Goal: Information Seeking & Learning: Learn about a topic

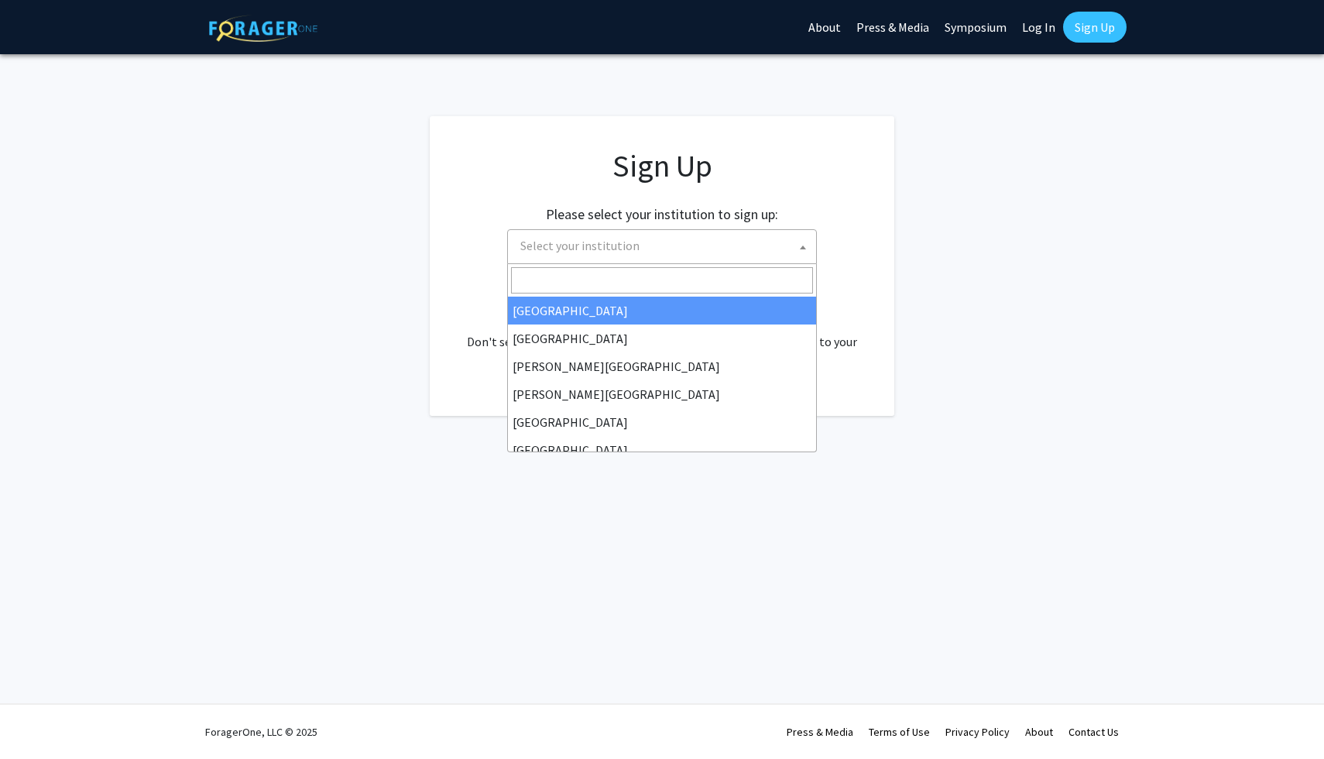
click at [598, 261] on span "Select your institution" at bounding box center [662, 246] width 310 height 35
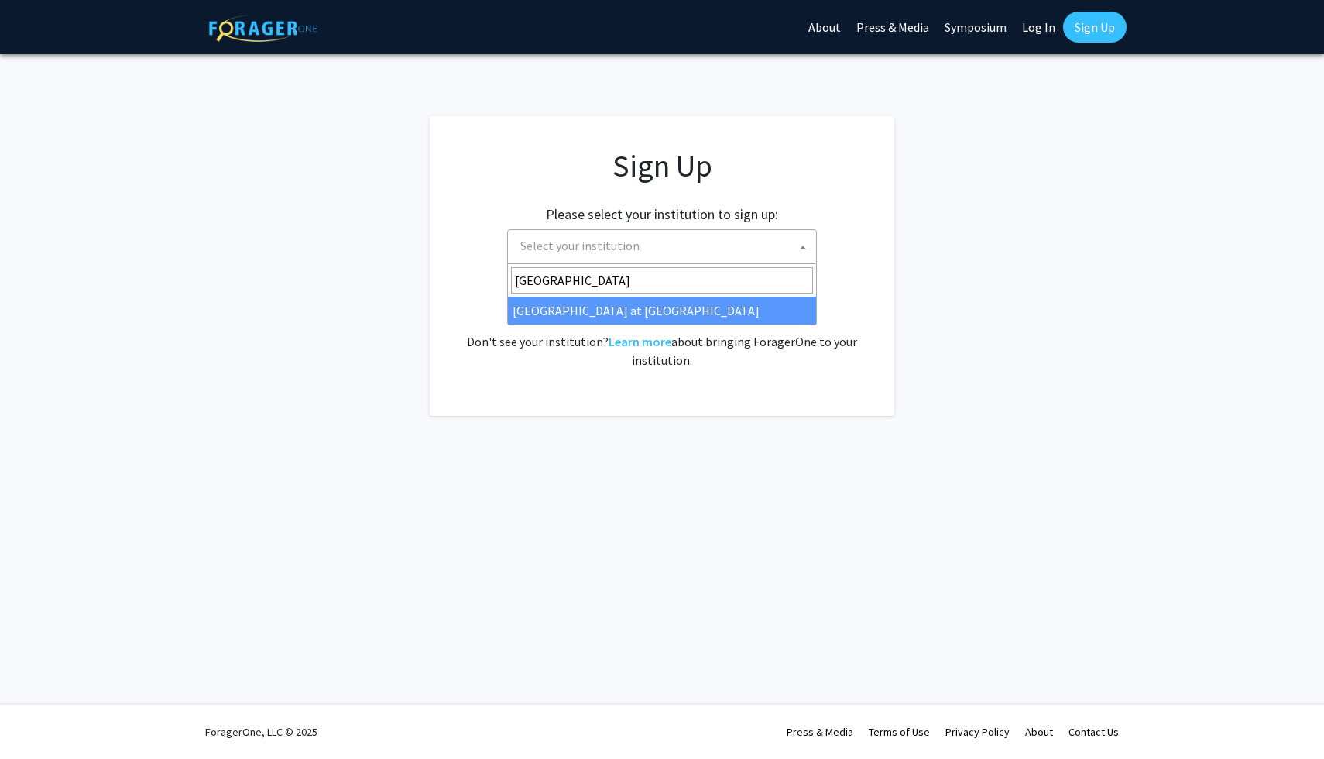
type input "University of hawa"
select select "18"
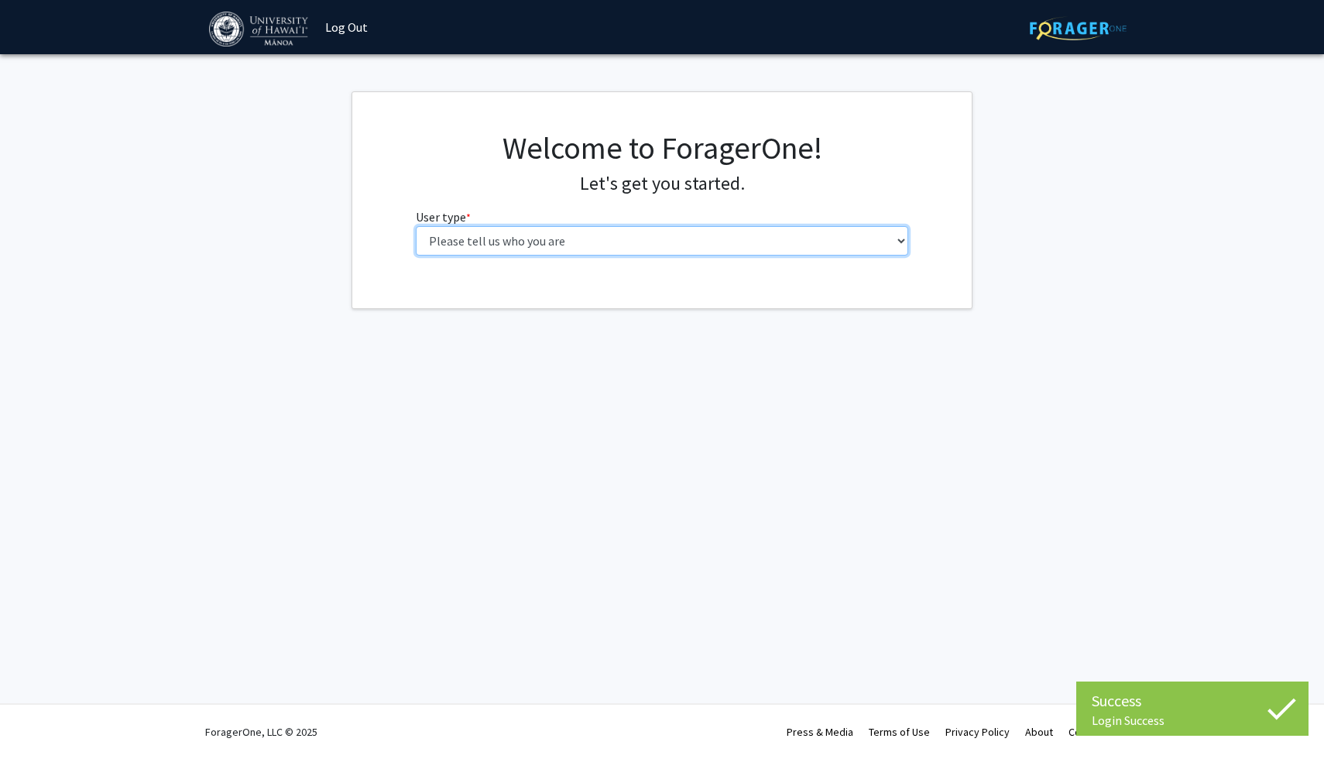
click at [596, 245] on select "Please tell us who you are Undergraduate Student Master's Student Doctoral Cand…" at bounding box center [662, 240] width 493 height 29
select select "1: undergrad"
click at [416, 226] on select "Please tell us who you are Undergraduate Student Master's Student Doctoral Cand…" at bounding box center [662, 240] width 493 height 29
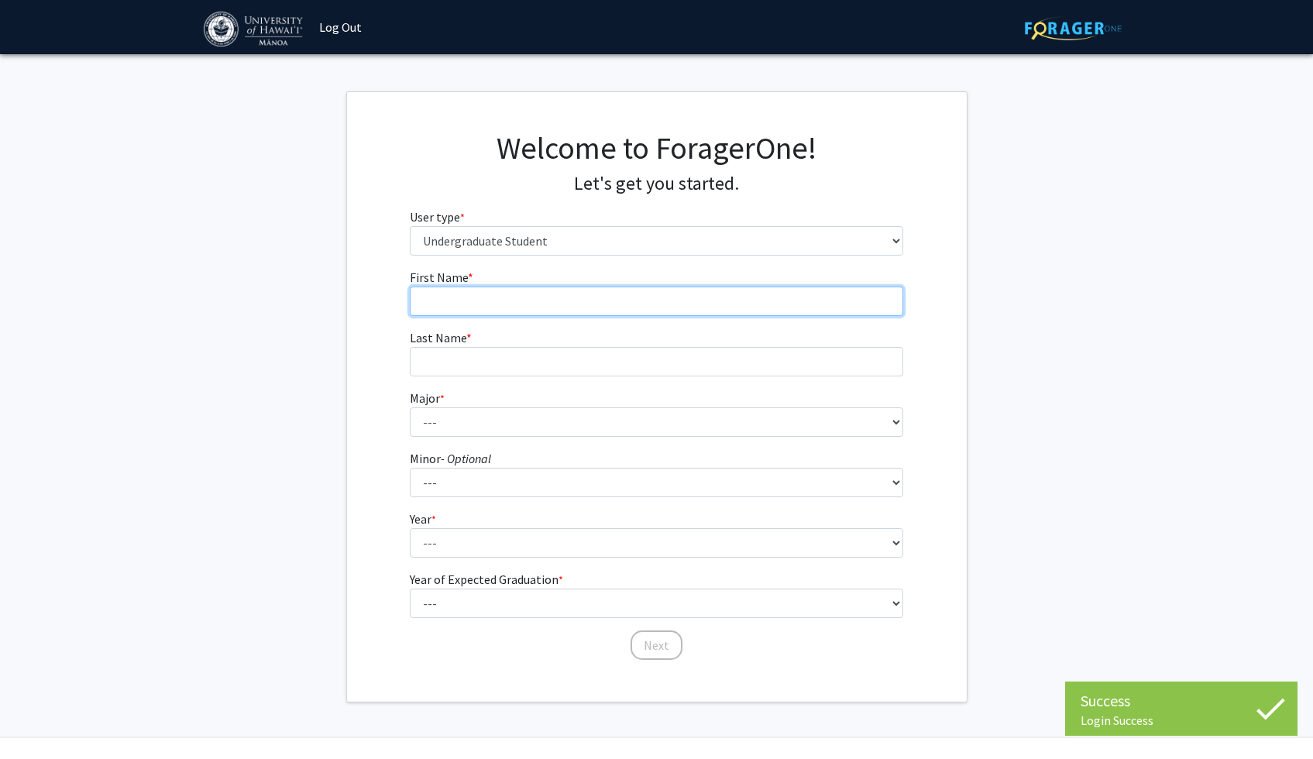
click at [607, 313] on input "First Name * required" at bounding box center [656, 301] width 493 height 29
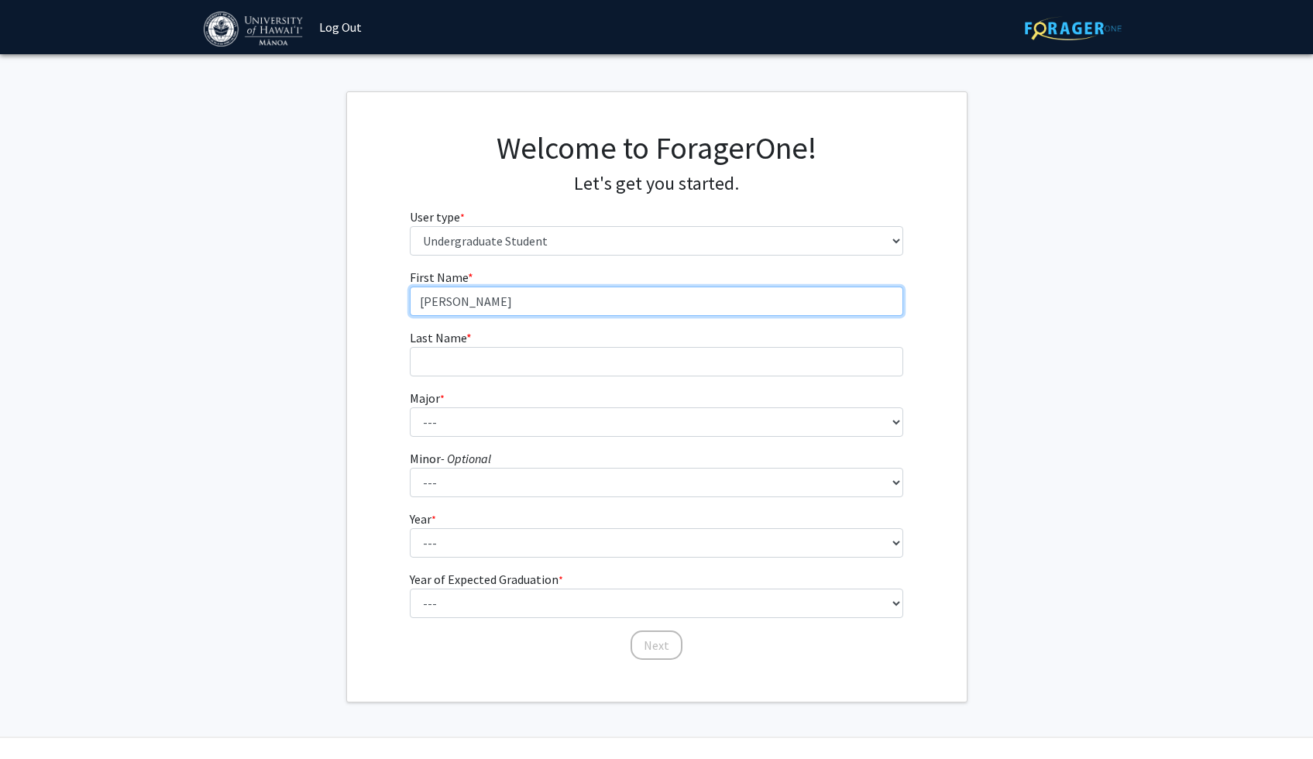
type input "[PERSON_NAME]"
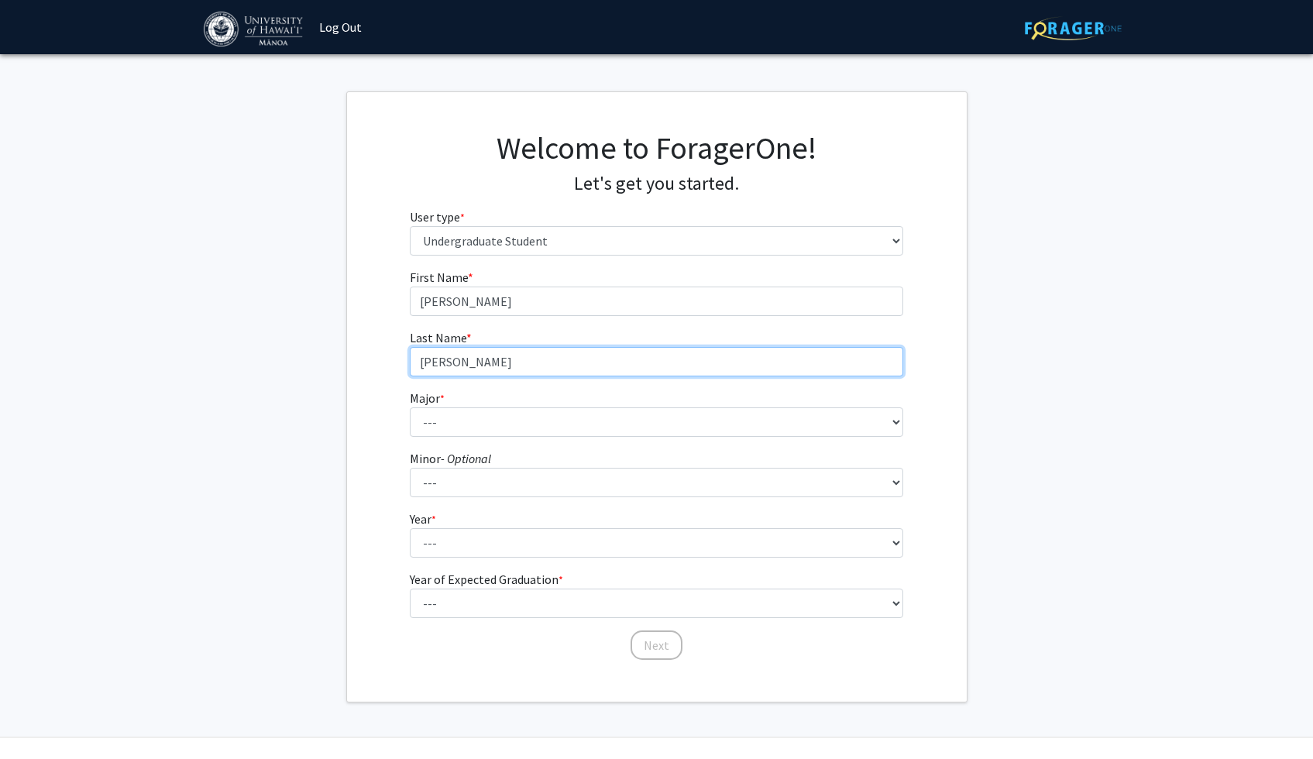
type input "[PERSON_NAME]"
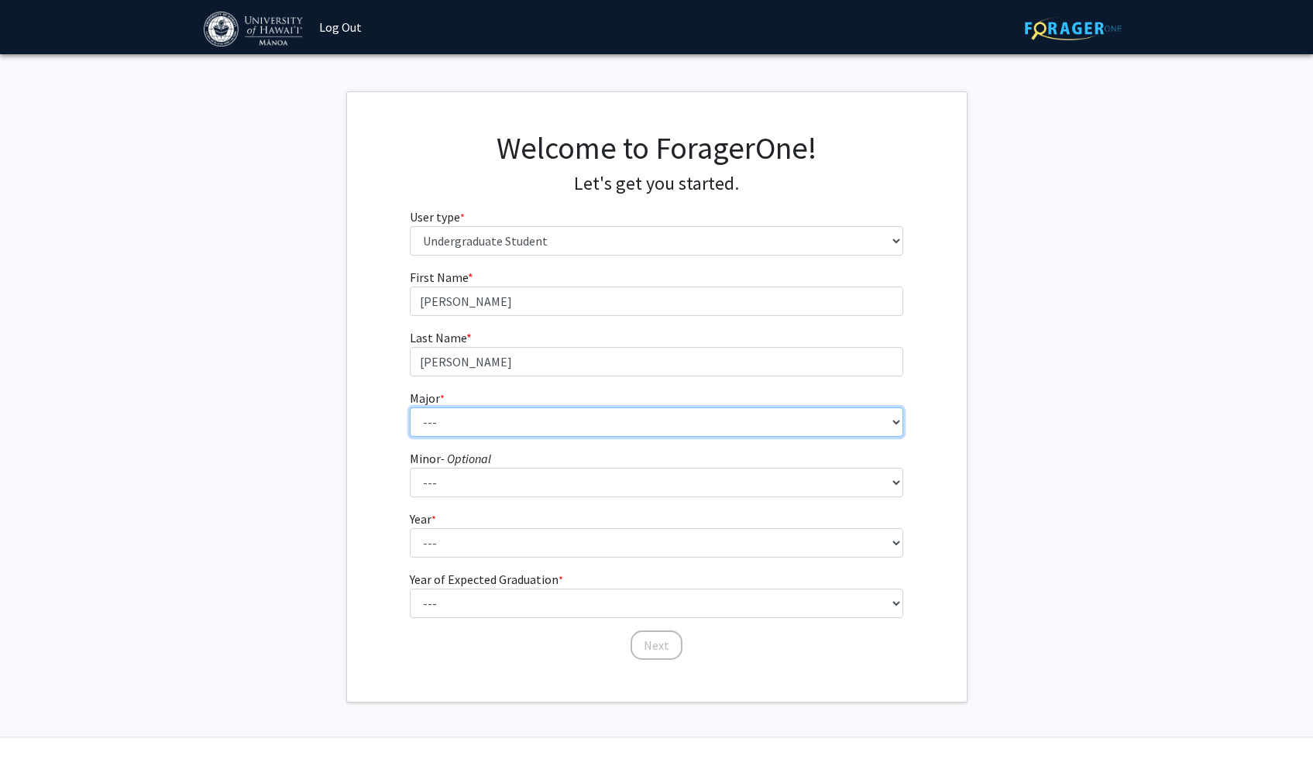
click at [526, 421] on select "--- Accounting American Studies Animal Sciences Anthropology Art Art History As…" at bounding box center [656, 421] width 493 height 29
select select "69: 1451"
click at [410, 407] on select "--- Accounting American Studies Animal Sciences Anthropology Art Art History As…" at bounding box center [656, 421] width 493 height 29
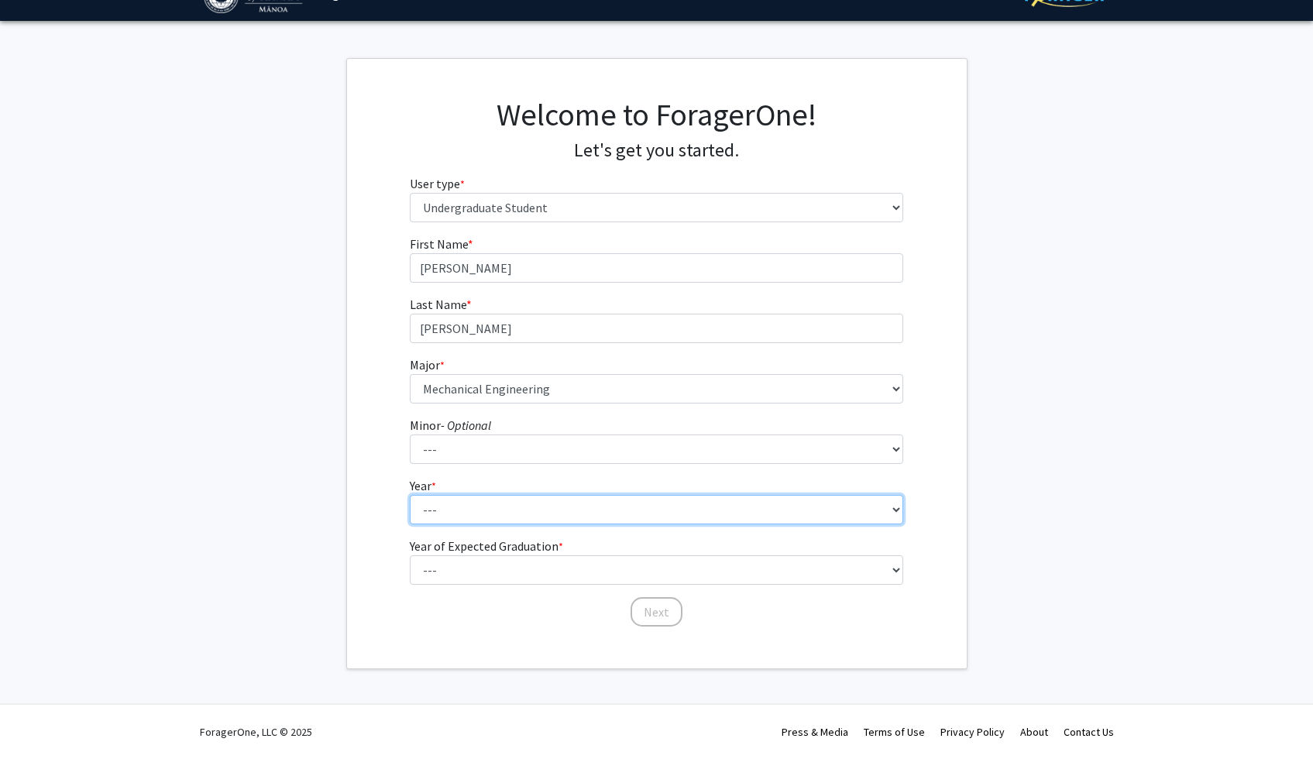
click at [510, 510] on select "--- First-year Sophomore Junior Senior Postbaccalaureate Certificate" at bounding box center [656, 509] width 493 height 29
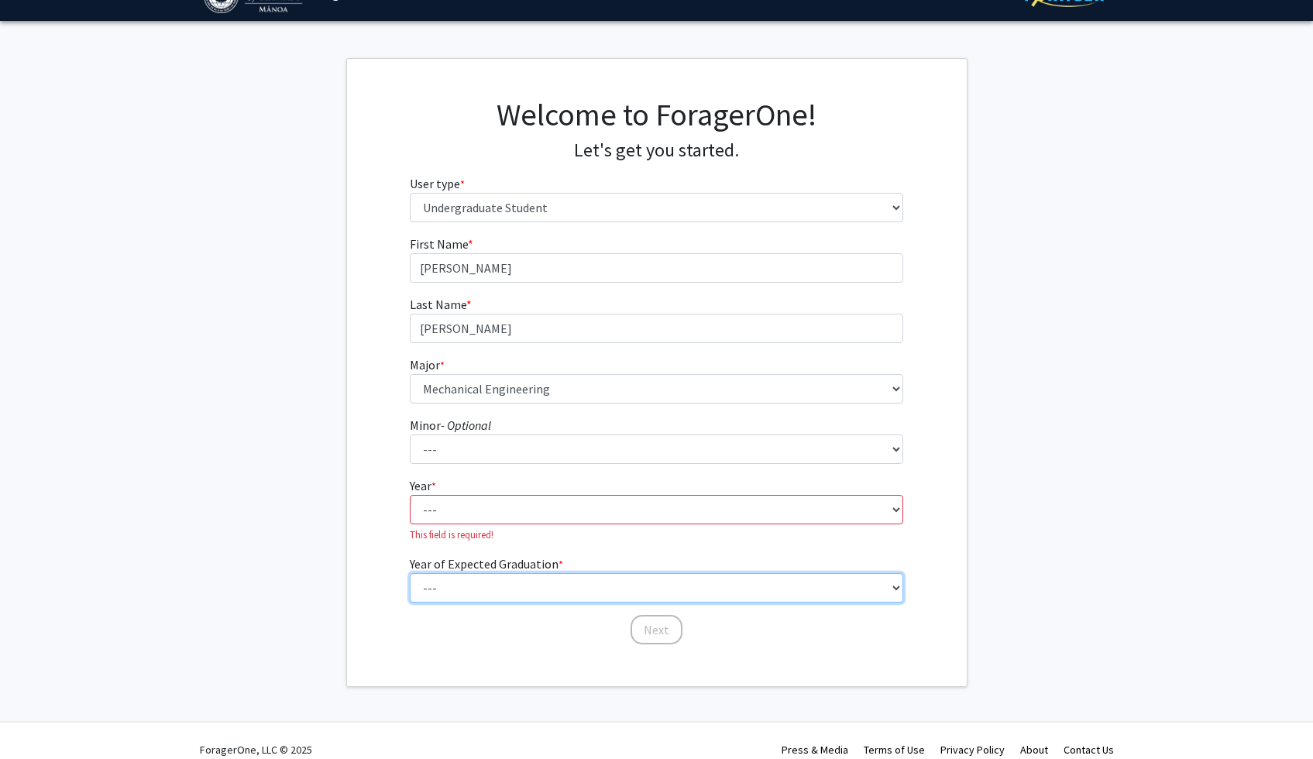
click at [503, 582] on select "--- 2025 2026 2027 2028 2029 2030 2031 2032 2033 2034" at bounding box center [656, 587] width 493 height 29
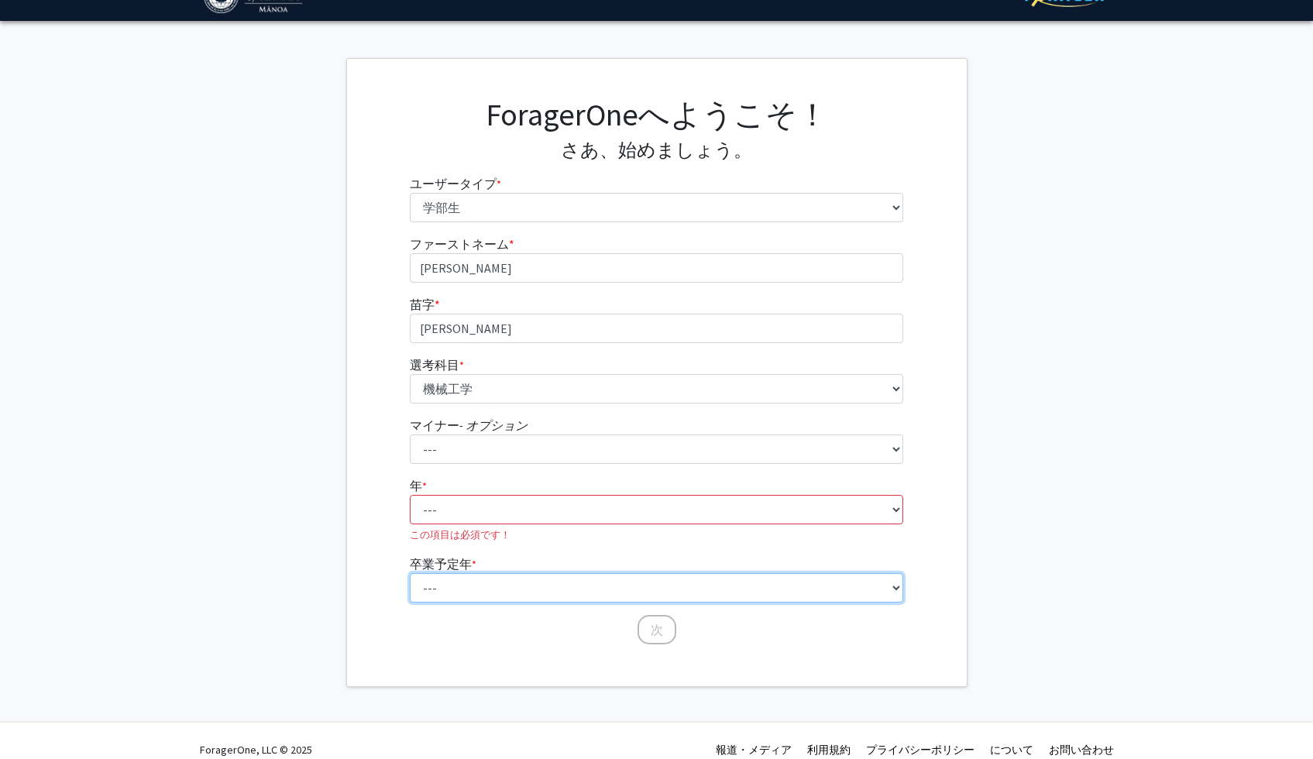
select select "3: 2027"
click at [410, 573] on select "--- 2025 2026 2027 2028 2029 2030 2031 2032 2033 2034" at bounding box center [656, 587] width 493 height 29
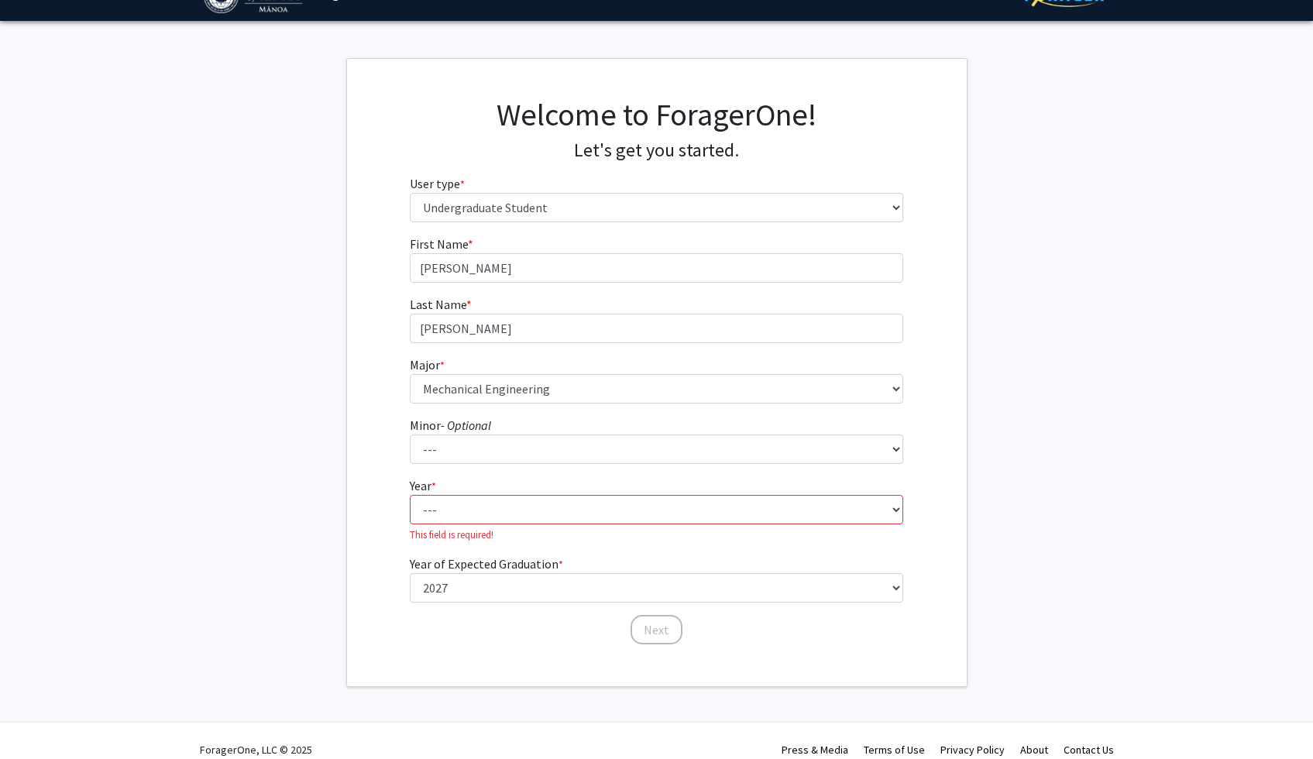
click at [1020, 393] on fg-get-started "Welcome to ForagerOne! Let's get you started. User type * required Please tell …" at bounding box center [656, 372] width 1313 height 629
click at [506, 503] on select "--- First-year Sophomore Junior Senior Postbaccalaureate Certificate" at bounding box center [656, 509] width 493 height 29
select select "3: junior"
click at [410, 495] on select "--- First-year Sophomore Junior Senior Postbaccalaureate Certificate" at bounding box center [656, 509] width 493 height 29
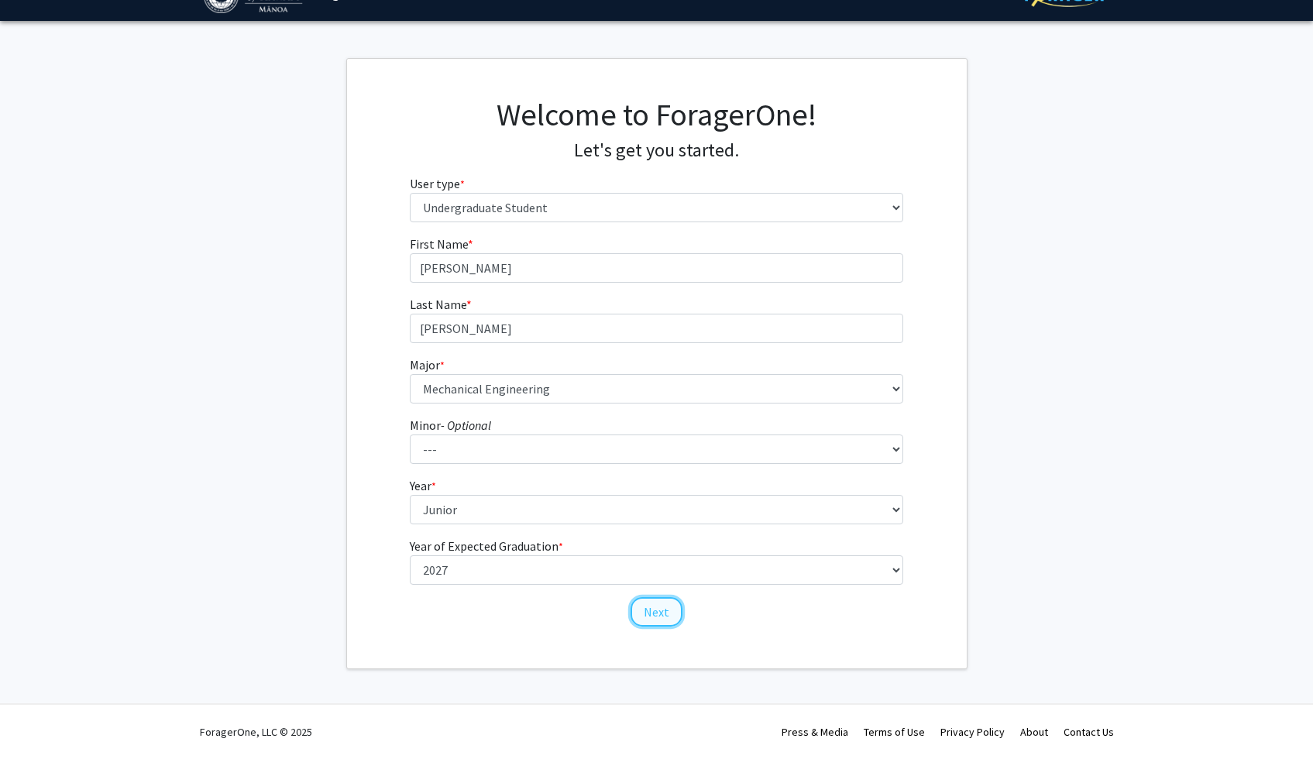
click at [672, 609] on button "Next" at bounding box center [656, 611] width 52 height 29
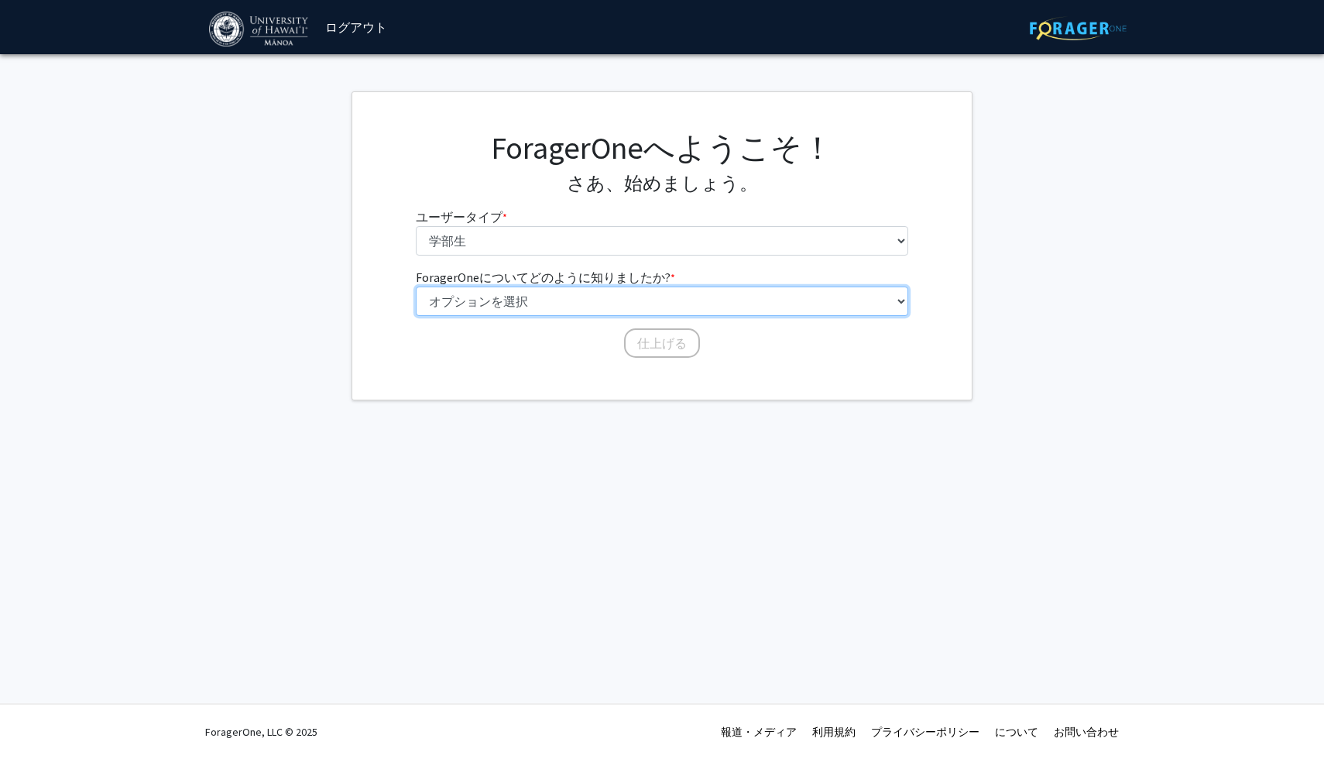
click at [560, 297] on select "オプションを選択 同僚/学生の推薦 教職員の推薦 大学のウェブサイト 大学のメールまたはニュースレター 他の" at bounding box center [662, 301] width 493 height 29
select select "3: university_website"
click at [416, 287] on select "オプションを選択 同僚/学生の推薦 教職員の推薦 大学のウェブサイト 大学のメールまたはニュースレター 他の" at bounding box center [662, 301] width 493 height 29
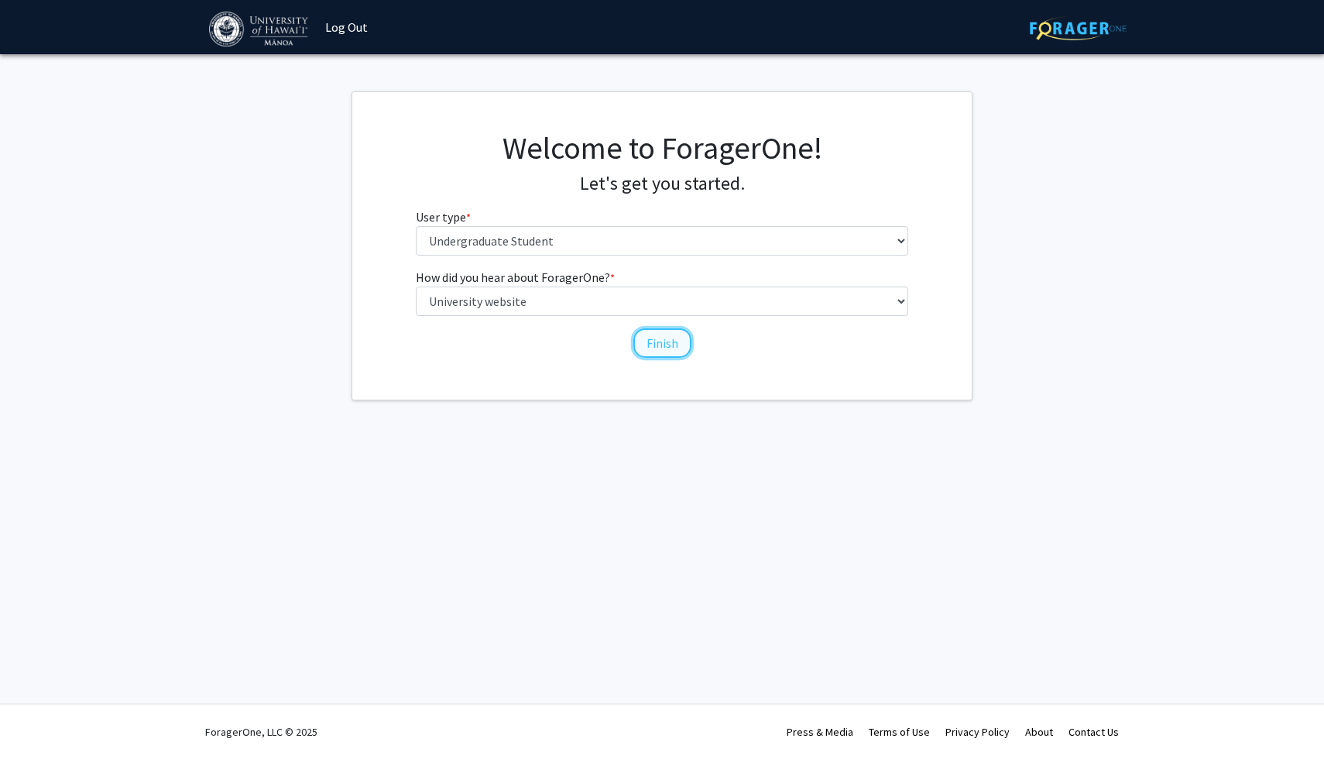
click at [668, 333] on button "Finish" at bounding box center [662, 342] width 58 height 29
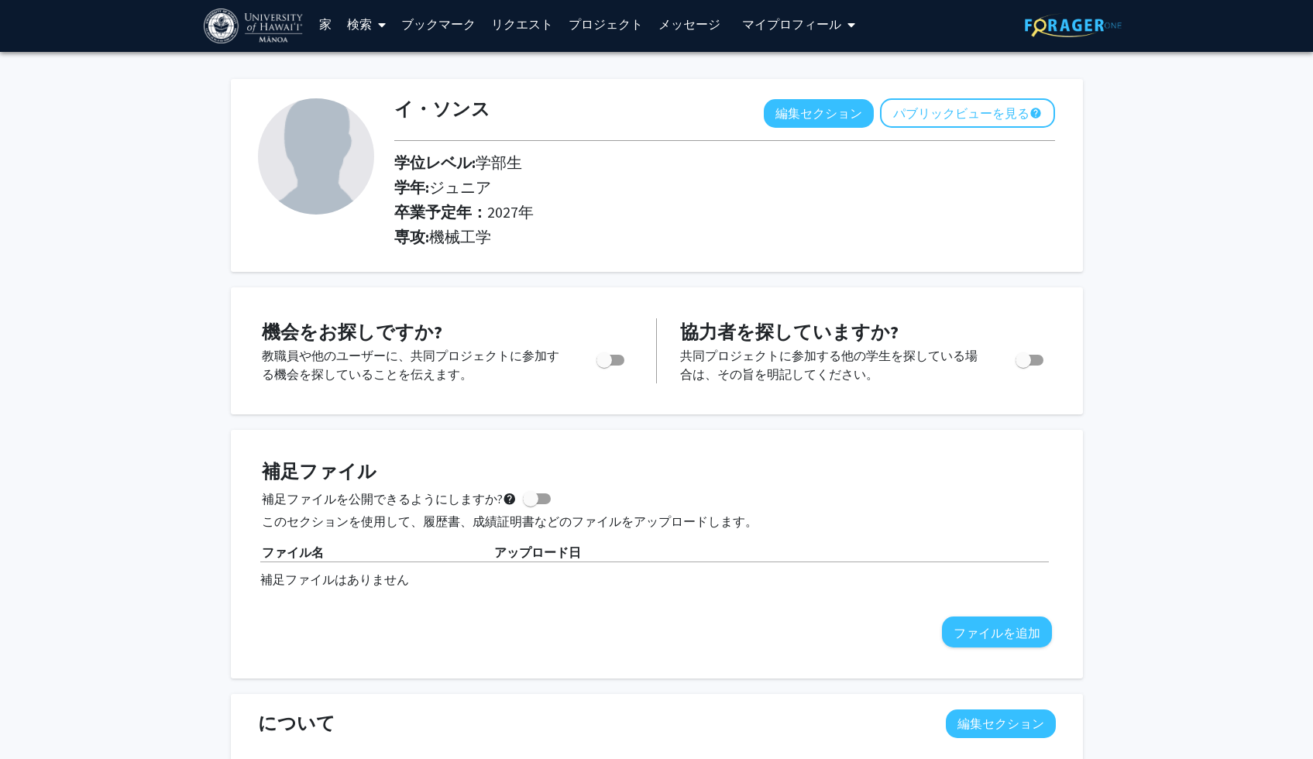
scroll to position [19, 0]
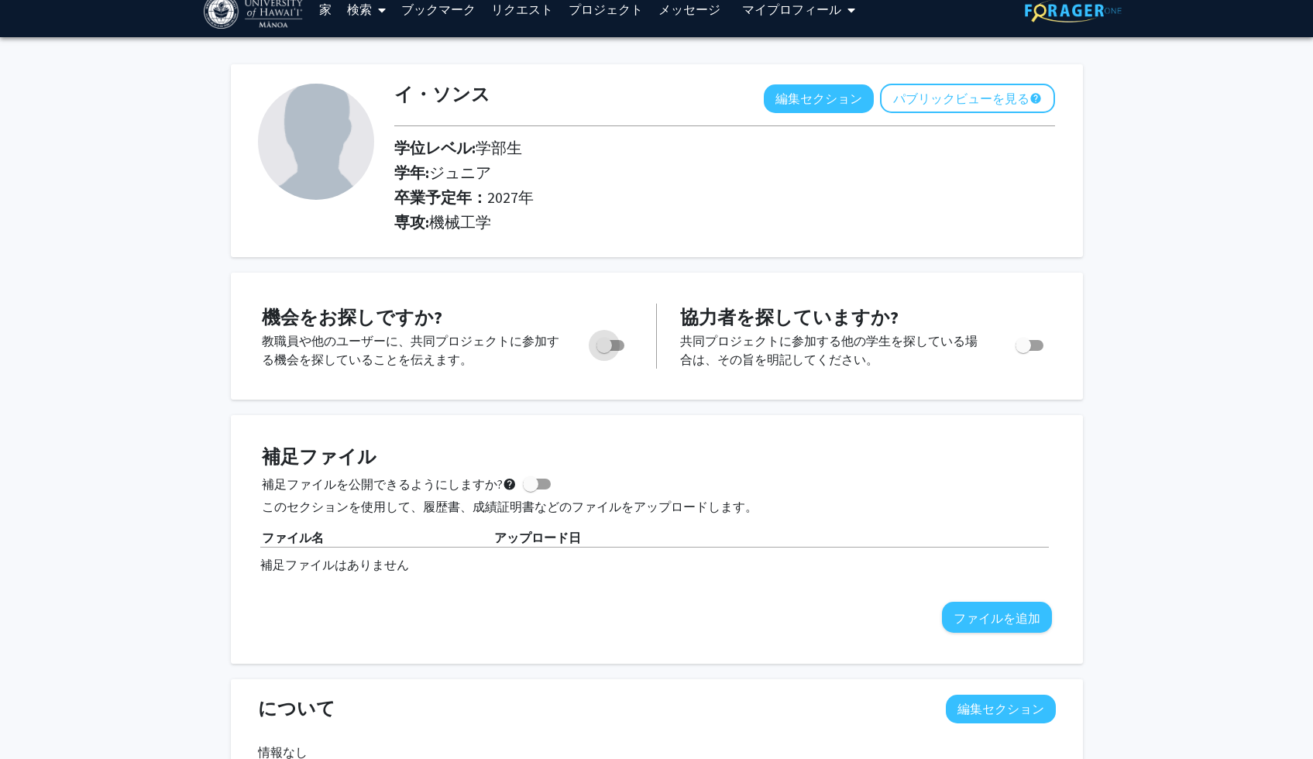
click at [605, 346] on span "トグル" at bounding box center [603, 345] width 15 height 15
click at [604, 351] on input "積極的に機会を探していますか?" at bounding box center [603, 351] width 1 height 1
checkbox input "true"
click at [1020, 351] on span "トグル" at bounding box center [1022, 345] width 15 height 15
click at [1022, 351] on input "他の学生から一緒に仕事をしたいというリクエストを受け取りたいですか?" at bounding box center [1022, 351] width 1 height 1
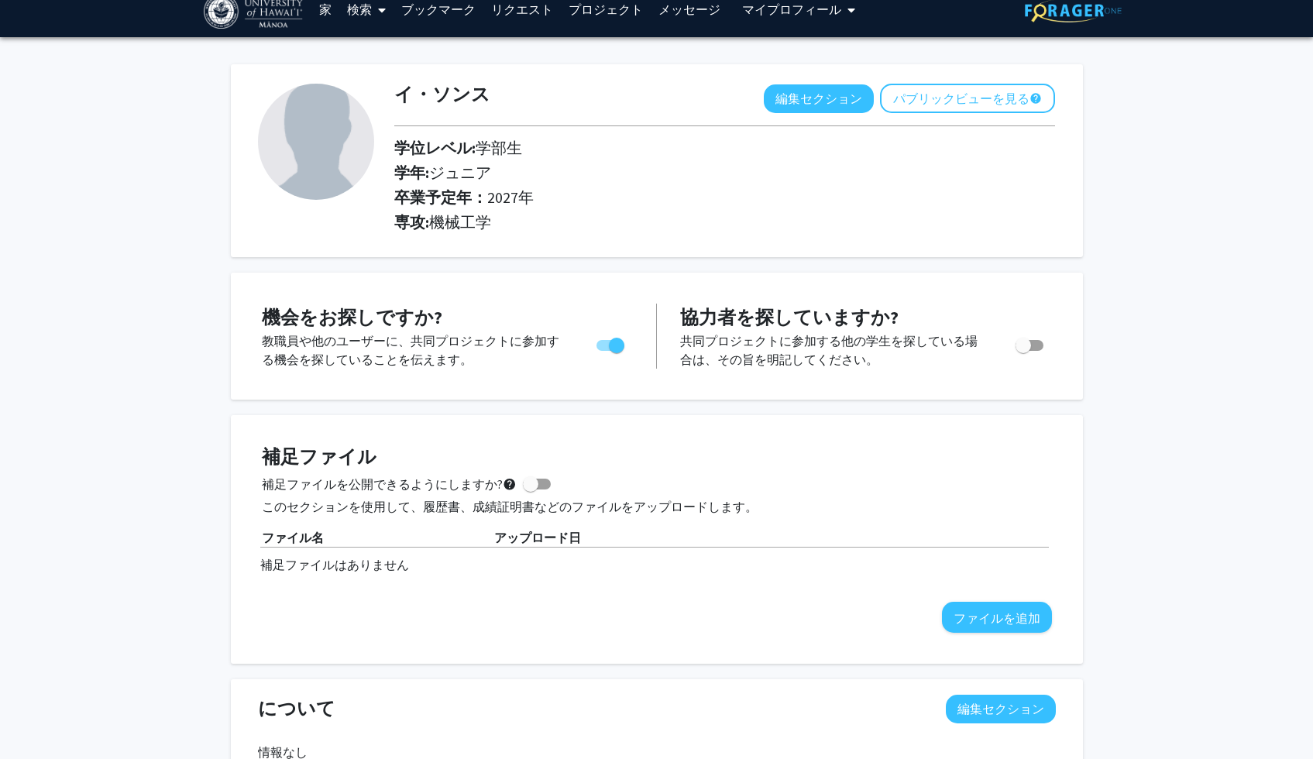
checkbox input "true"
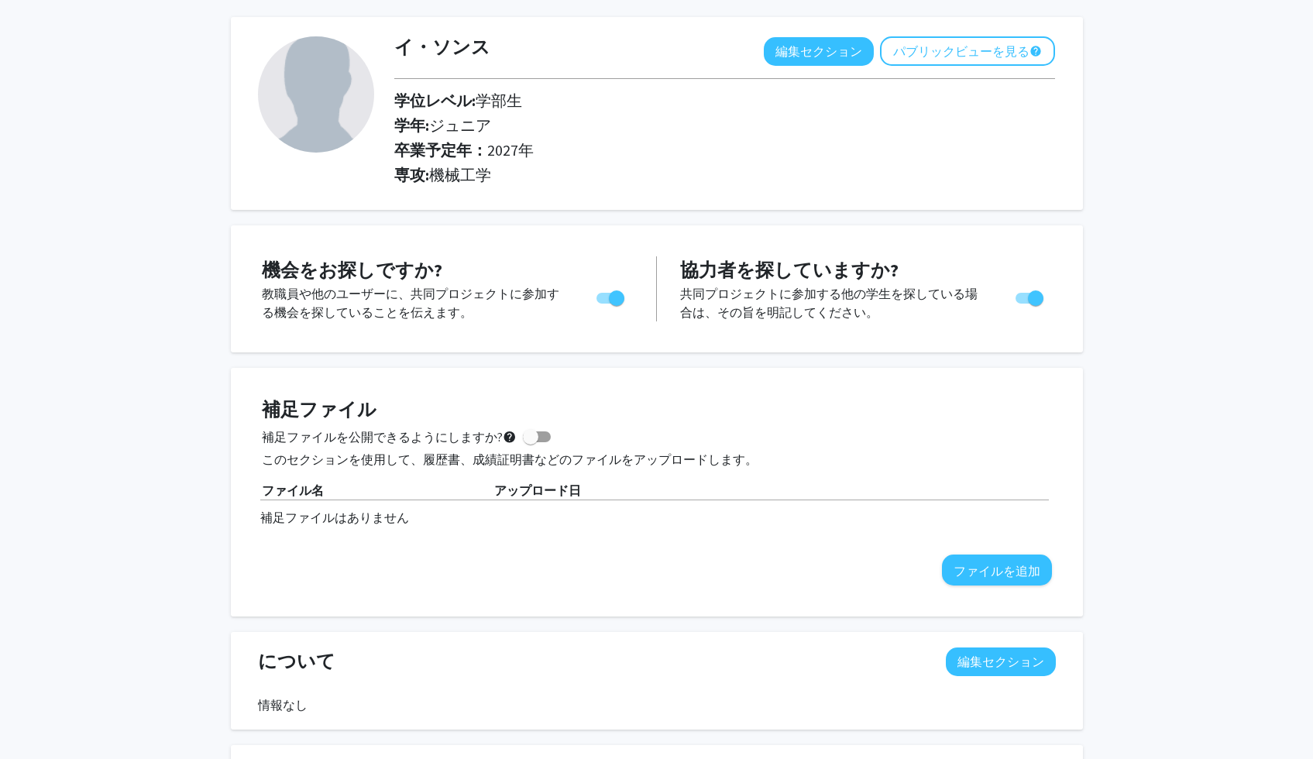
scroll to position [75, 0]
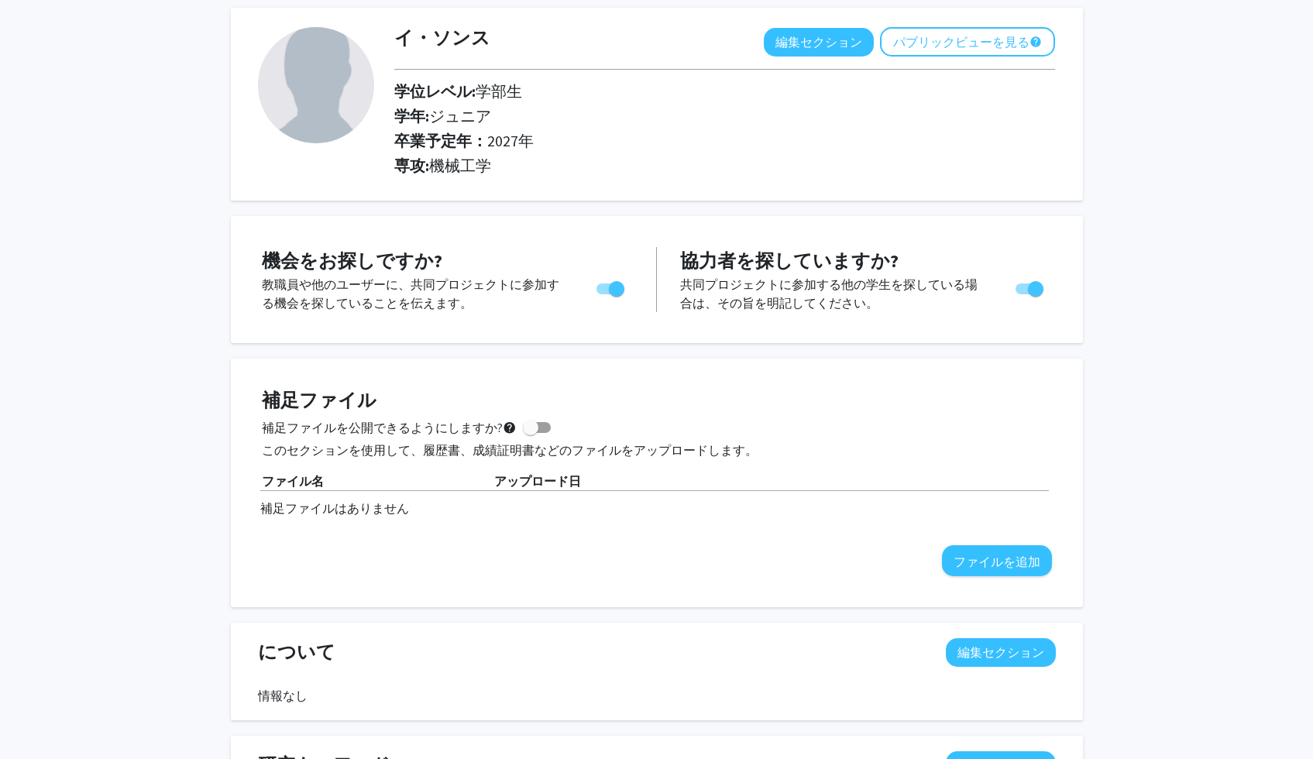
click at [1189, 442] on div "イ・ソンス 編集セクション パブリックビューを見る help 学位レベル: 学部生 学年: ジュニア 卒業予定年： 2027年 専攻: 機械工学 機会をお探し…" at bounding box center [656, 658] width 1313 height 1354
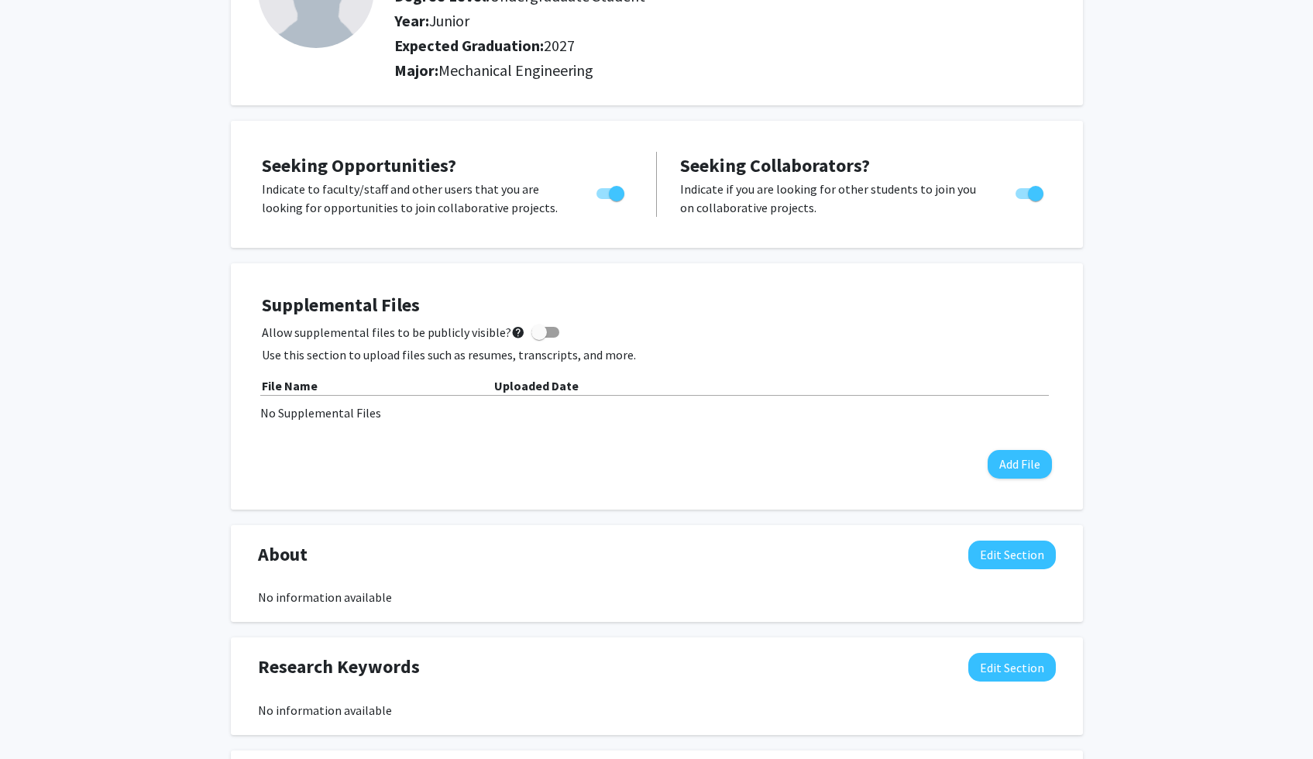
click at [709, 517] on div "Seeking Opportunities? Indicate to faculty/staff and other users that you are l…" at bounding box center [657, 661] width 852 height 1080
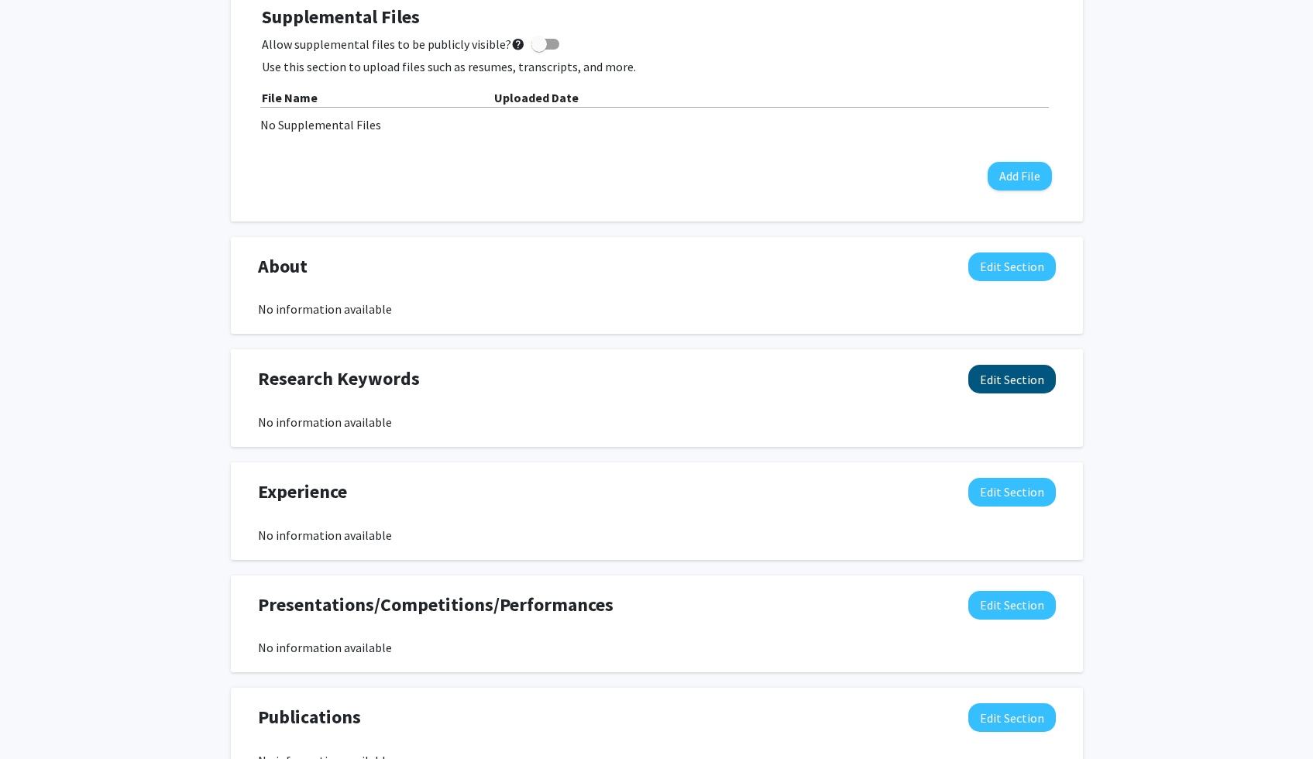
scroll to position [445, 0]
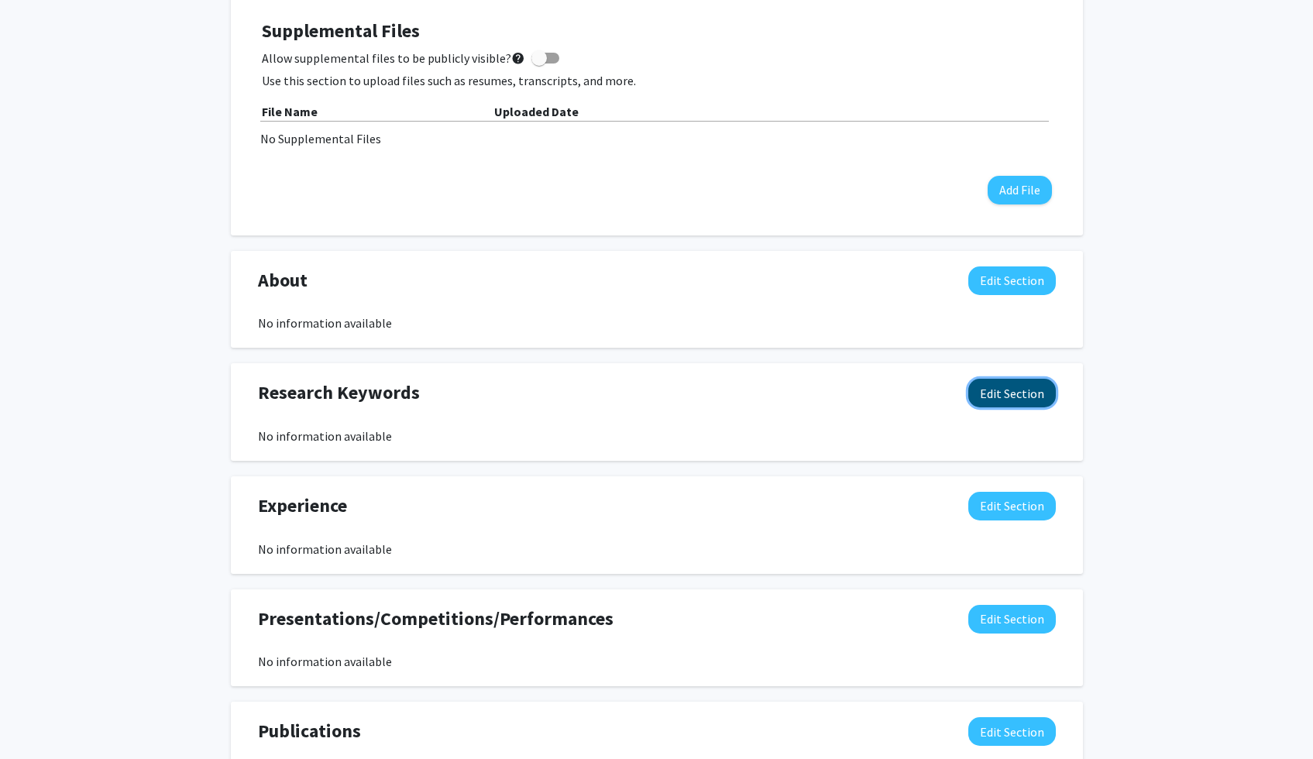
click at [1023, 395] on button "Edit Section" at bounding box center [1012, 393] width 88 height 29
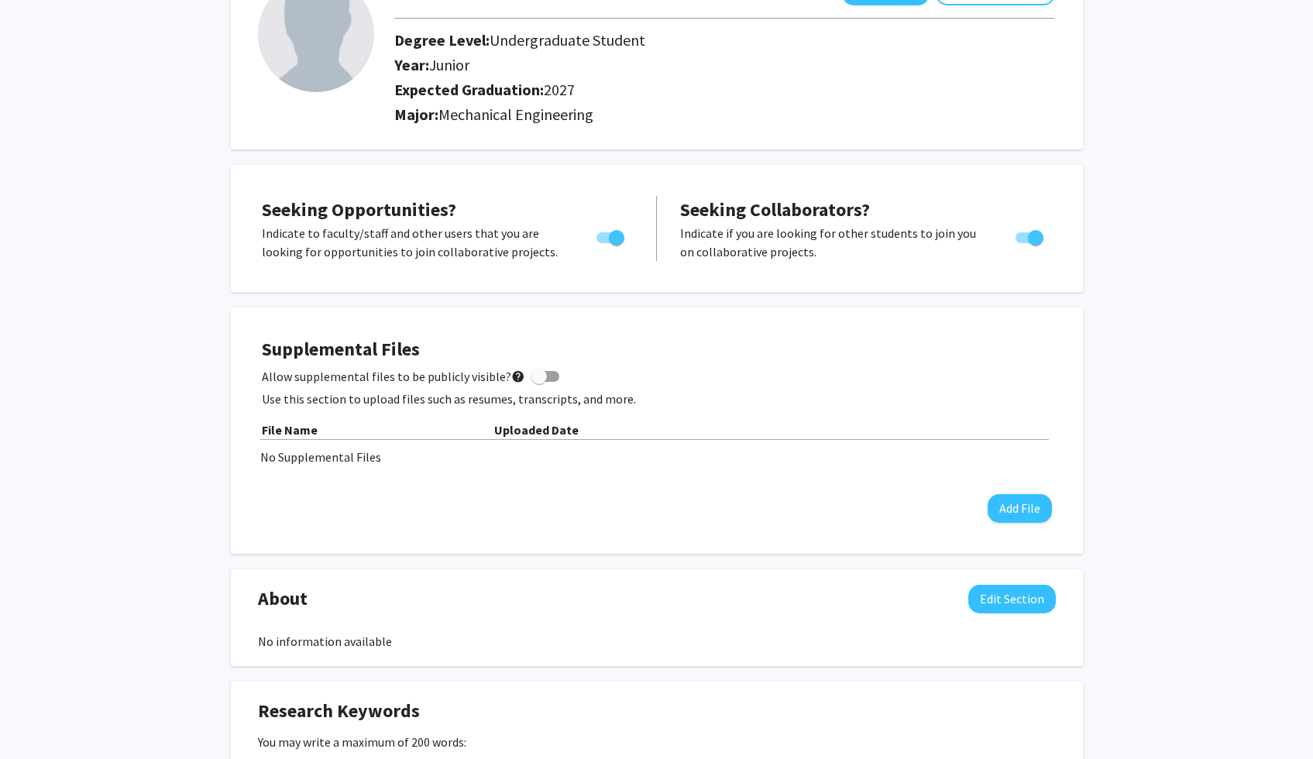
scroll to position [0, 0]
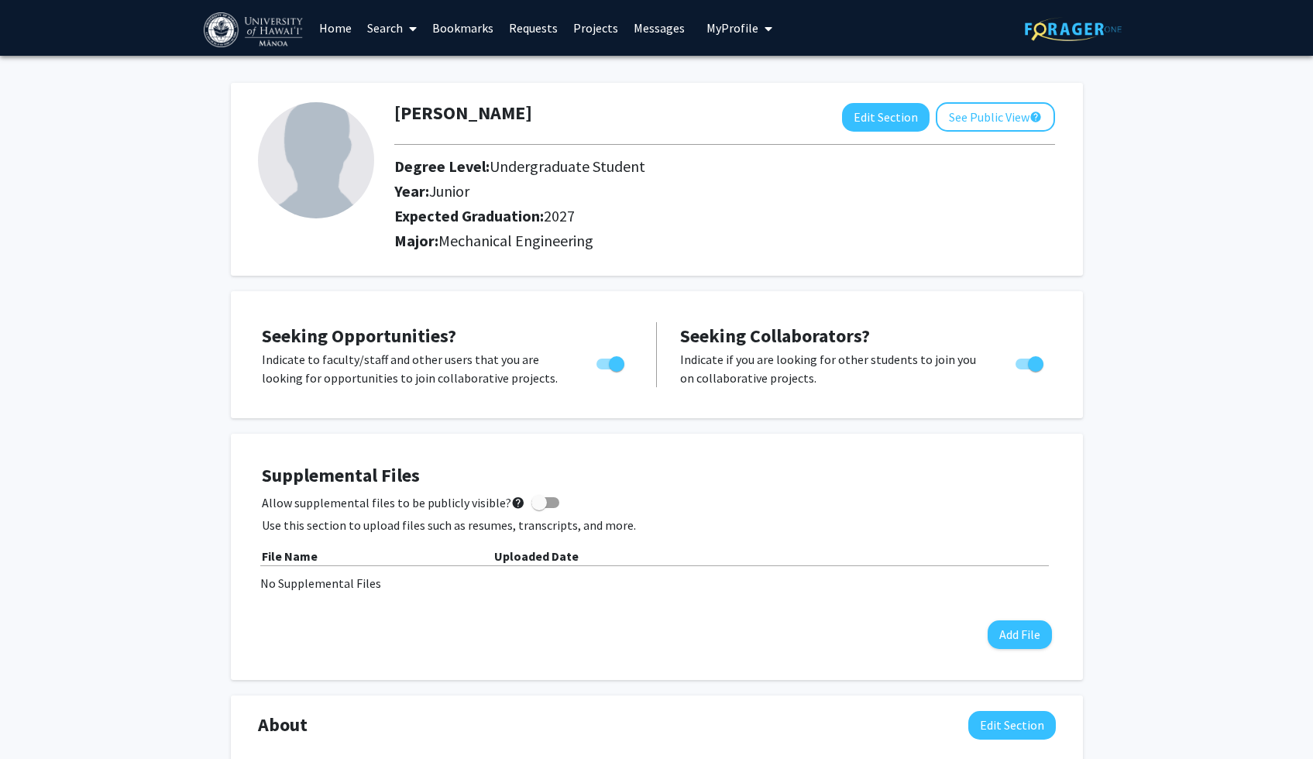
click at [907, 175] on h2 "Degree Level: Undergraduate Student" at bounding box center [670, 166] width 553 height 19
click at [386, 24] on link "Search" at bounding box center [391, 28] width 65 height 54
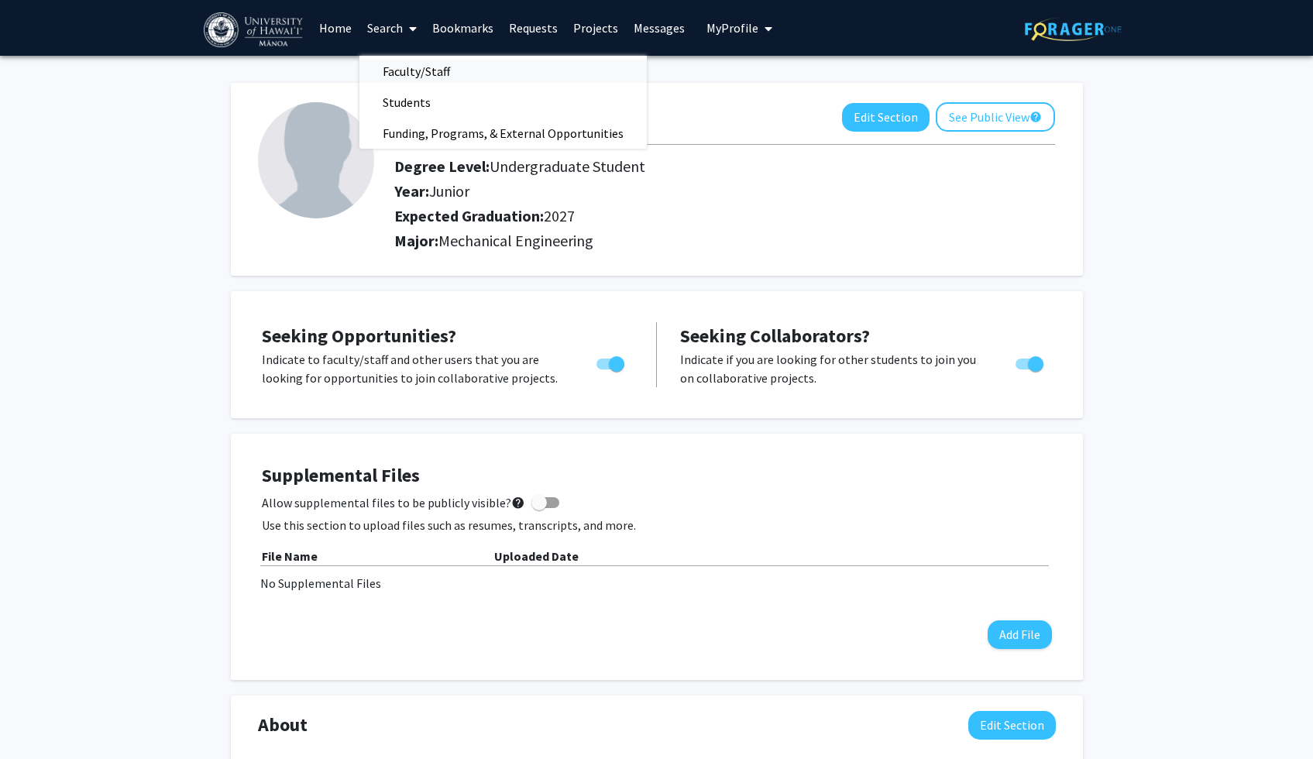
click at [448, 73] on span "Faculty/Staff" at bounding box center [416, 71] width 114 height 31
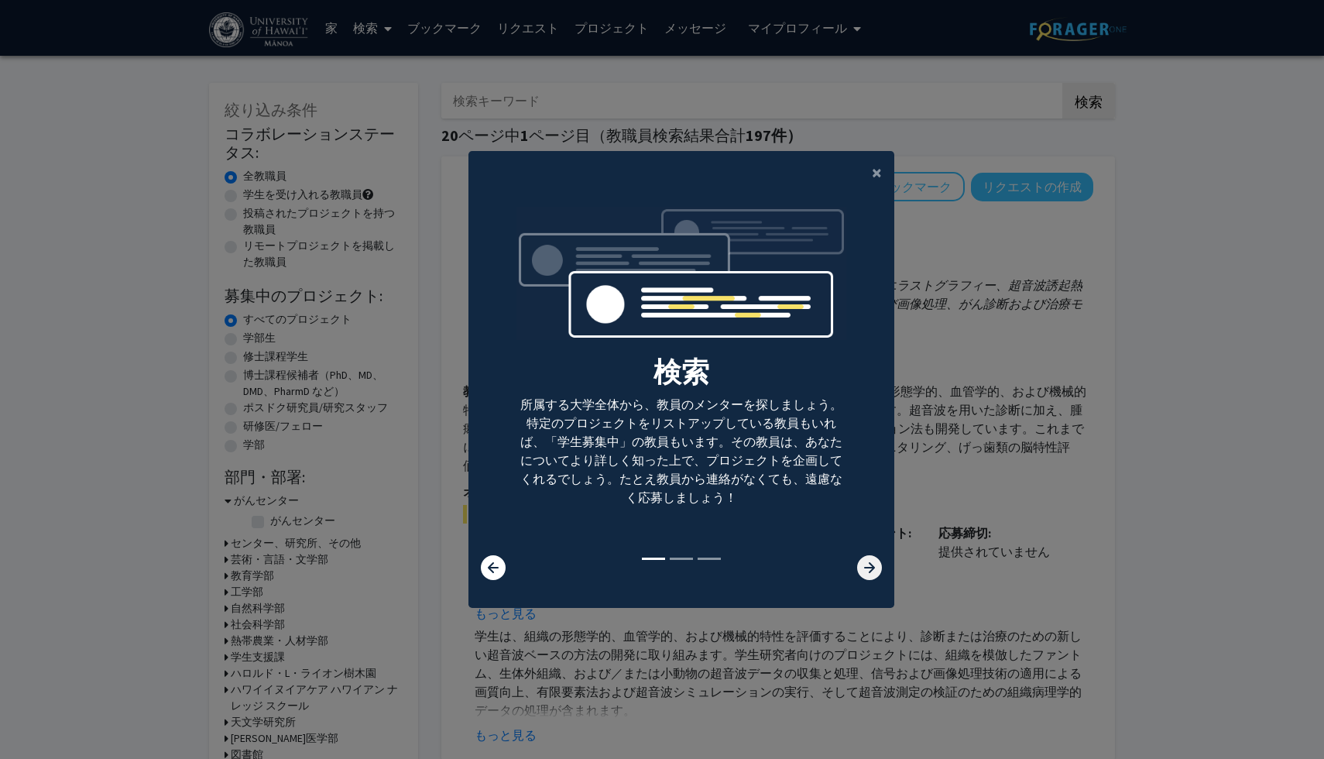
click at [859, 565] on icon at bounding box center [869, 567] width 25 height 25
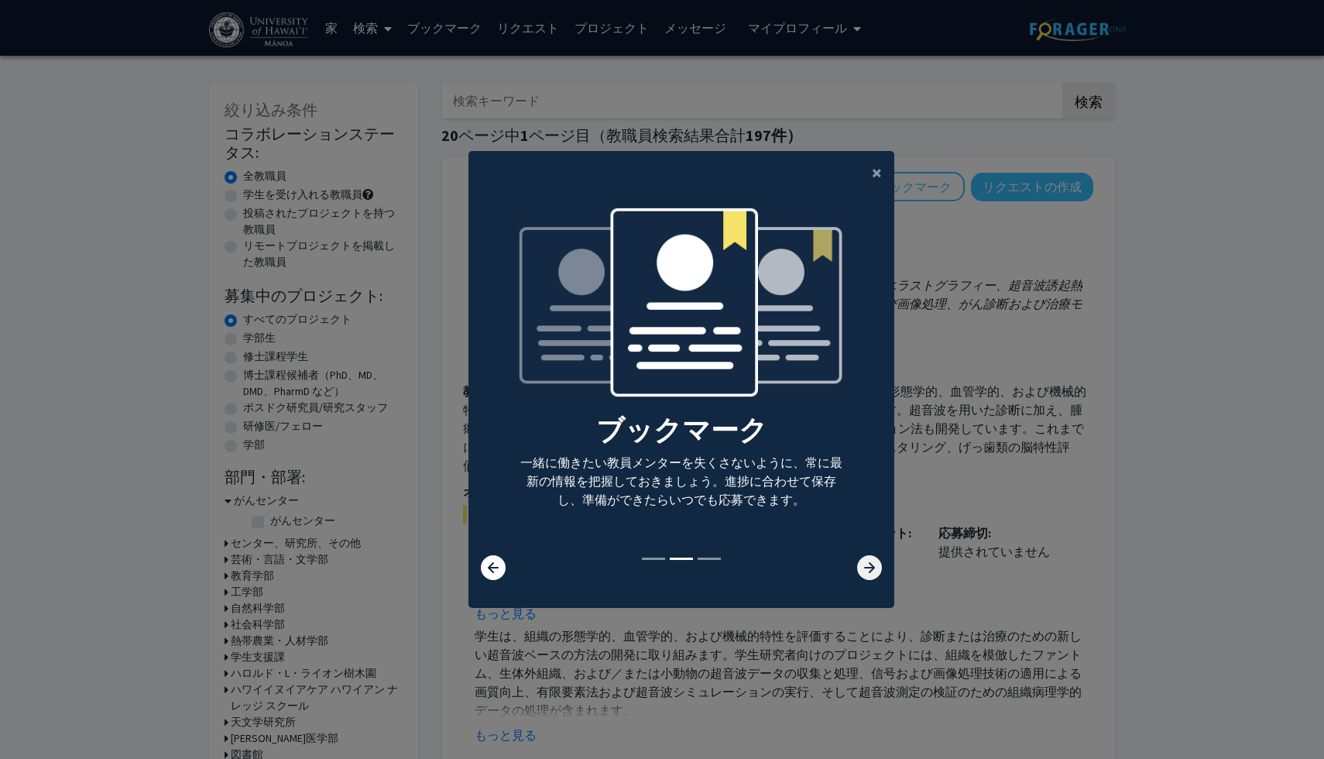
click at [859, 565] on icon at bounding box center [869, 567] width 25 height 25
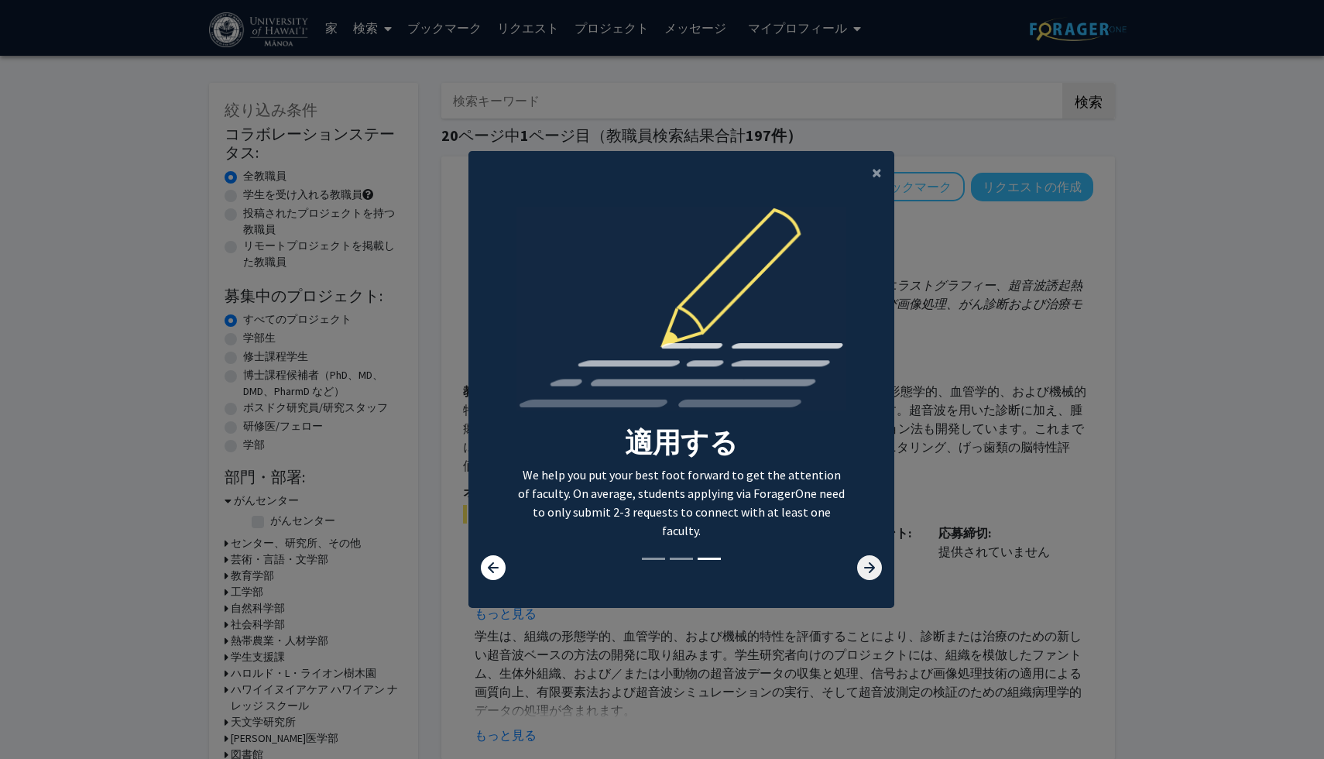
click at [859, 561] on icon at bounding box center [869, 567] width 25 height 25
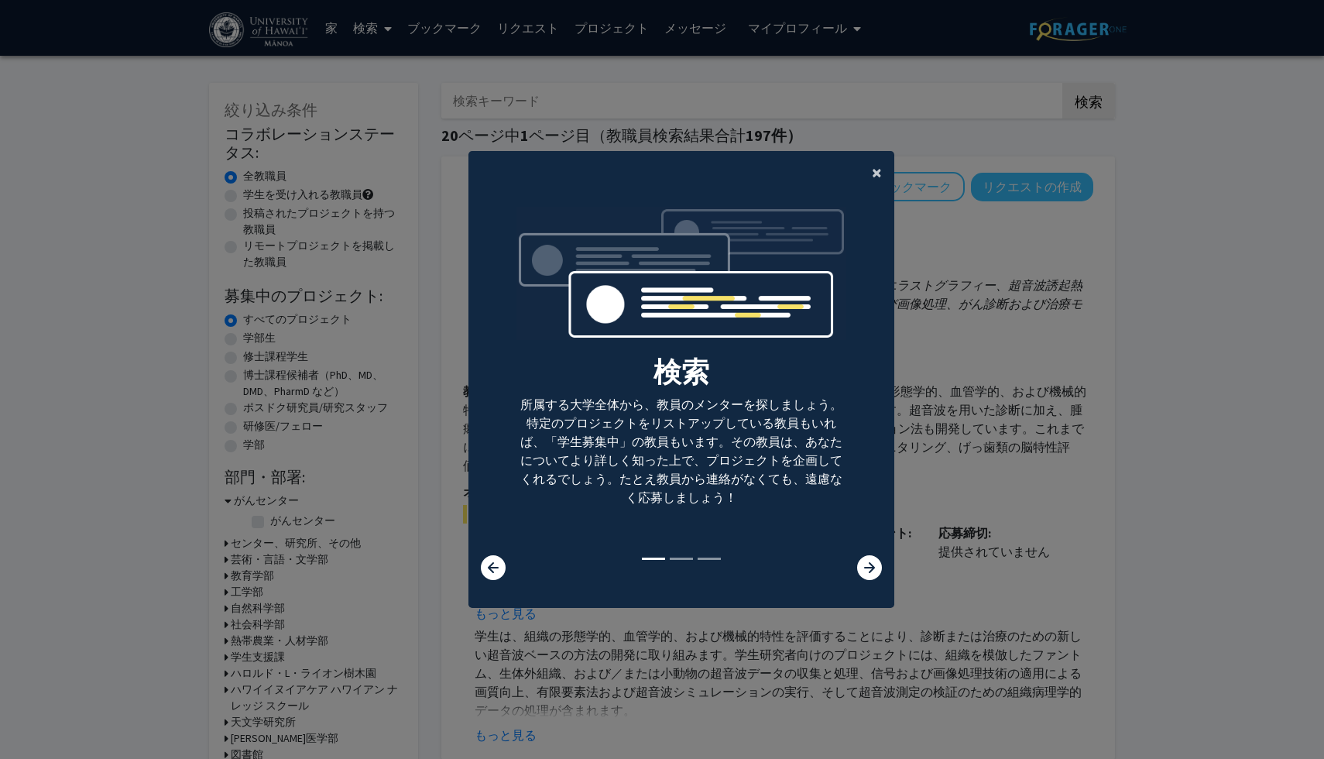
click at [878, 160] on button "×" at bounding box center [877, 172] width 35 height 43
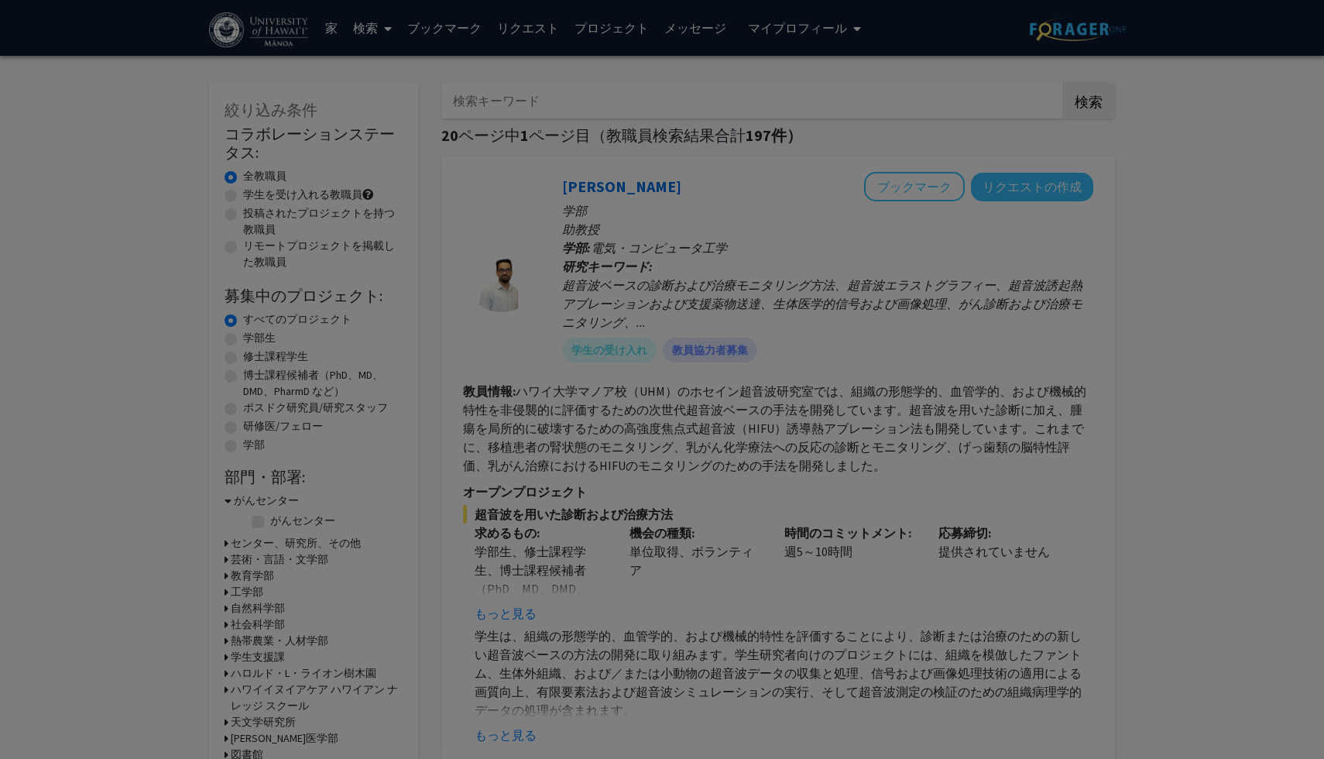
click at [875, 163] on div "検索 所属する大学全体から、教員のメンターを探しましょう。特定のプロジェクトをリストアップしている教員もいれば、「学生募集中」の教員もいます。その教員は、あな…" at bounding box center [681, 202] width 424 height 348
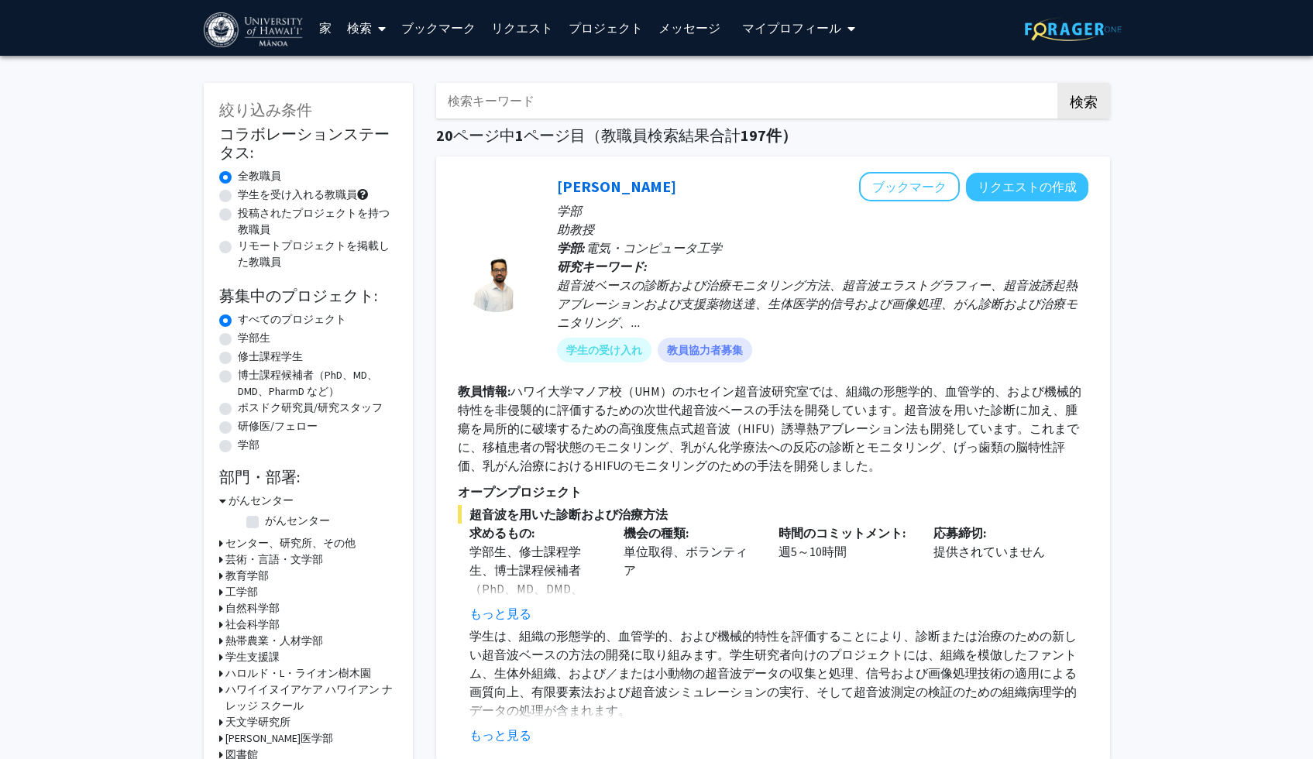
click at [570, 93] on input "検索キーワード" at bounding box center [740, 101] width 608 height 36
type input "mechanical engineering"
click at [1057, 83] on button "検索" at bounding box center [1083, 101] width 53 height 36
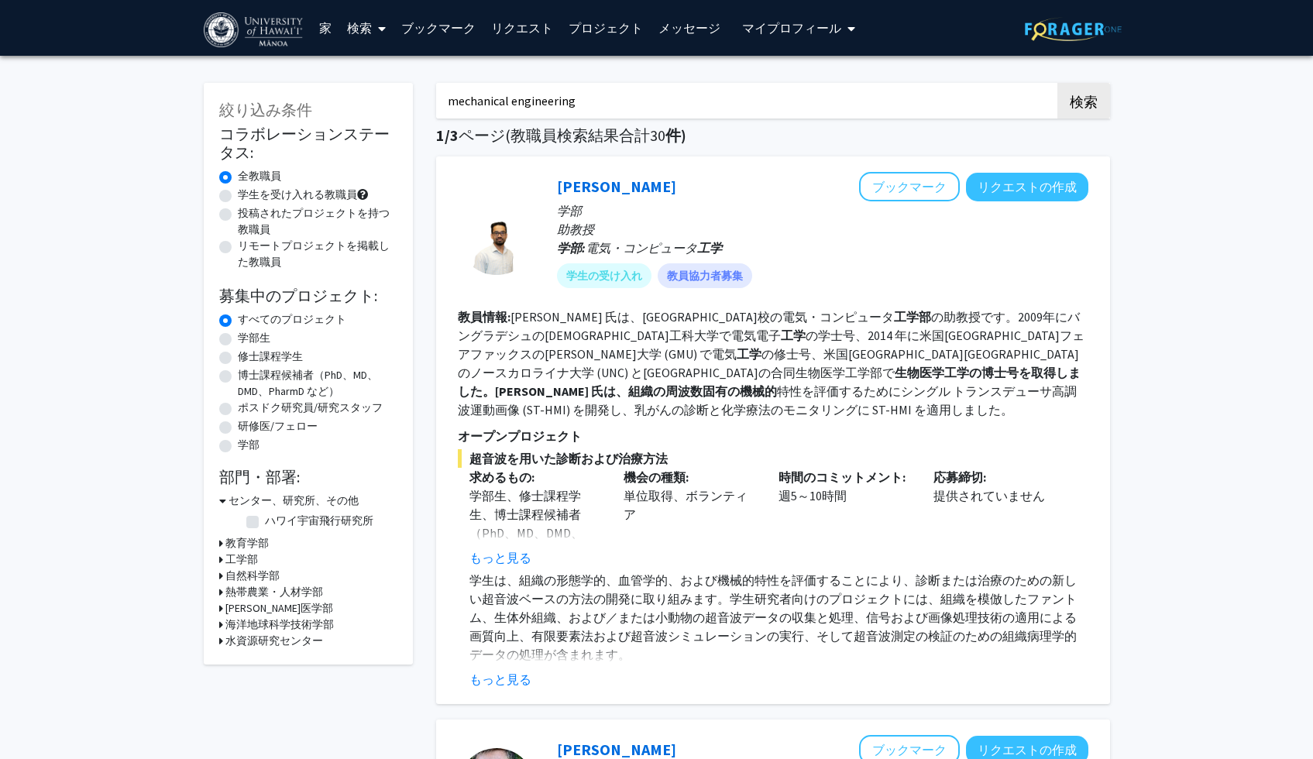
click at [238, 194] on label "学生を受け入れる教職員" at bounding box center [297, 195] width 119 height 16
click at [238, 194] on input "学生を受け入れる教職員" at bounding box center [243, 192] width 10 height 10
radio input "true"
click at [232, 331] on div "学部生" at bounding box center [308, 339] width 178 height 19
click at [238, 342] on label "学部生" at bounding box center [254, 338] width 33 height 16
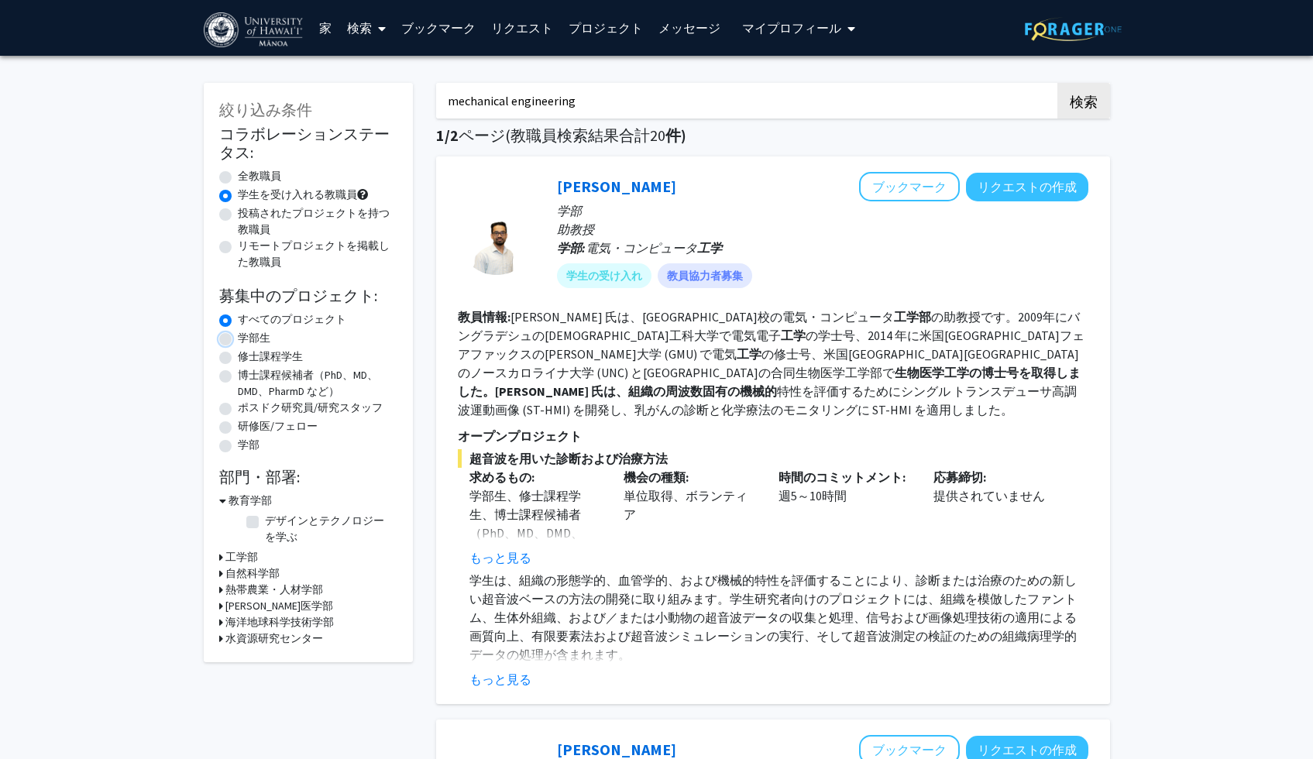
click at [238, 340] on input "学部生" at bounding box center [243, 335] width 10 height 10
radio input "true"
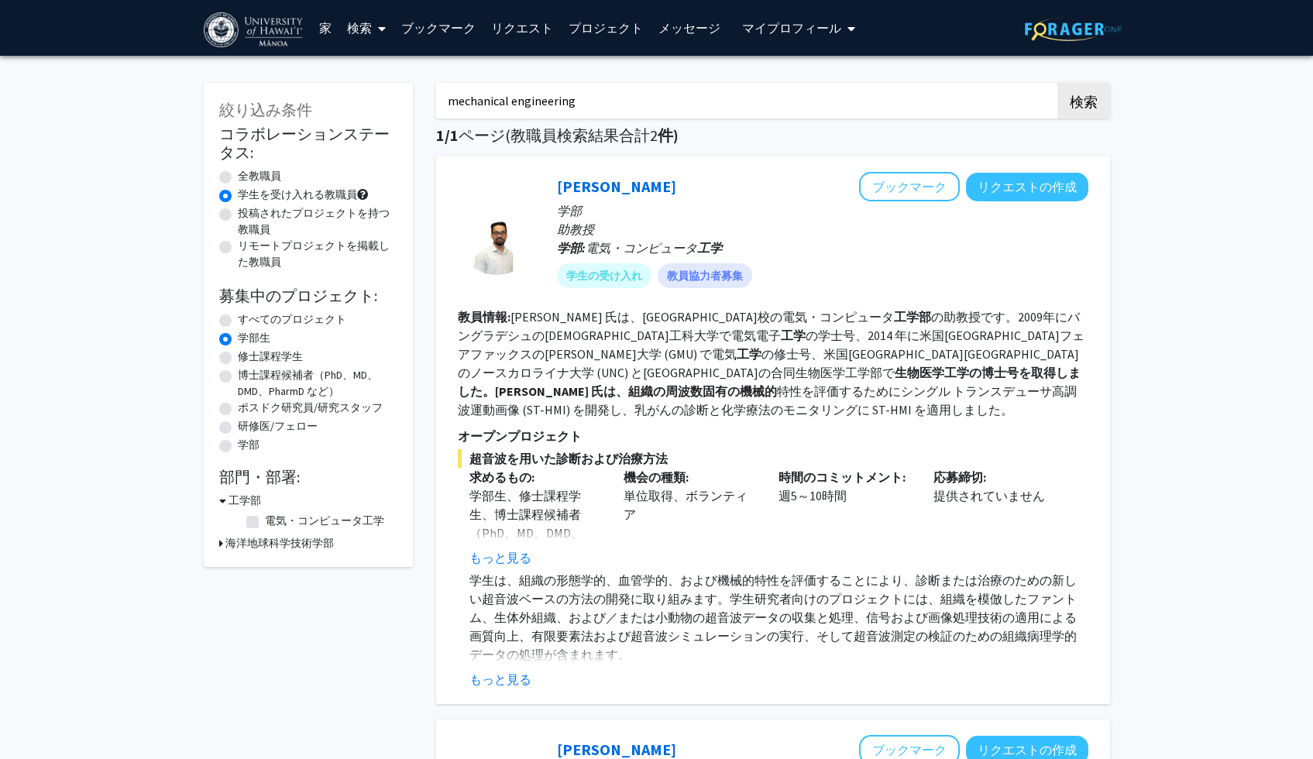
click at [223, 540] on div "海洋地球科学技術学部" at bounding box center [308, 543] width 178 height 16
click at [218, 541] on div "絞り込み条件 コラボレーションステータス: コラボレーションステータス 全教職員 コラボレーションステータス 学生を受け入れる教職員 コラボレーションステータ…" at bounding box center [308, 325] width 209 height 484
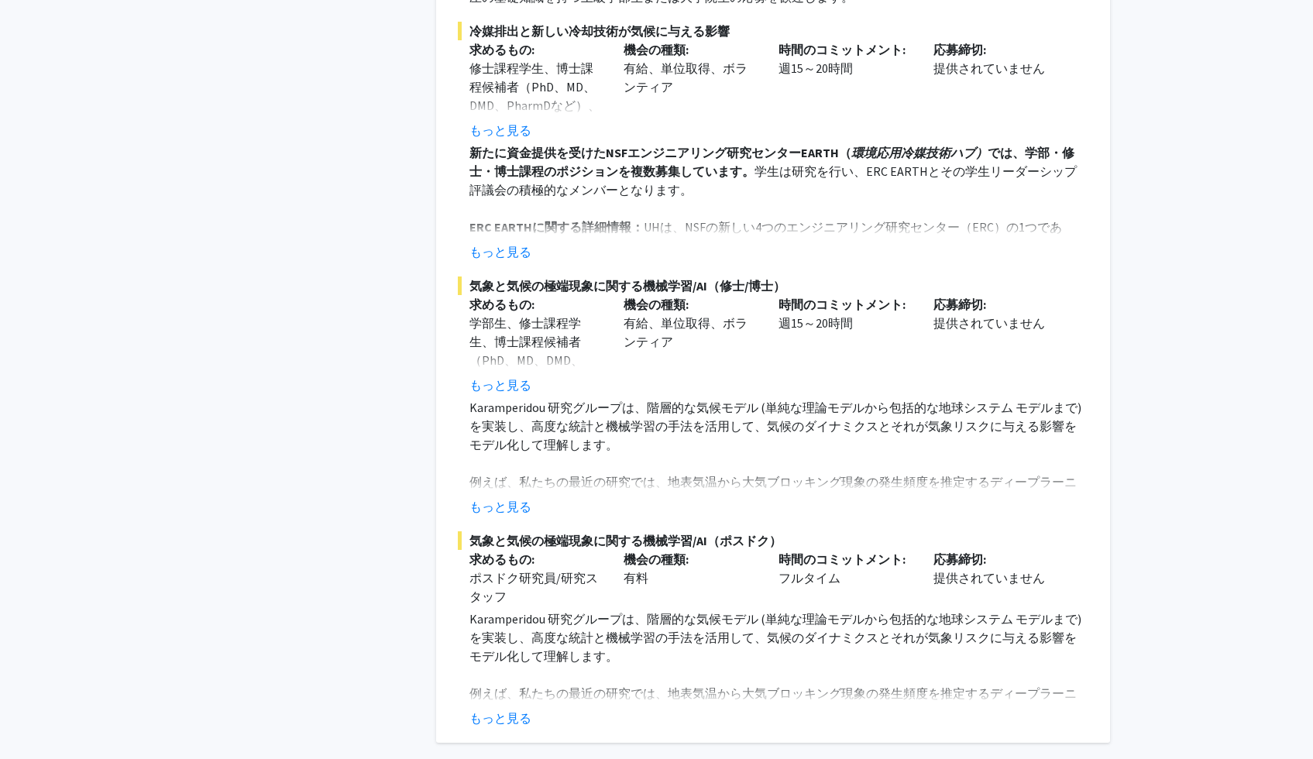
scroll to position [1395, 0]
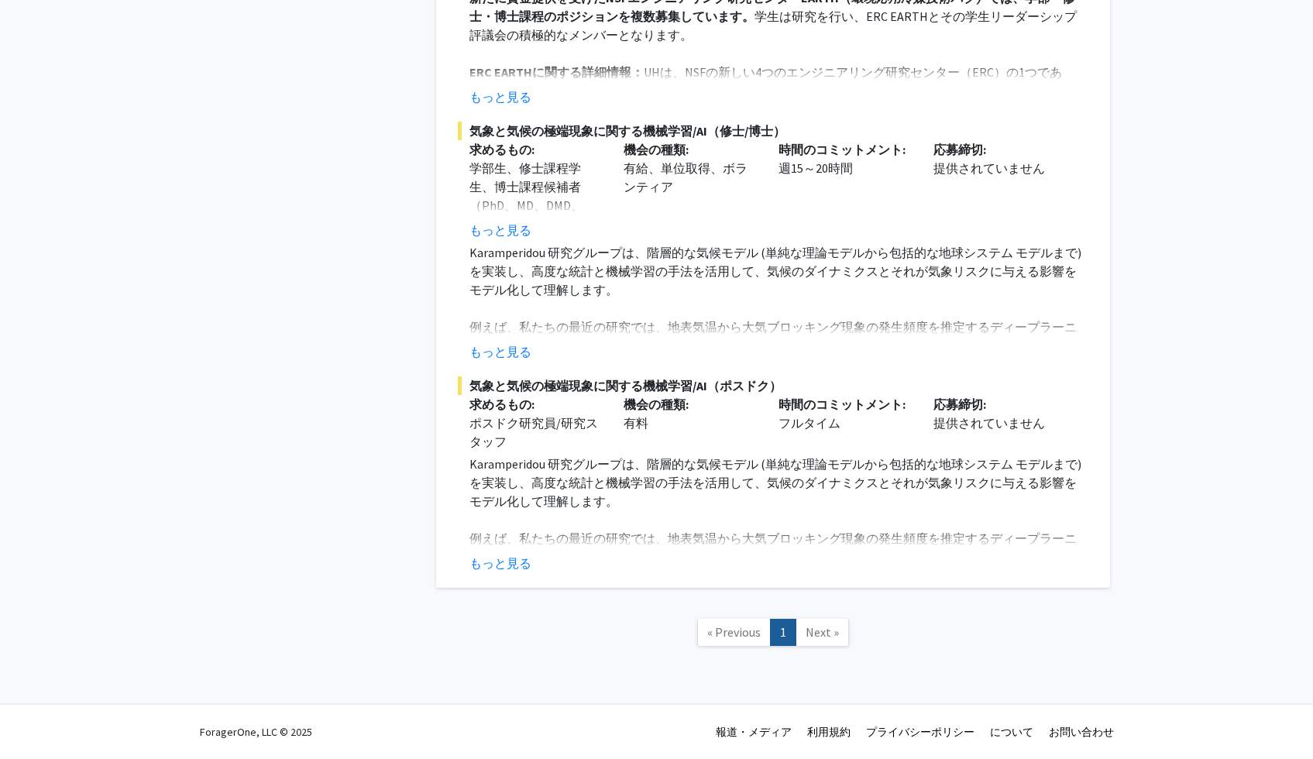
click at [816, 630] on span "Next »" at bounding box center [821, 631] width 33 height 15
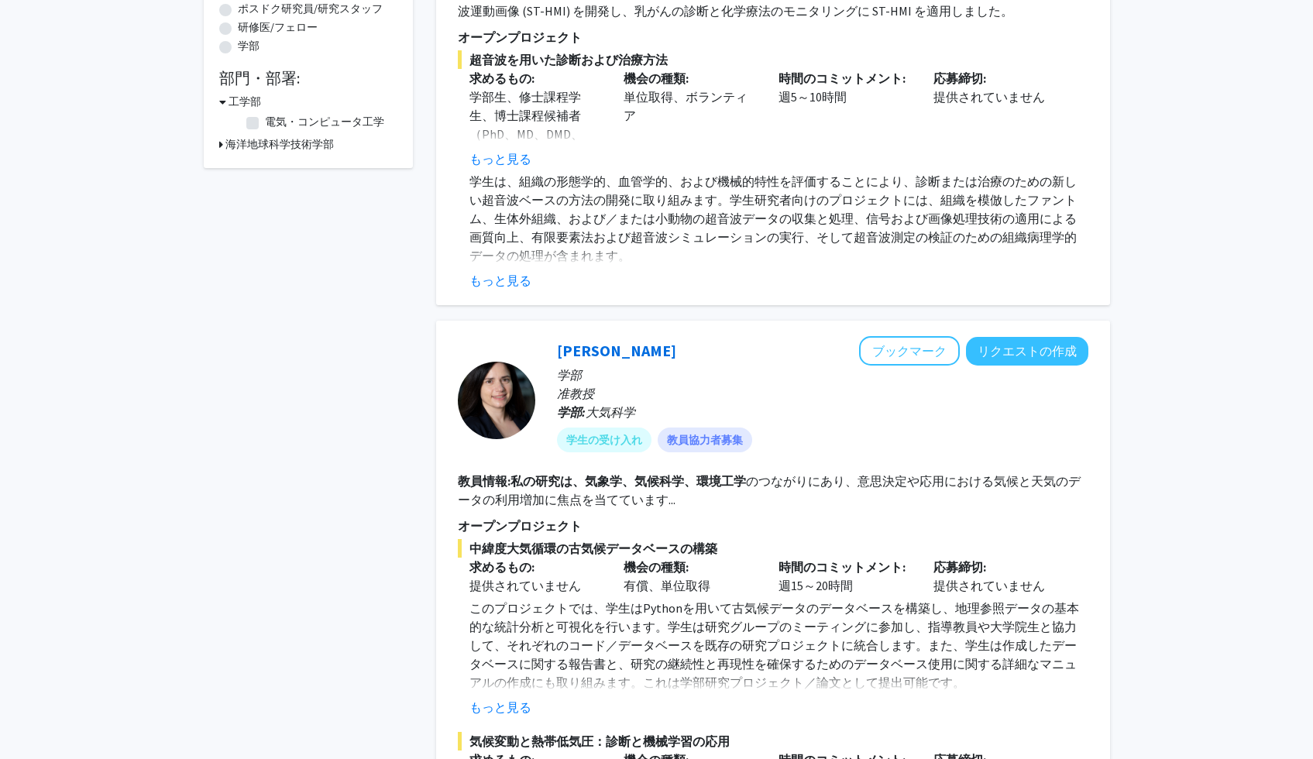
scroll to position [45, 0]
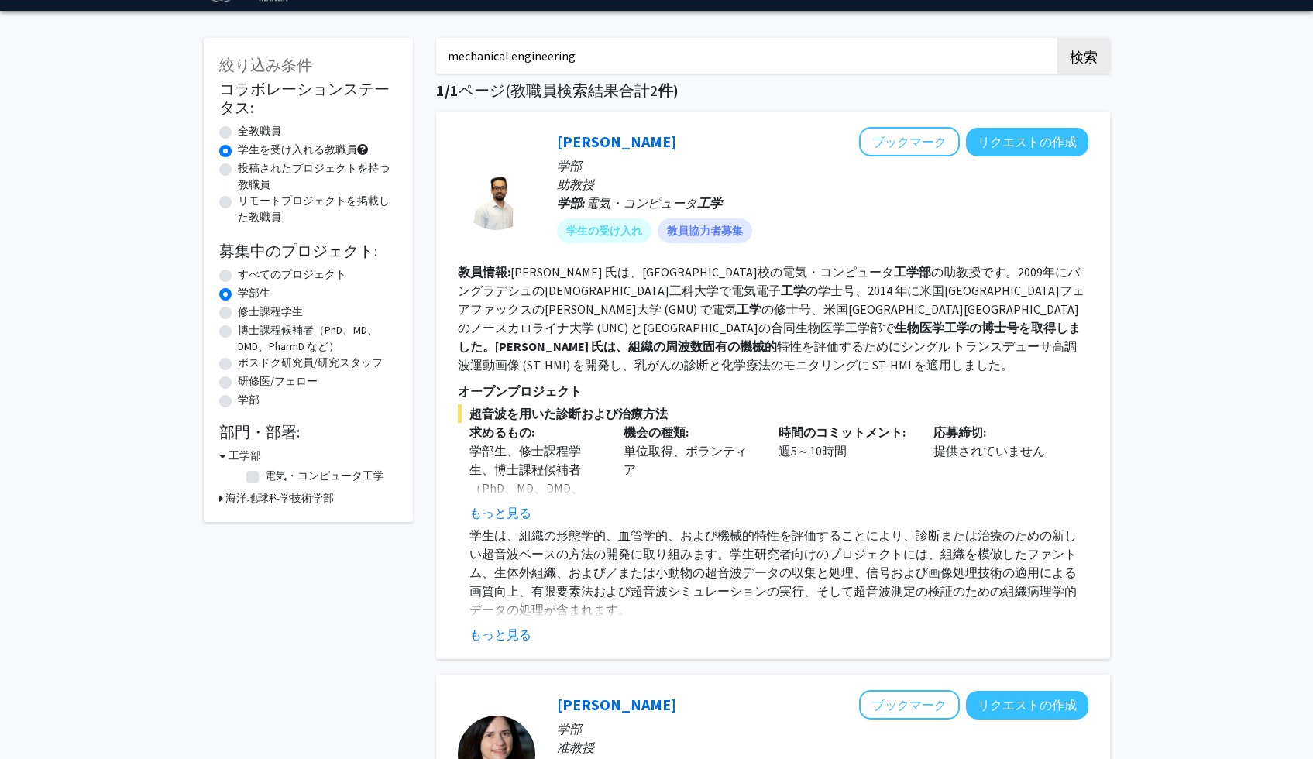
click at [249, 125] on font "全教職員" at bounding box center [259, 131] width 43 height 14
click at [248, 125] on input "全教職員" at bounding box center [243, 128] width 10 height 10
radio input "true"
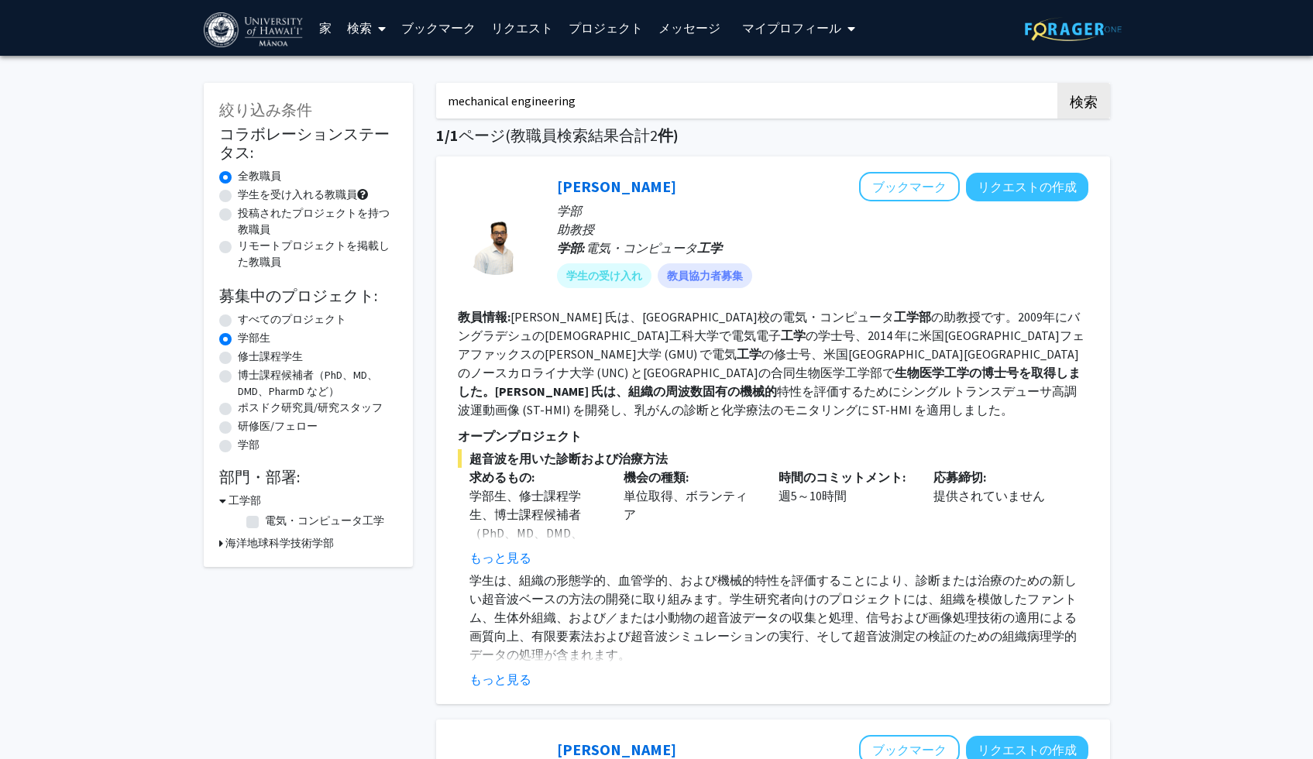
click at [735, 101] on input "mechanical engineering" at bounding box center [740, 101] width 608 height 36
click at [1057, 83] on button "検索" at bounding box center [1083, 101] width 53 height 36
radio input "true"
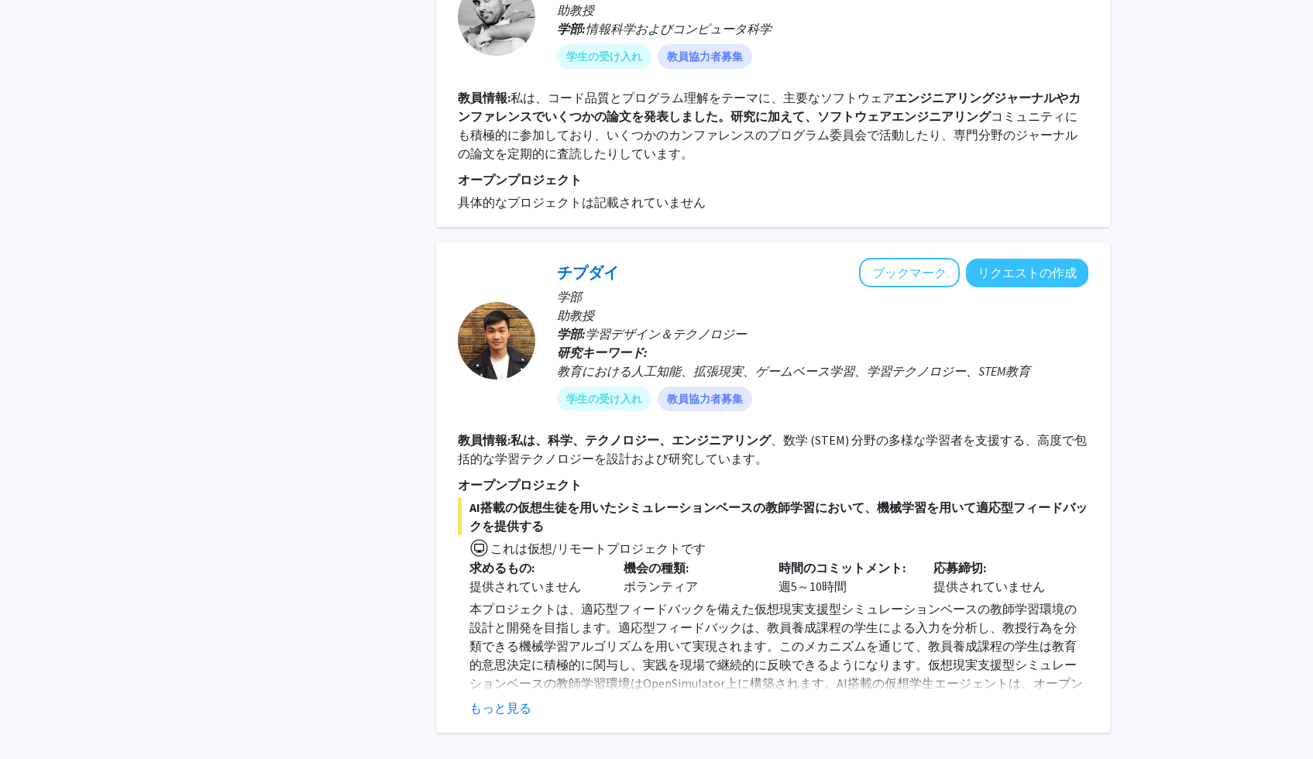
scroll to position [4121, 0]
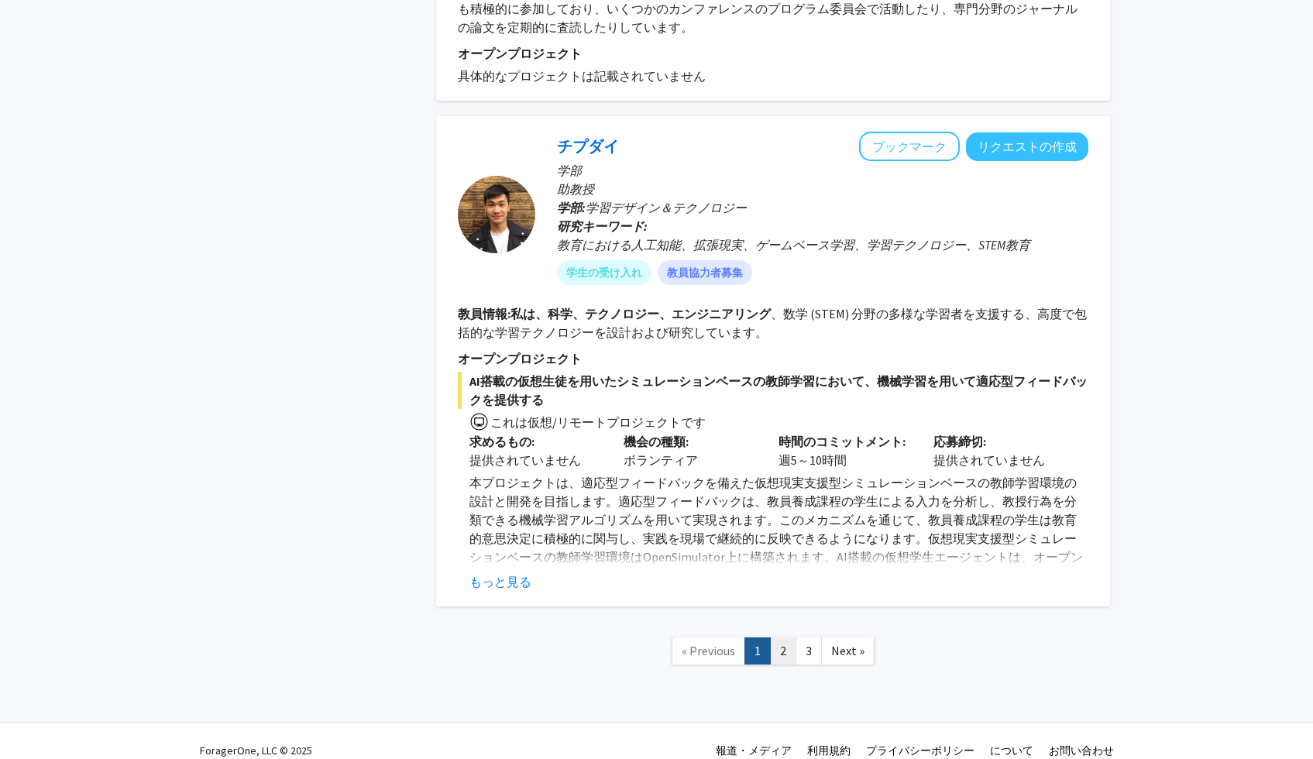
click at [780, 637] on link "2" at bounding box center [783, 650] width 26 height 27
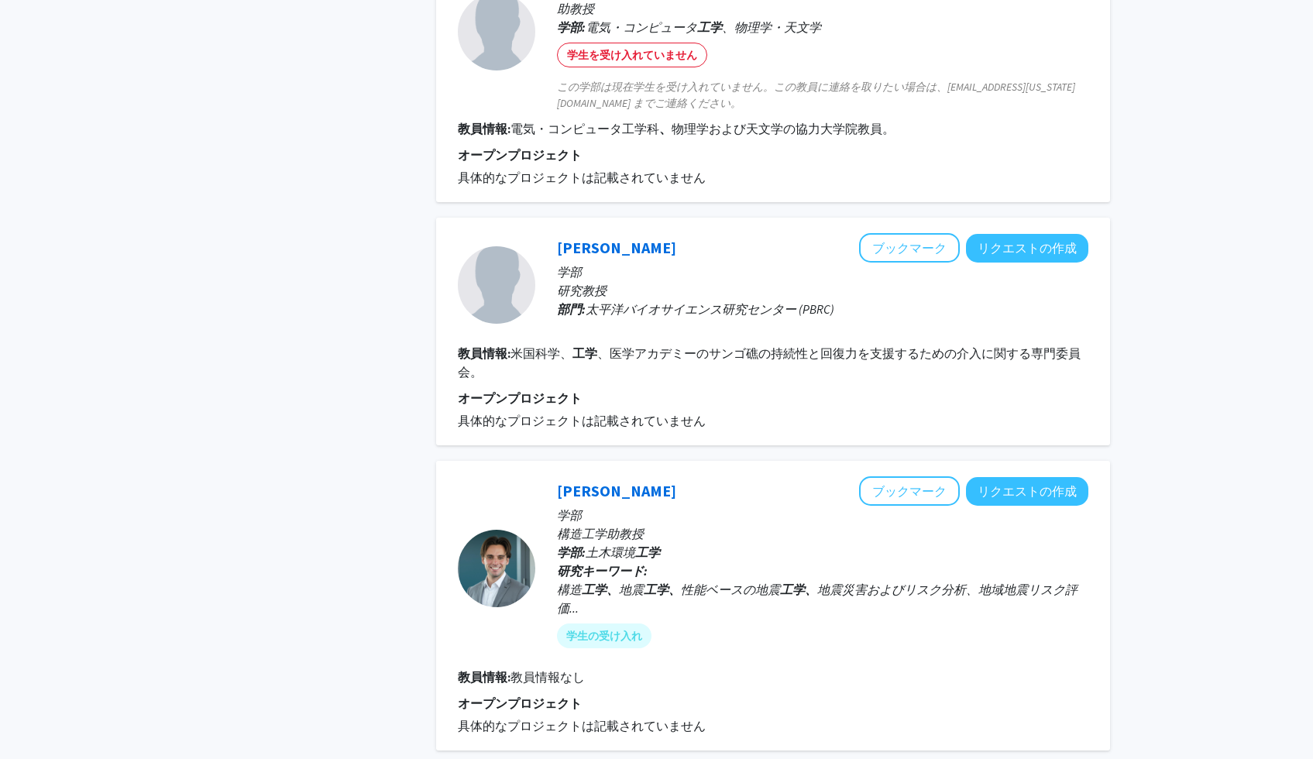
scroll to position [2555, 0]
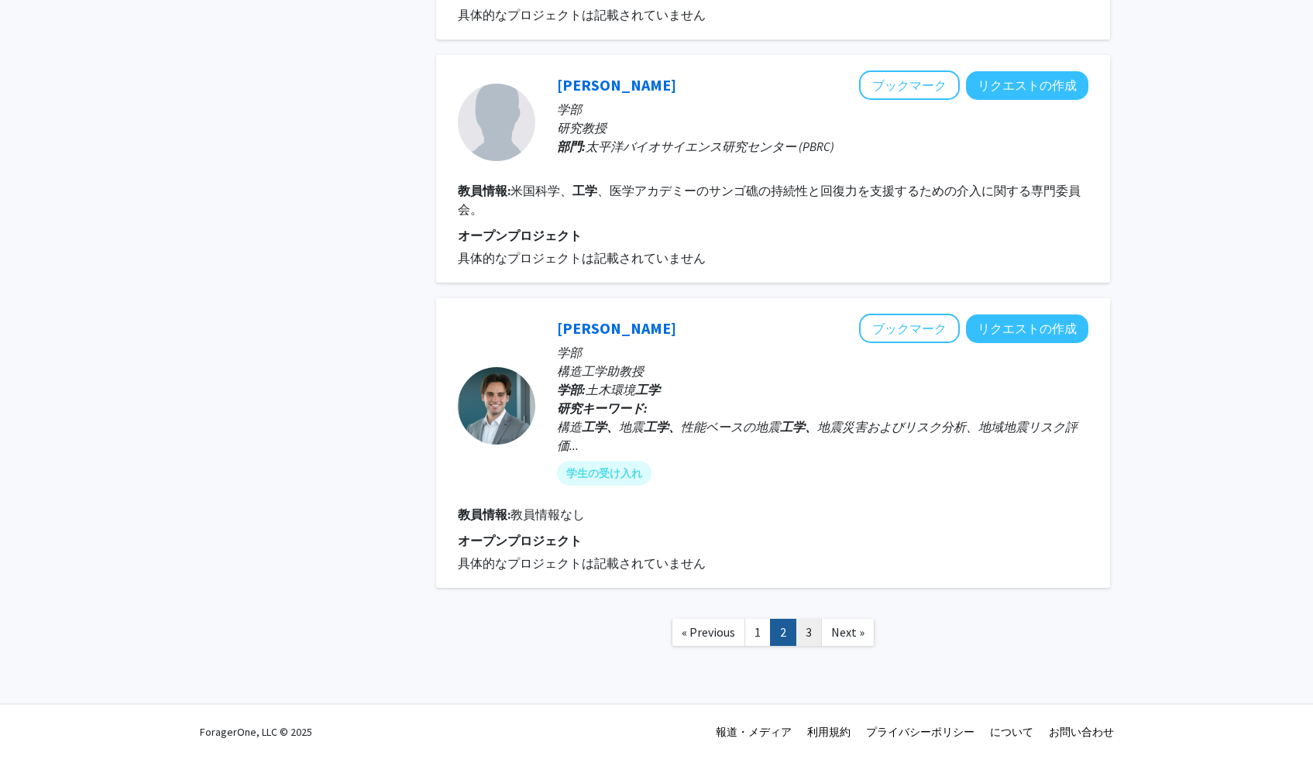
click at [811, 643] on link "3" at bounding box center [808, 632] width 26 height 27
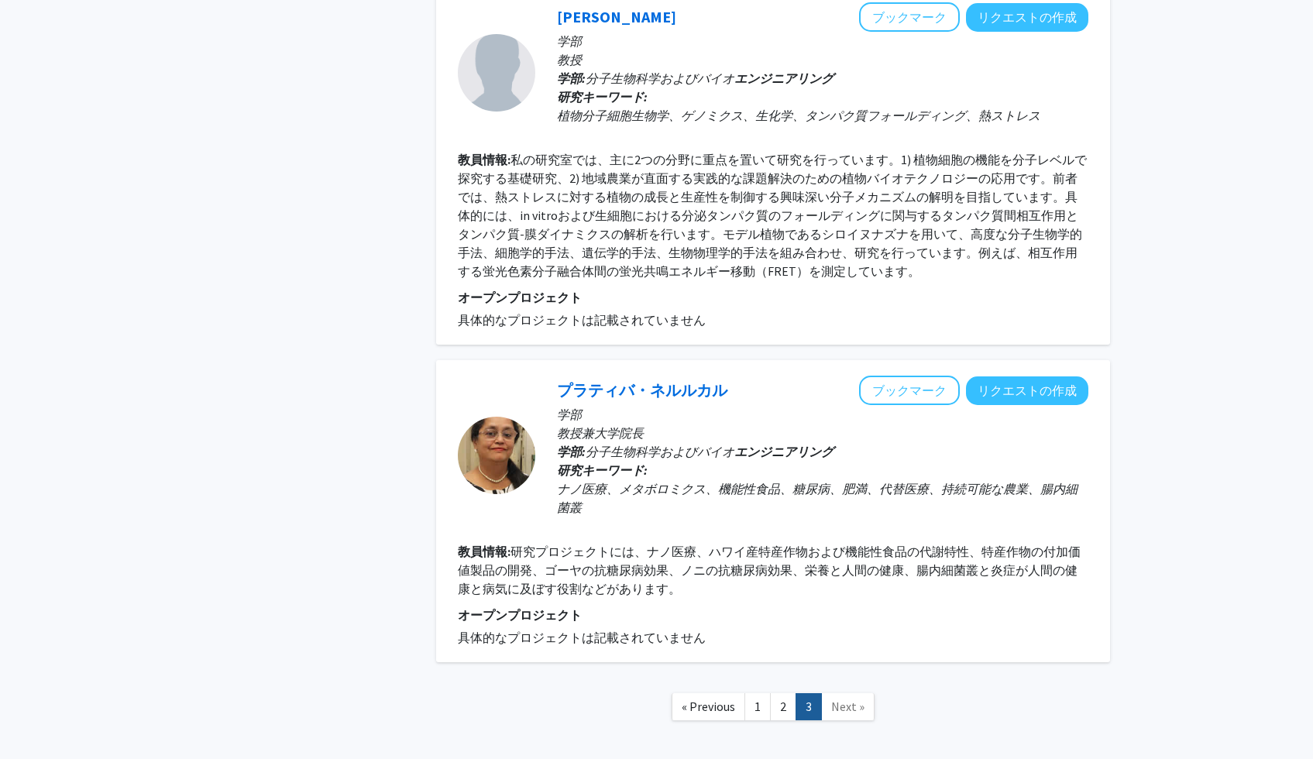
scroll to position [2536, 0]
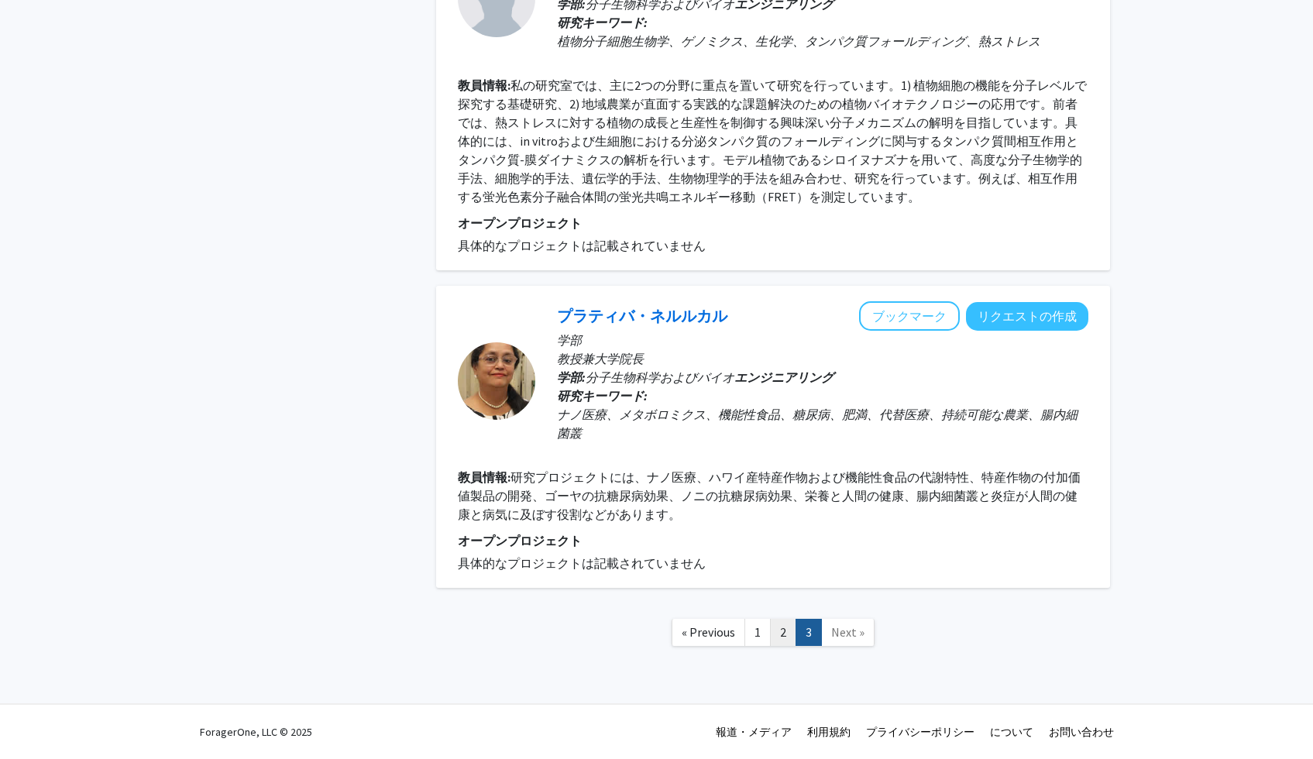
click at [788, 629] on link "2" at bounding box center [783, 632] width 26 height 27
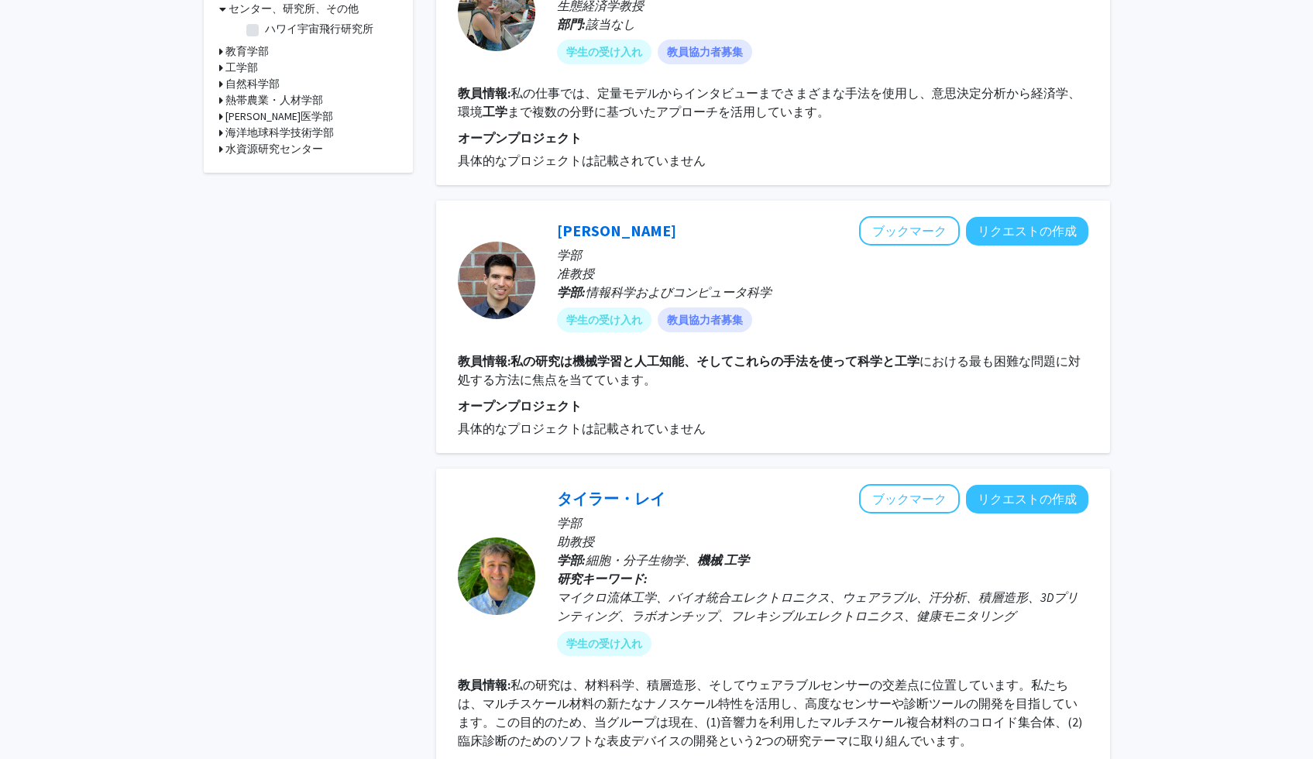
scroll to position [812, 0]
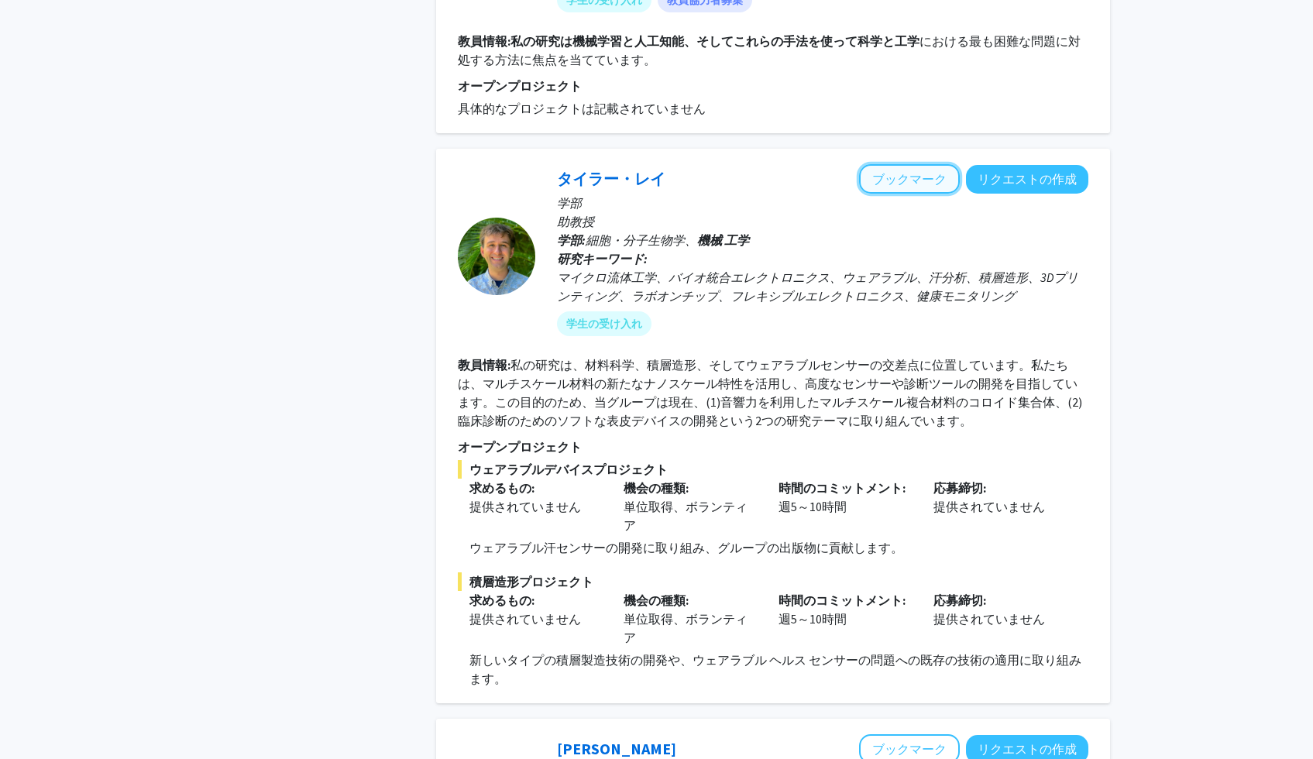
click at [878, 181] on font "ブックマーク" at bounding box center [909, 178] width 74 height 15
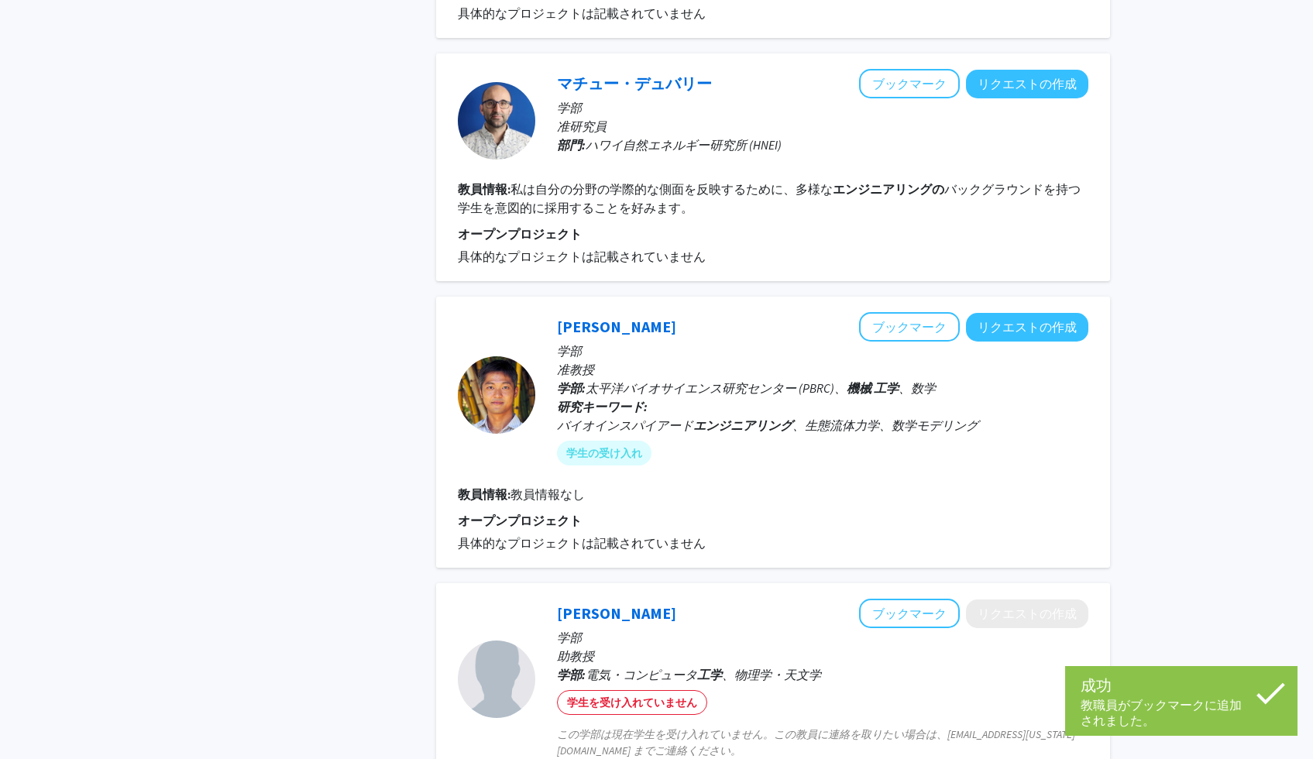
scroll to position [1759, 0]
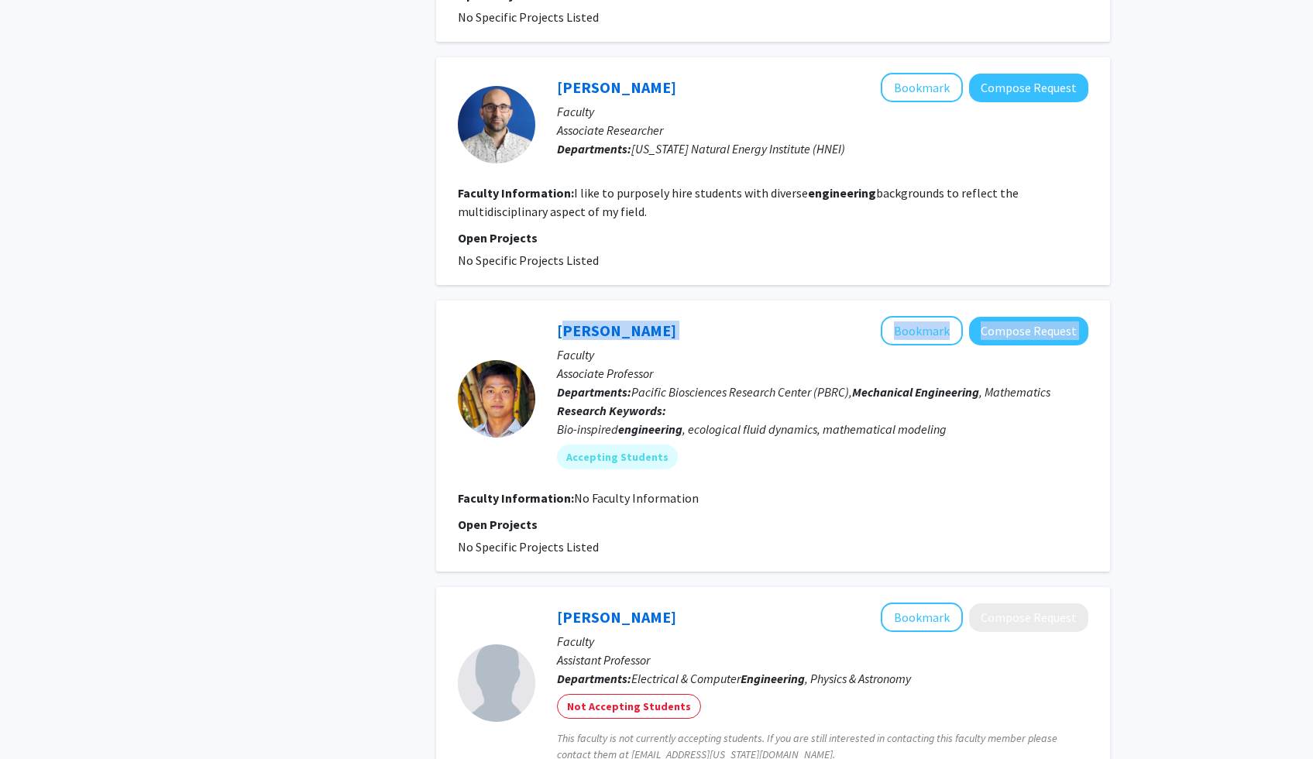
drag, startPoint x: 680, startPoint y: 318, endPoint x: 547, endPoint y: 318, distance: 132.4
click at [547, 318] on div "[PERSON_NAME] Bookmark Compose Request Faculty Associate Professor Departments:…" at bounding box center [811, 398] width 553 height 165
copy div "[PERSON_NAME] Bookmark Compose Request"
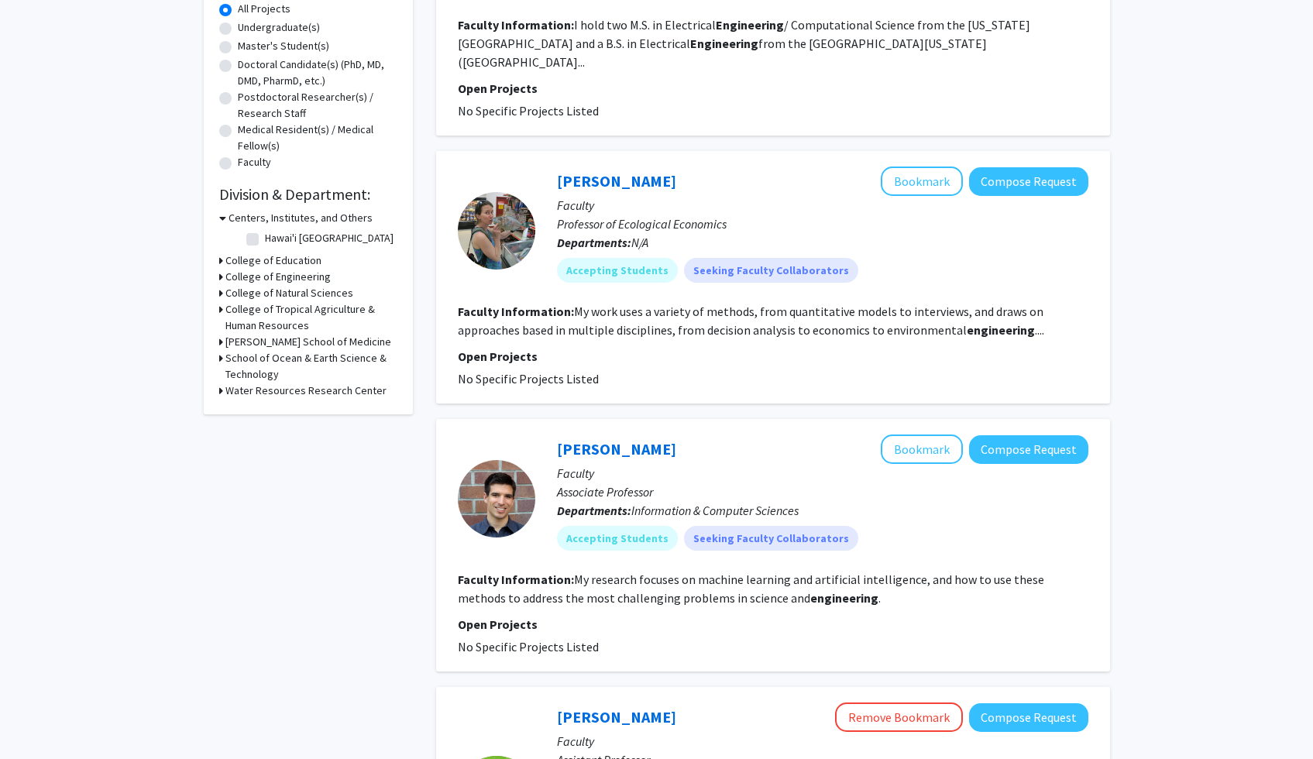
scroll to position [0, 0]
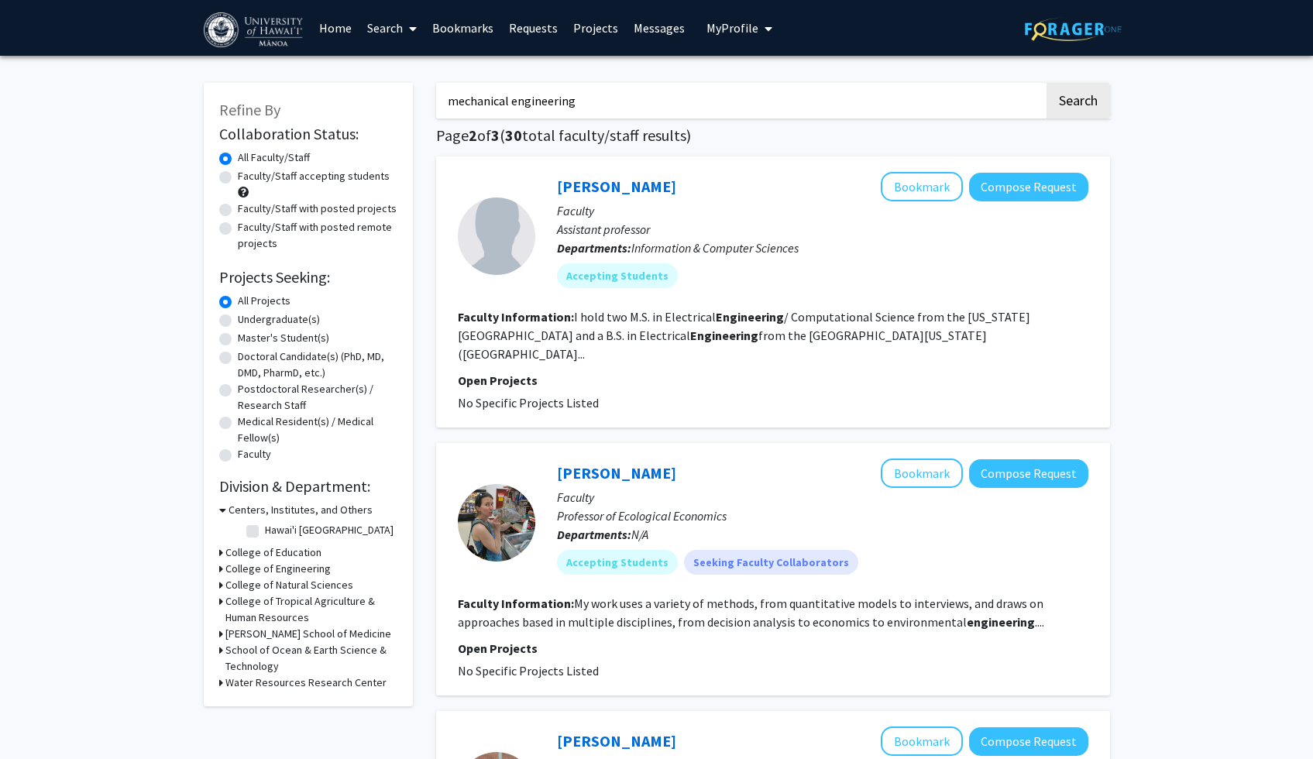
drag, startPoint x: 602, startPoint y: 111, endPoint x: 445, endPoint y: 91, distance: 159.2
click at [445, 91] on input "mechanical engineering" at bounding box center [740, 101] width 608 height 36
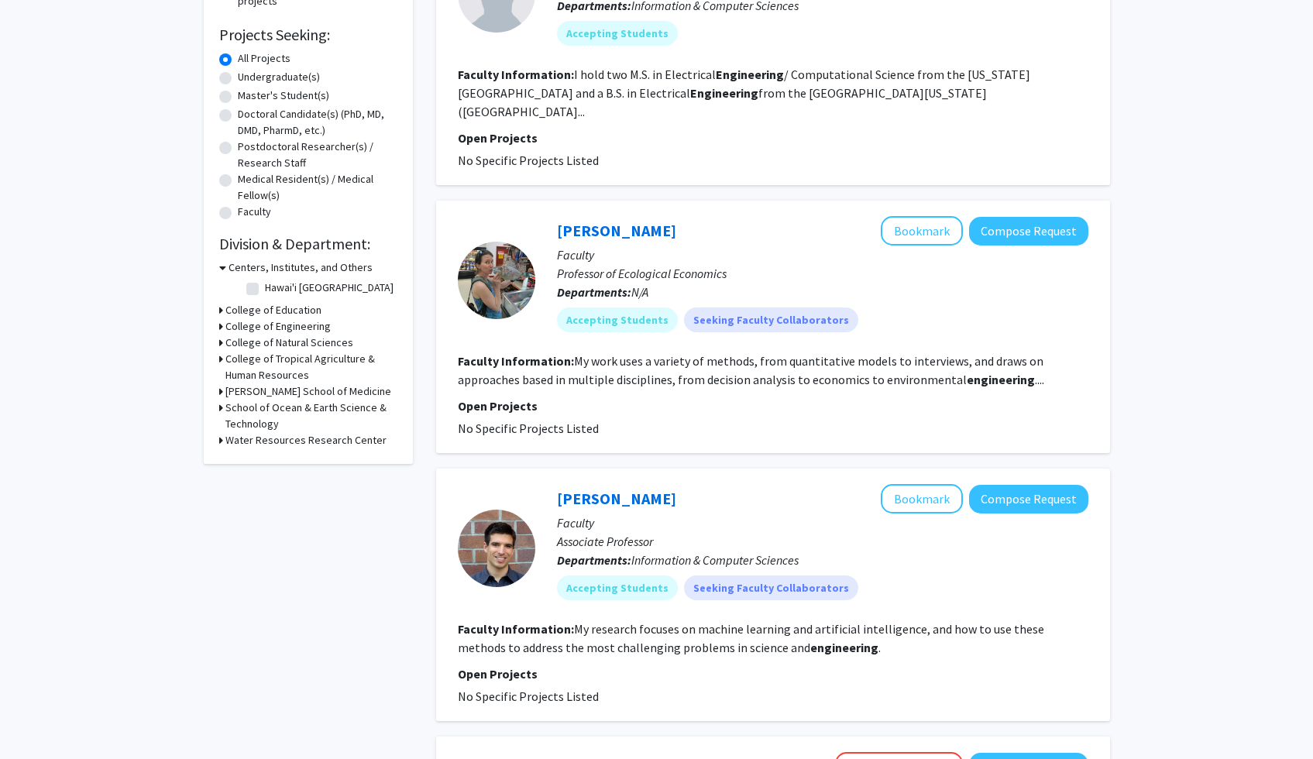
scroll to position [244, 0]
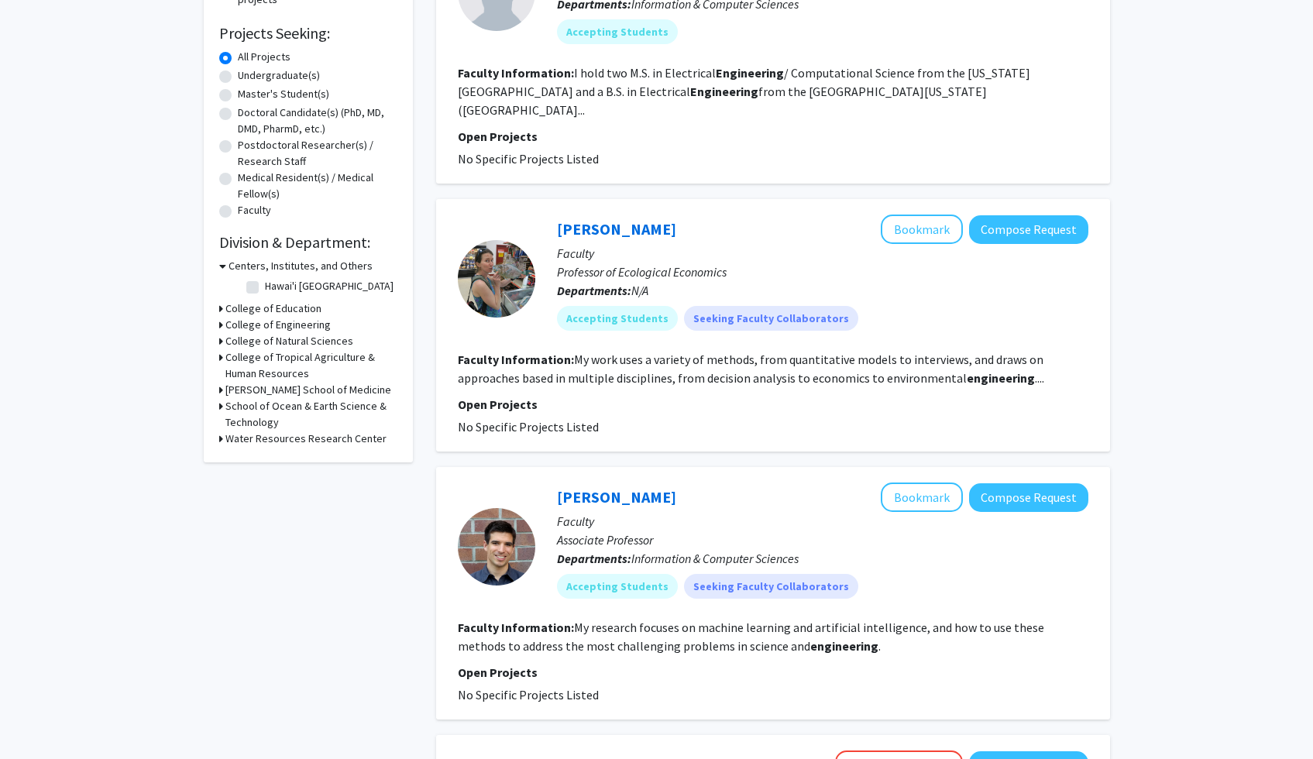
click at [220, 264] on icon at bounding box center [222, 266] width 7 height 16
click at [219, 297] on icon at bounding box center [221, 298] width 4 height 16
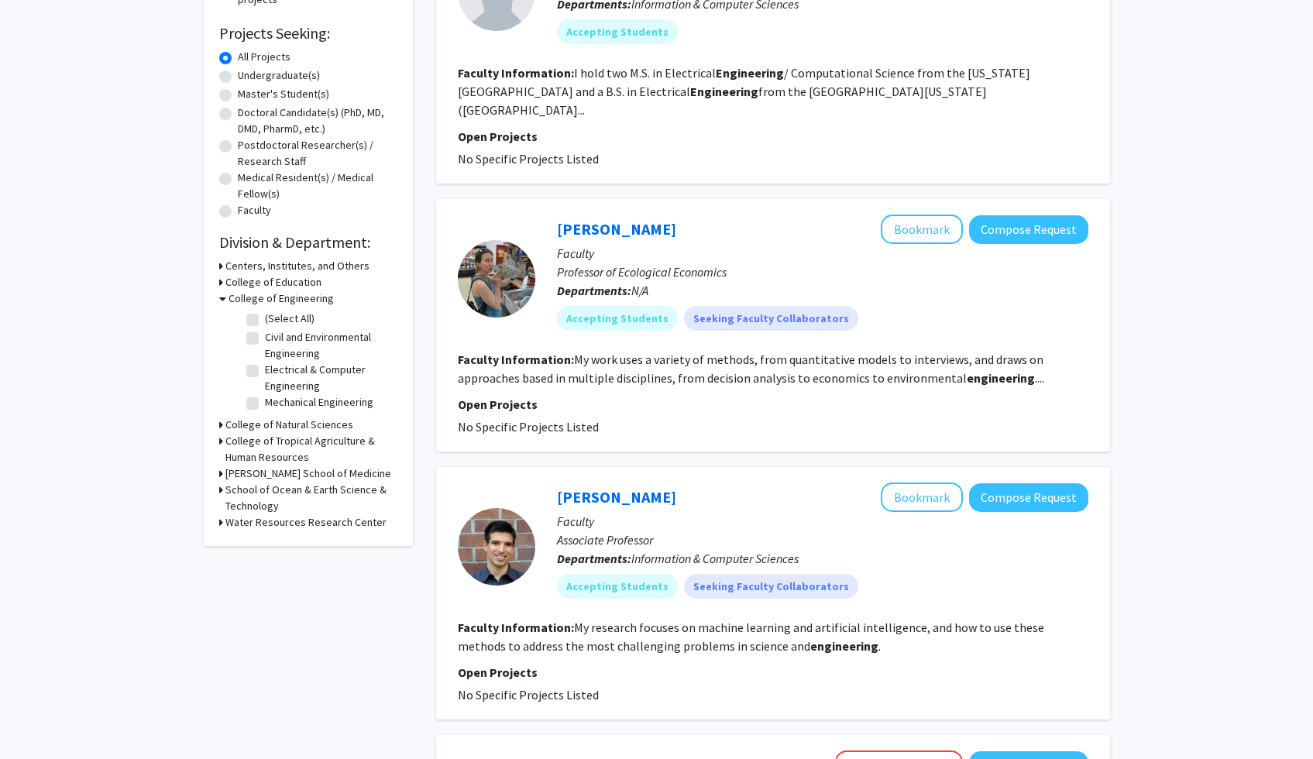
click at [265, 399] on label "Mechanical Engineering" at bounding box center [319, 402] width 108 height 16
click at [265, 399] on input "Mechanical Engineering" at bounding box center [270, 399] width 10 height 10
checkbox input "true"
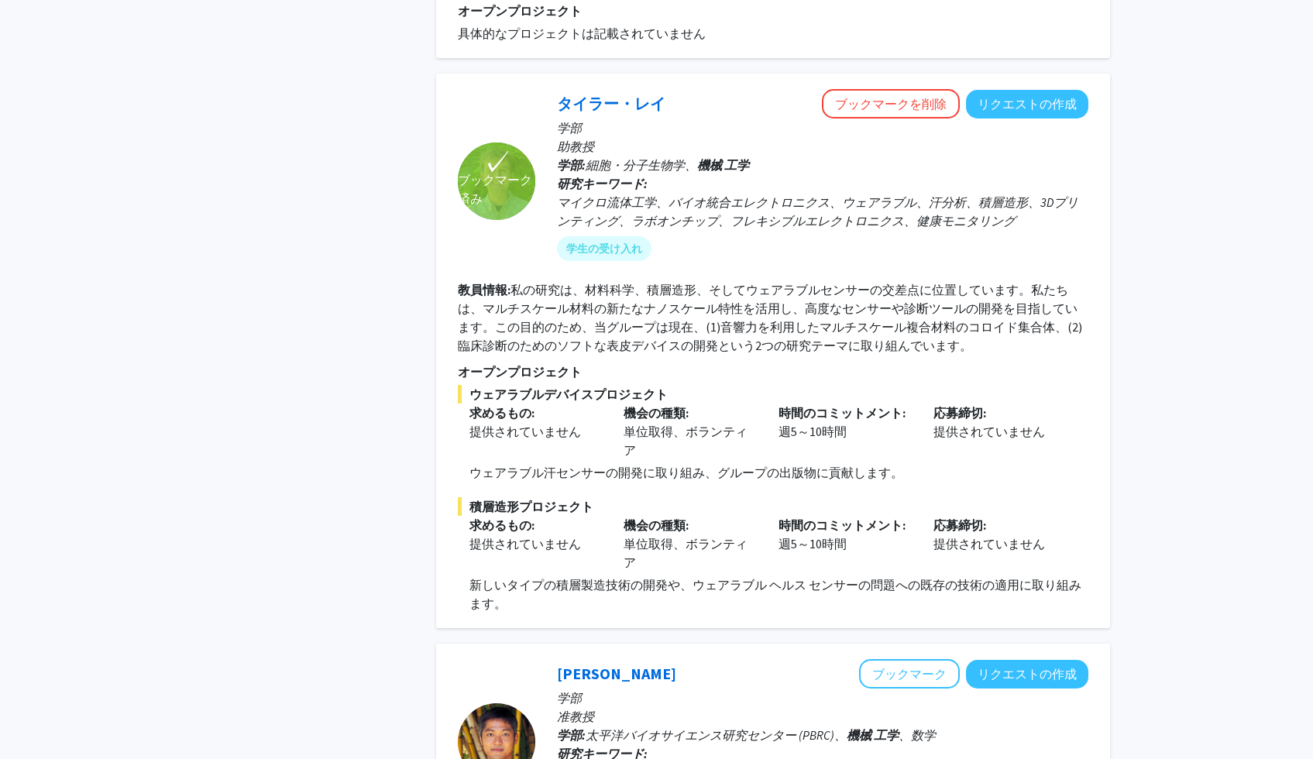
scroll to position [977, 0]
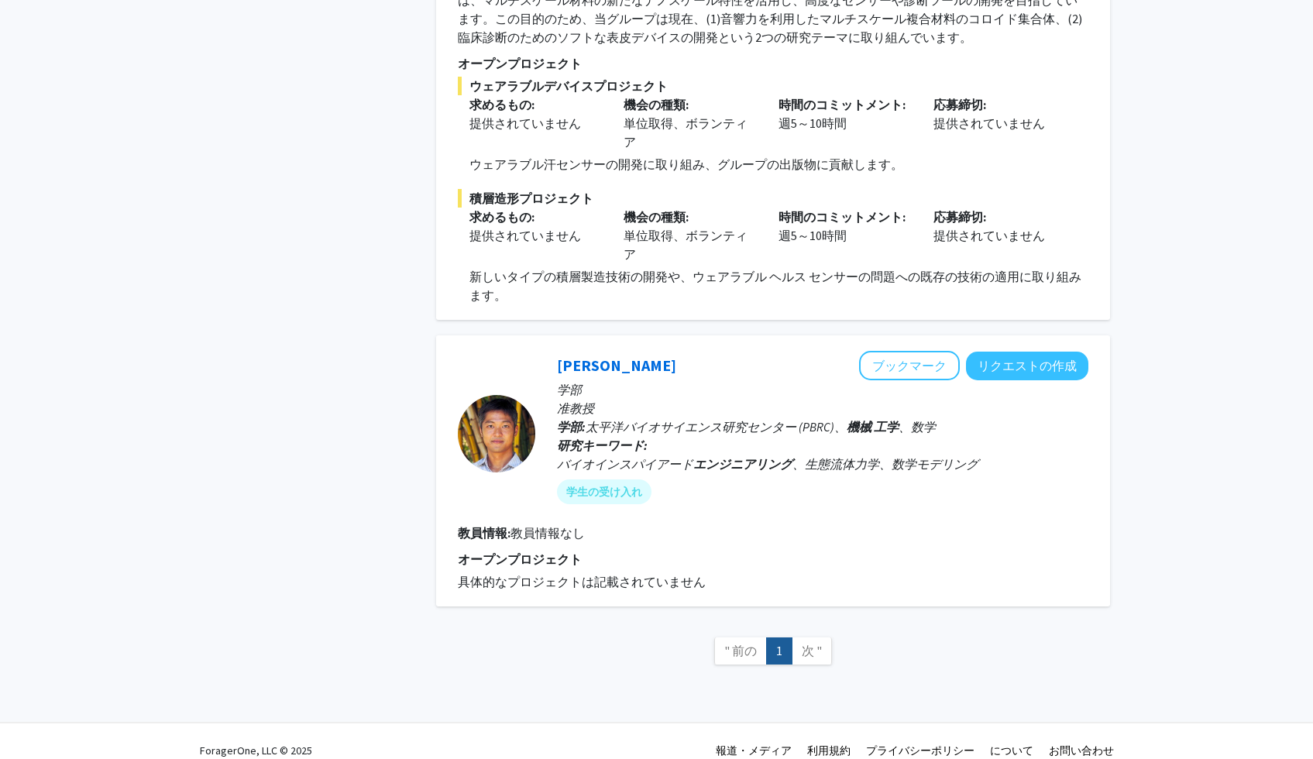
click at [812, 642] on link "次 "" at bounding box center [811, 650] width 40 height 27
click at [810, 640] on link "次 "" at bounding box center [811, 650] width 40 height 27
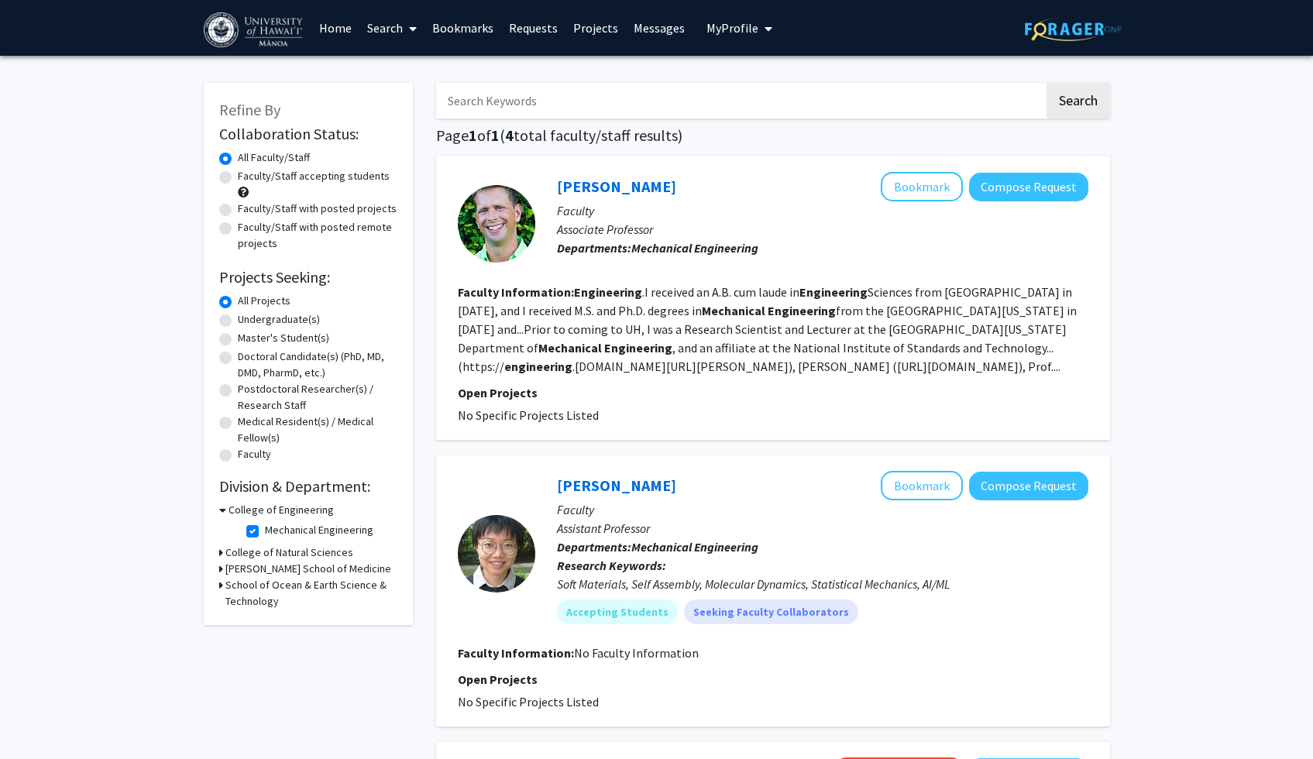
click at [387, 29] on link "Search" at bounding box center [391, 28] width 65 height 54
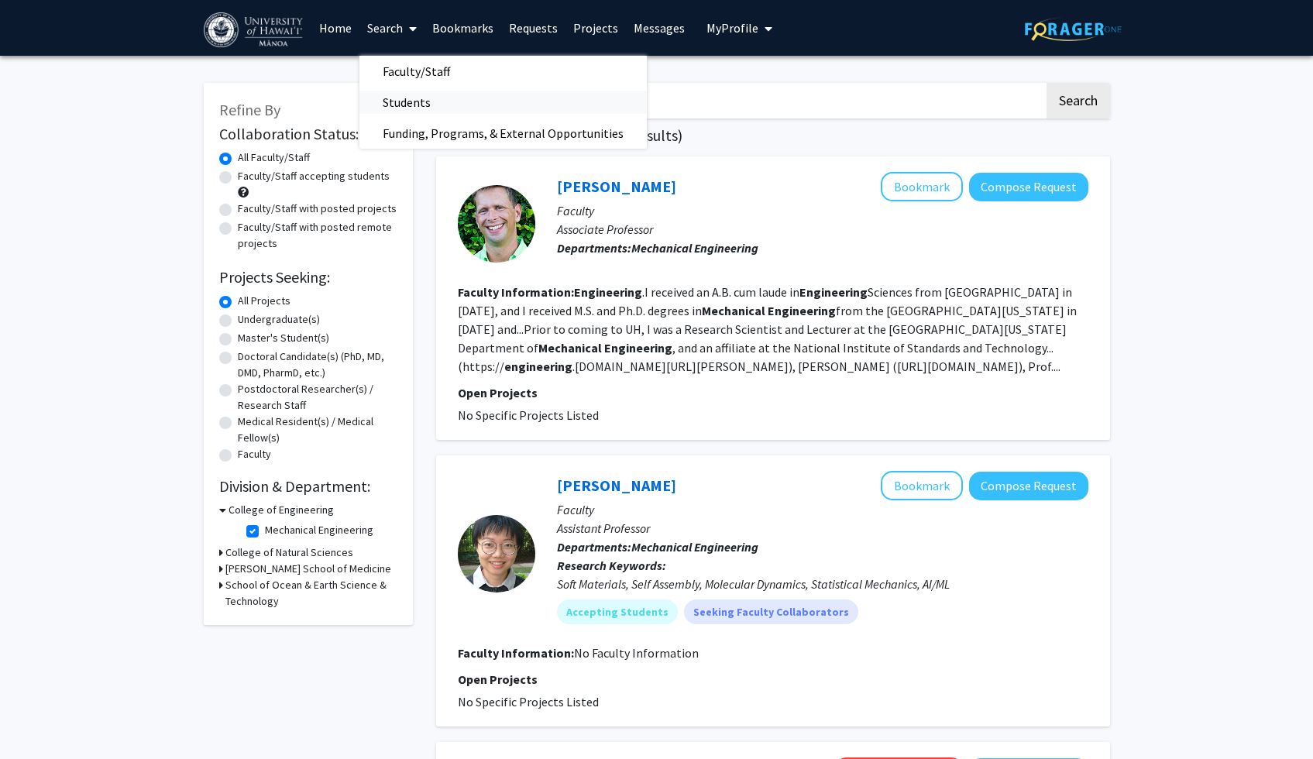
click at [437, 94] on span "Students" at bounding box center [406, 102] width 94 height 31
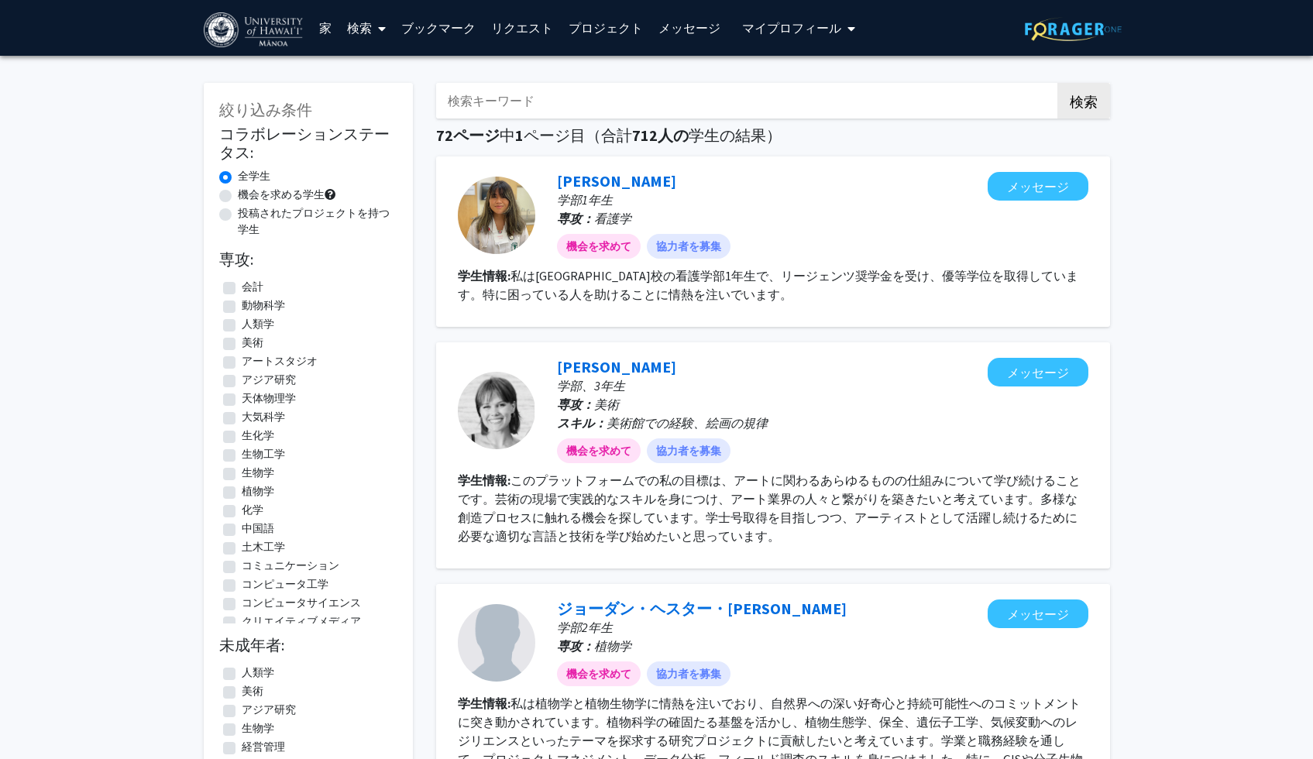
click at [238, 196] on label "機会を求める学生" at bounding box center [281, 195] width 87 height 16
click at [238, 196] on input "機会を求める学生" at bounding box center [243, 192] width 10 height 10
radio input "true"
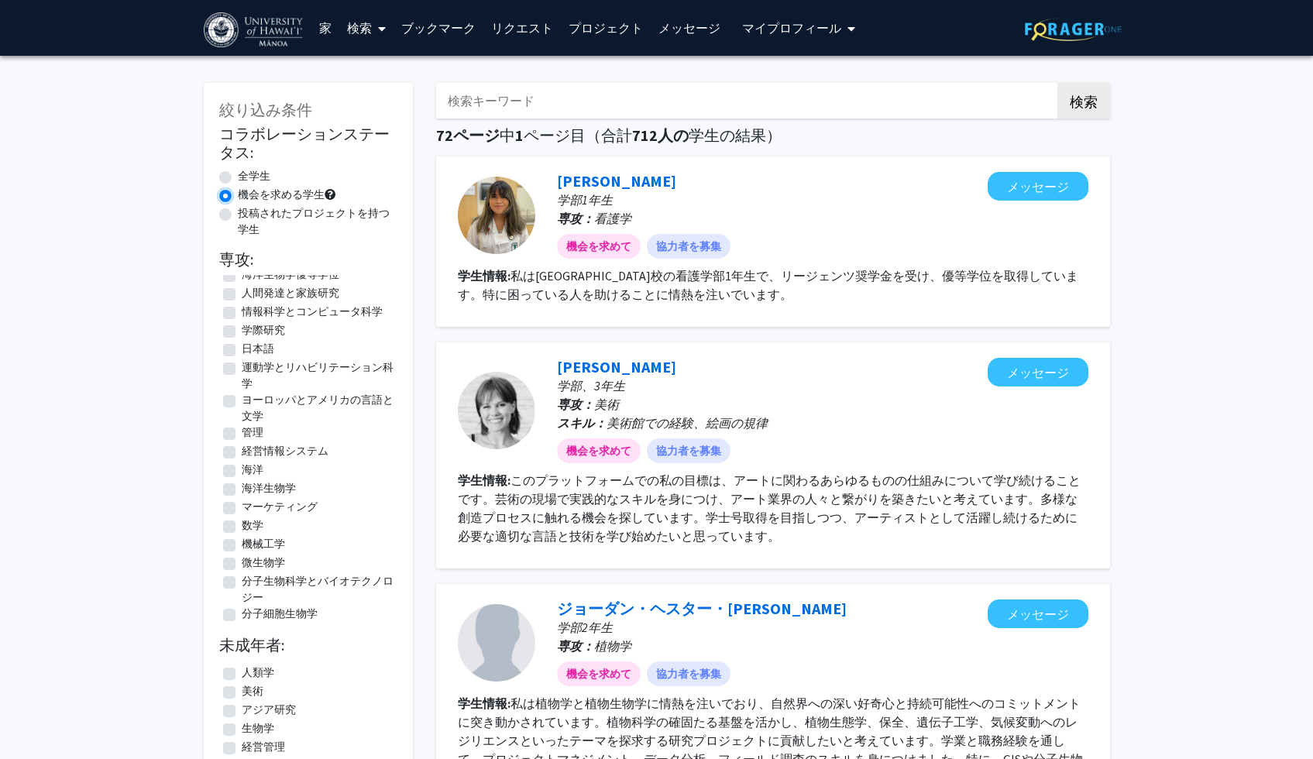
scroll to position [725, 0]
click at [262, 532] on font "機械工学" at bounding box center [263, 537] width 43 height 14
click at [252, 532] on input "機械工学" at bounding box center [247, 535] width 10 height 10
checkbox input "true"
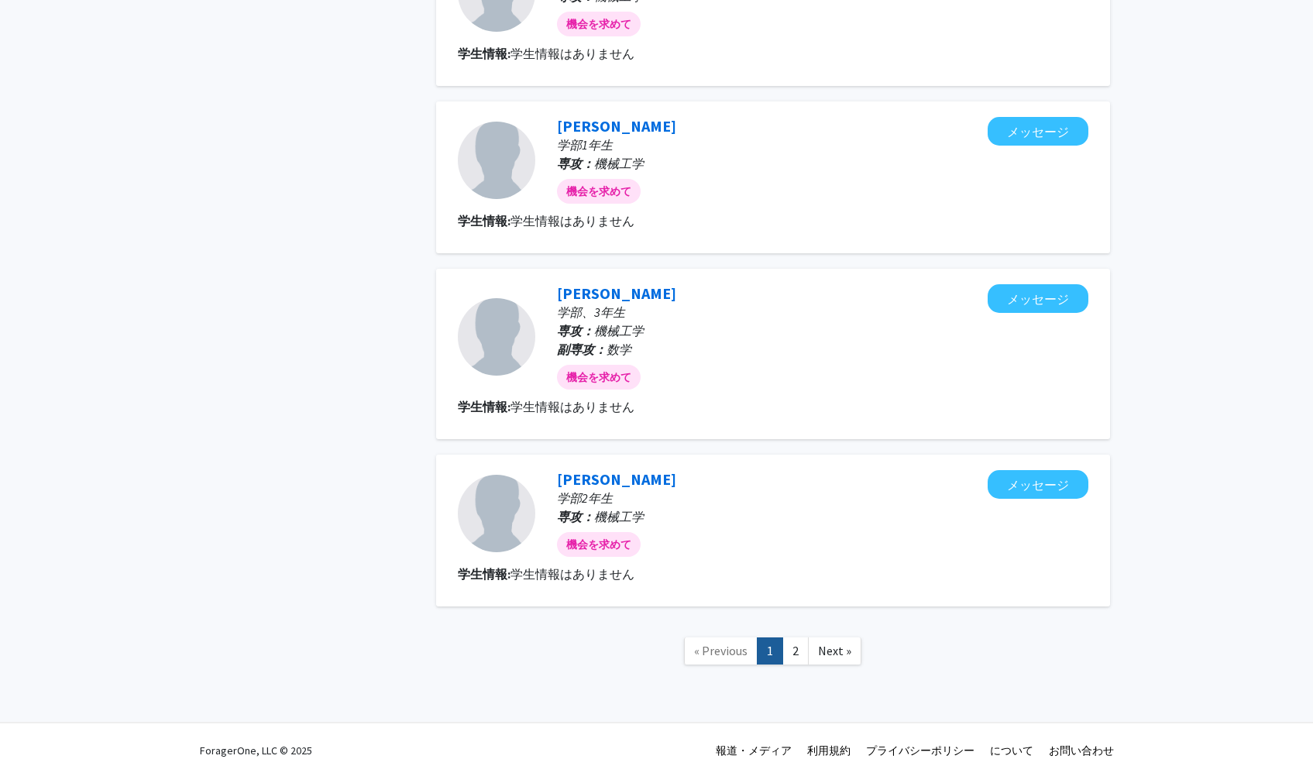
scroll to position [1356, 0]
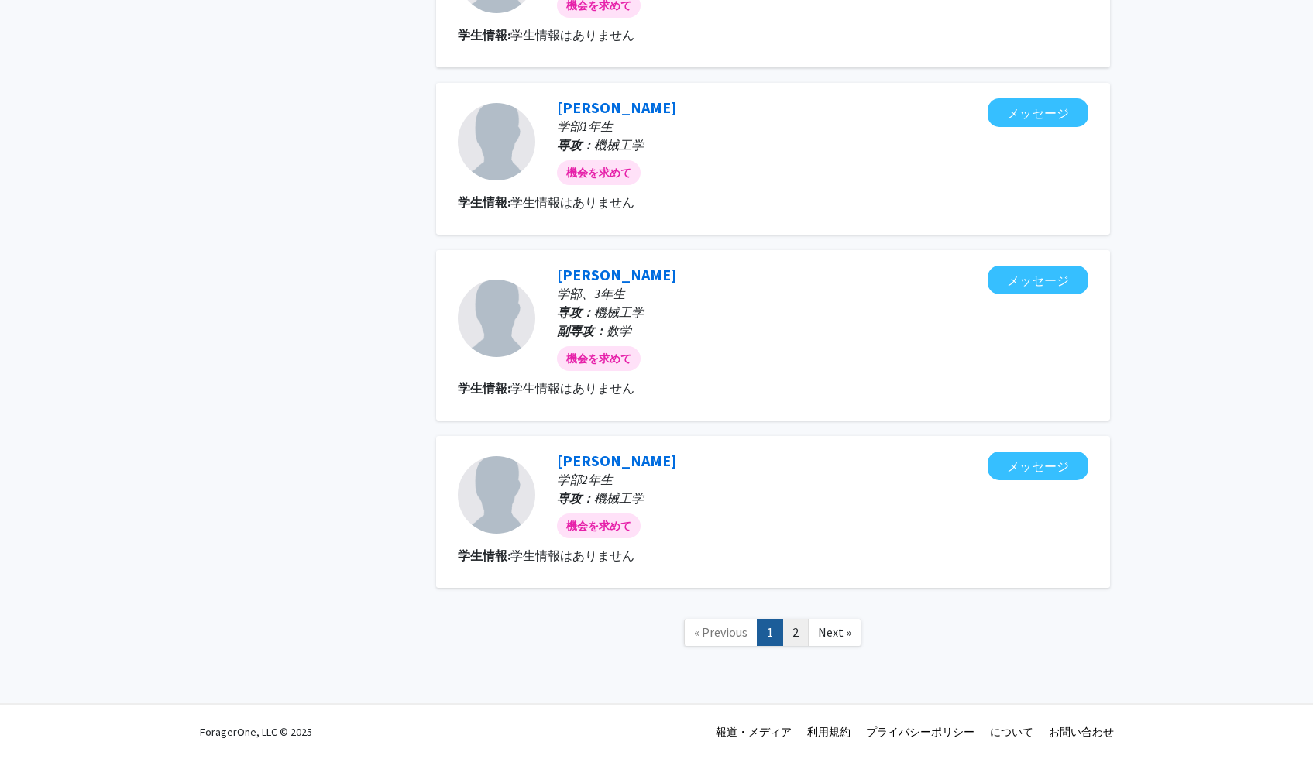
click at [804, 623] on link "2" at bounding box center [795, 632] width 26 height 27
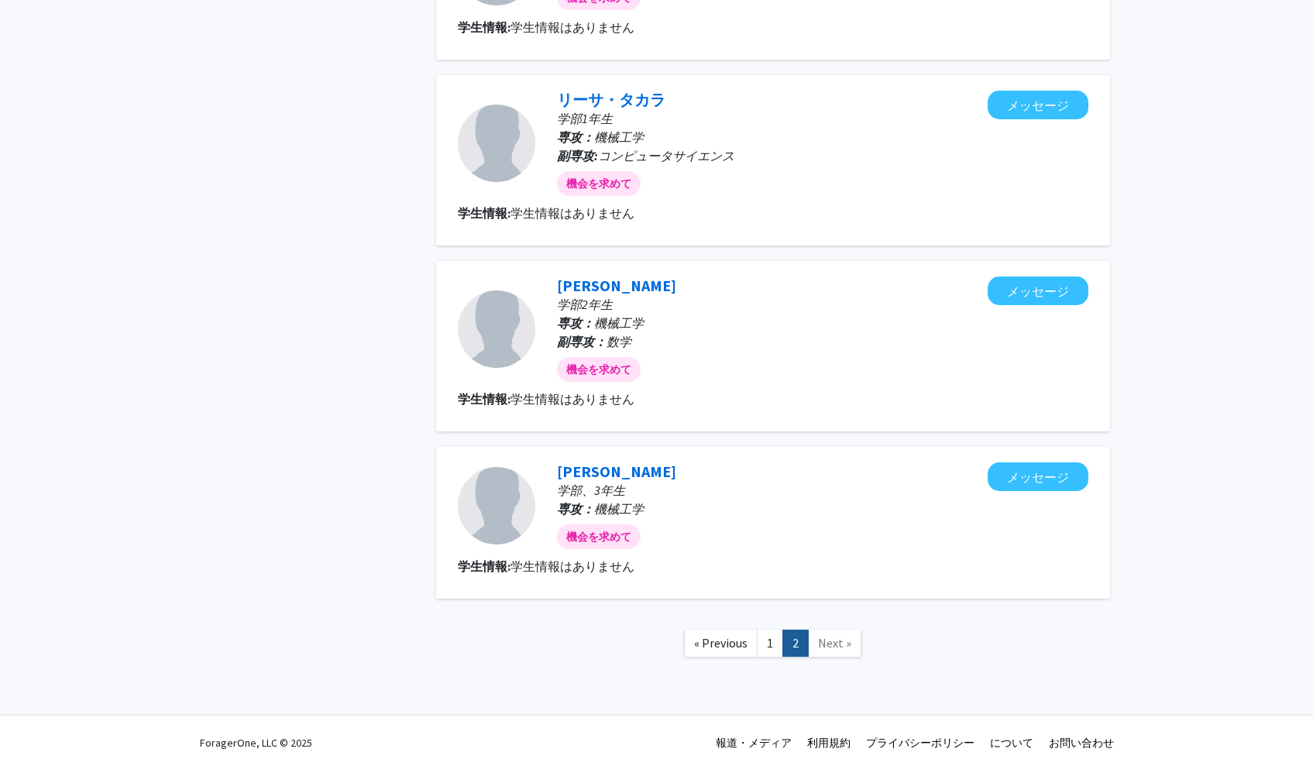
scroll to position [753, 0]
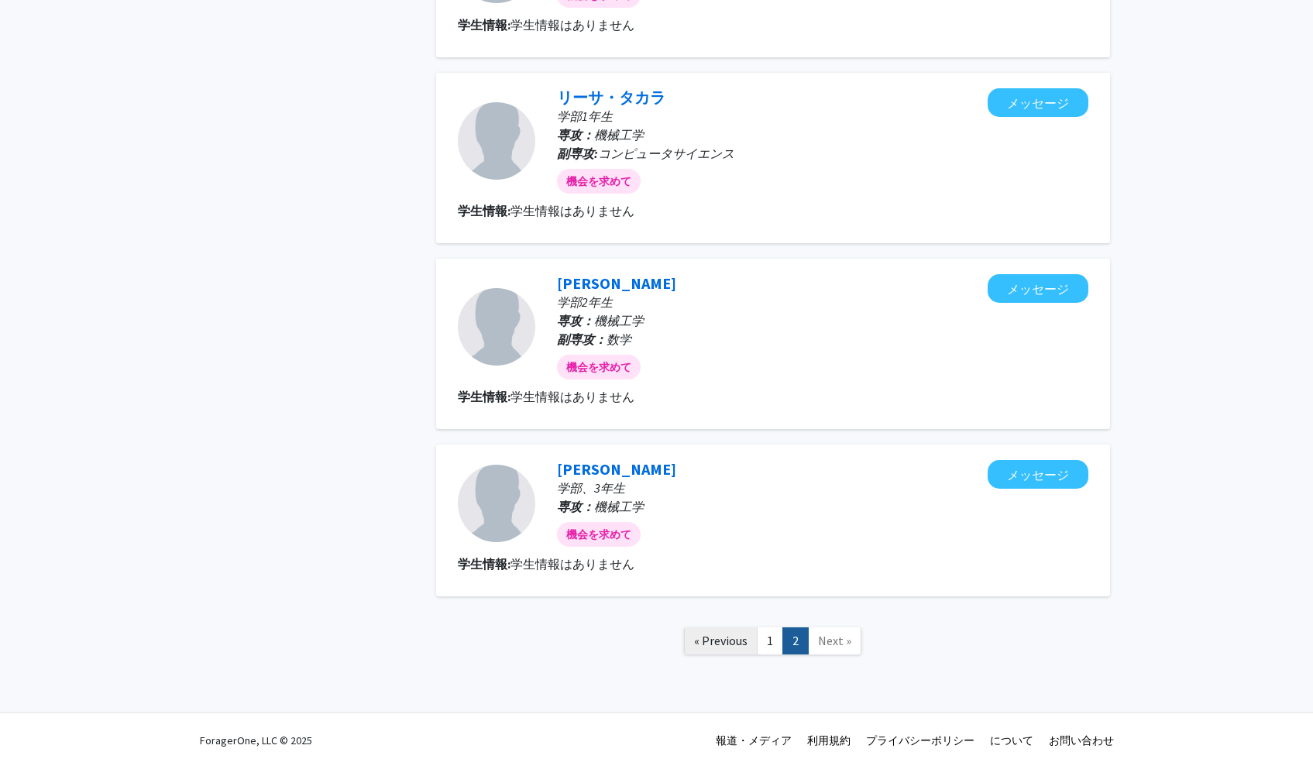
click at [756, 644] on link "« Previous" at bounding box center [721, 640] width 74 height 27
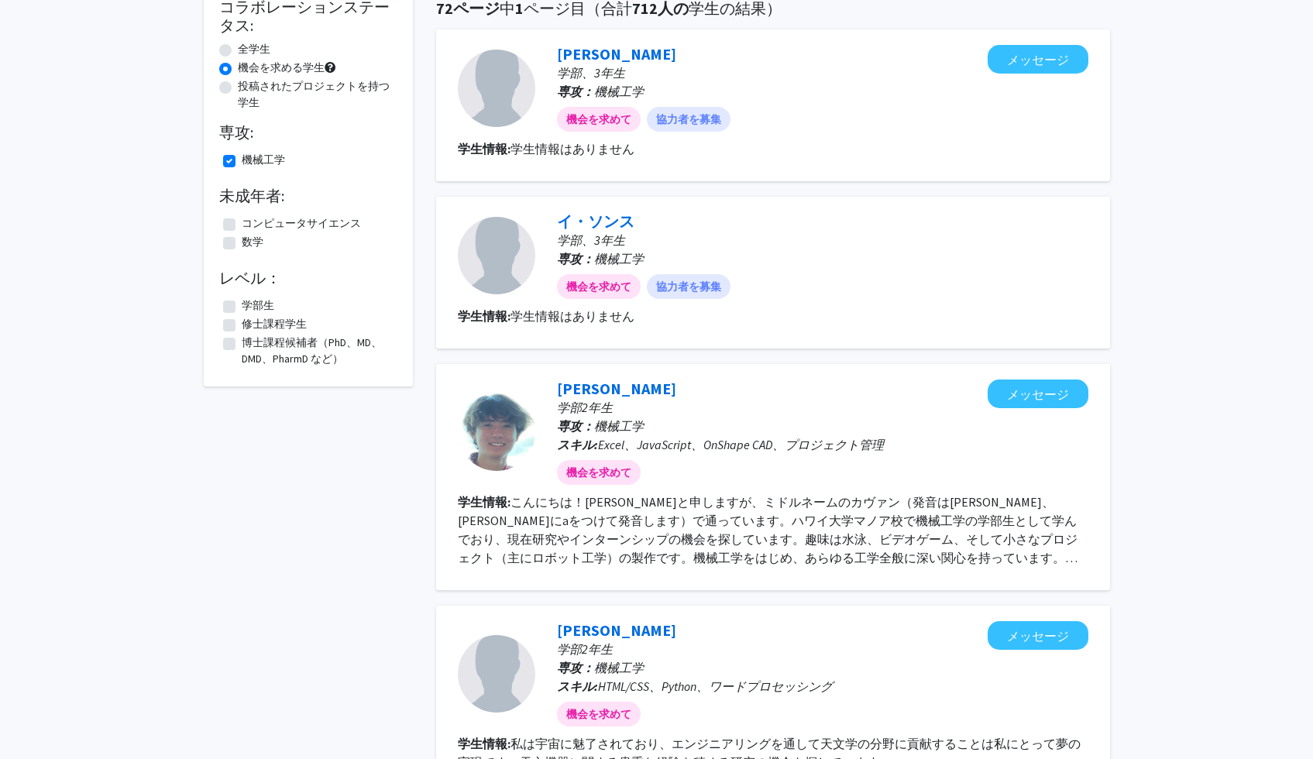
scroll to position [146, 0]
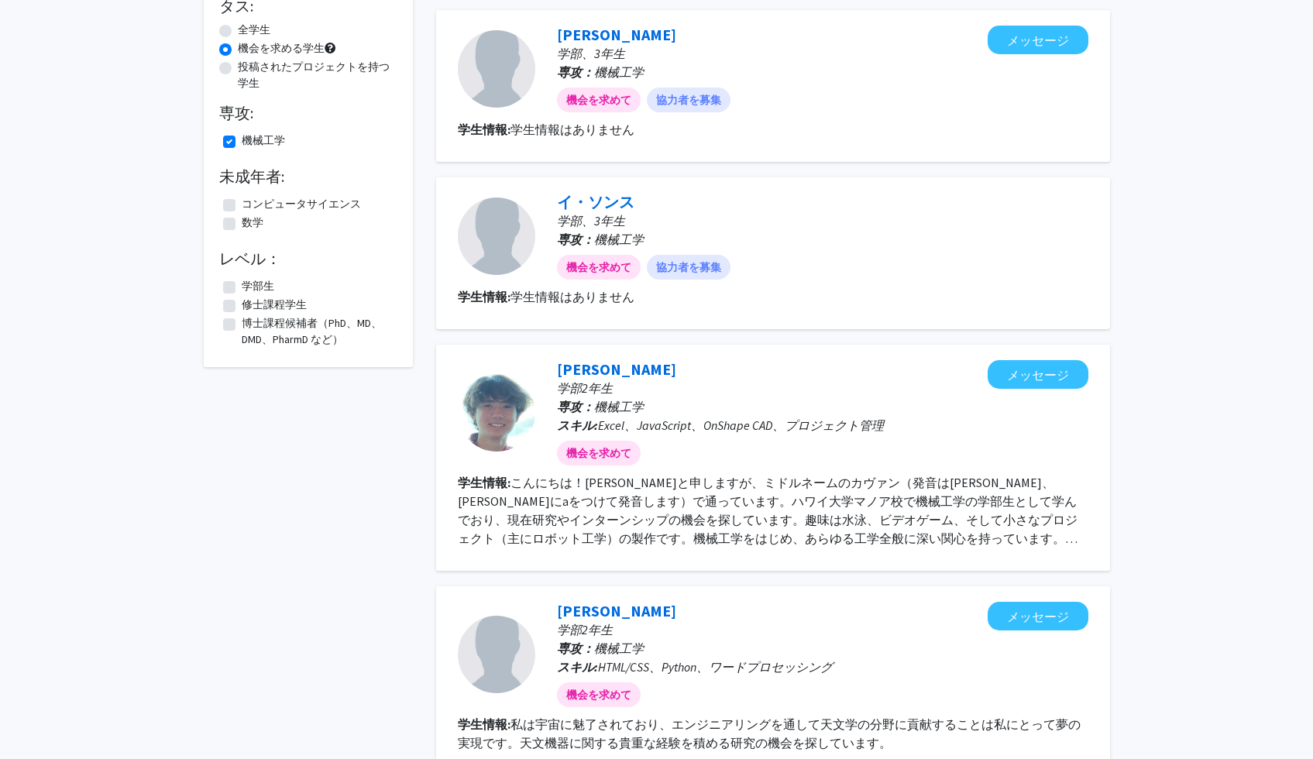
click at [850, 524] on font "こんにちは！[PERSON_NAME]と申しますが、ミドルネームのカヴァン（発音は[PERSON_NAME]、[PERSON_NAME]にaをつけて発音します…" at bounding box center [768, 510] width 620 height 71
click at [980, 542] on font "こんにちは！[PERSON_NAME]と申しますが、ミドルネームのカヴァン（発音は[PERSON_NAME]、[PERSON_NAME]にaをつけて発音します…" at bounding box center [768, 510] width 620 height 71
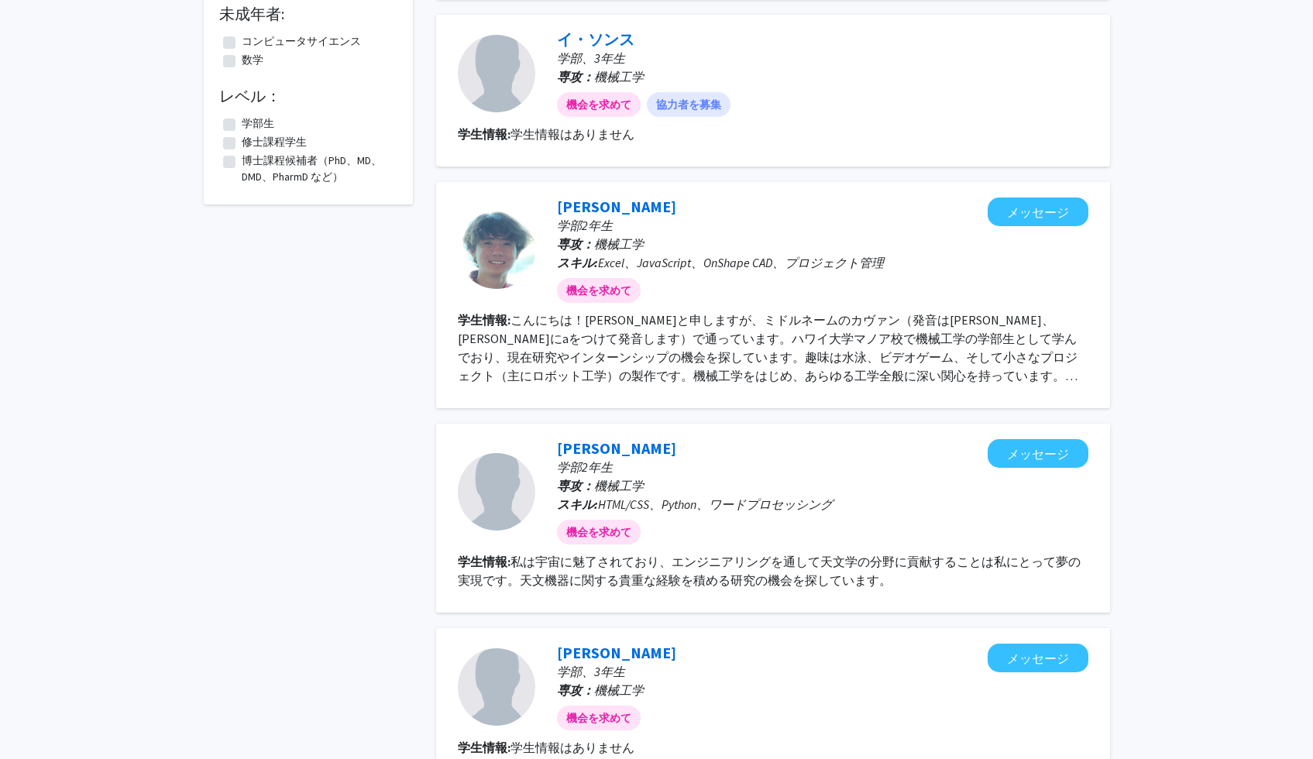
scroll to position [0, 0]
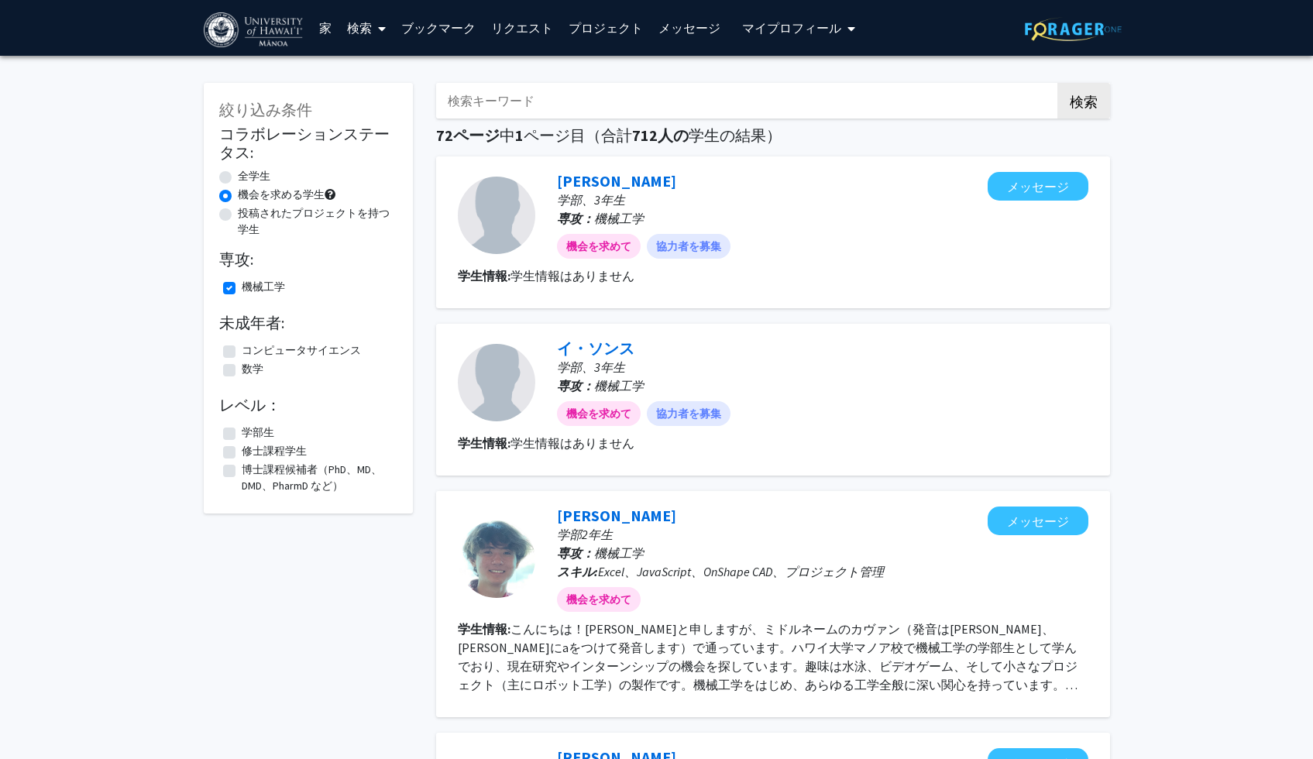
click at [263, 213] on font "投稿されたプロジェクトを持つ学生" at bounding box center [314, 221] width 152 height 30
click at [248, 213] on input "投稿されたプロジェクトを持つ学生" at bounding box center [243, 210] width 10 height 10
radio input "true"
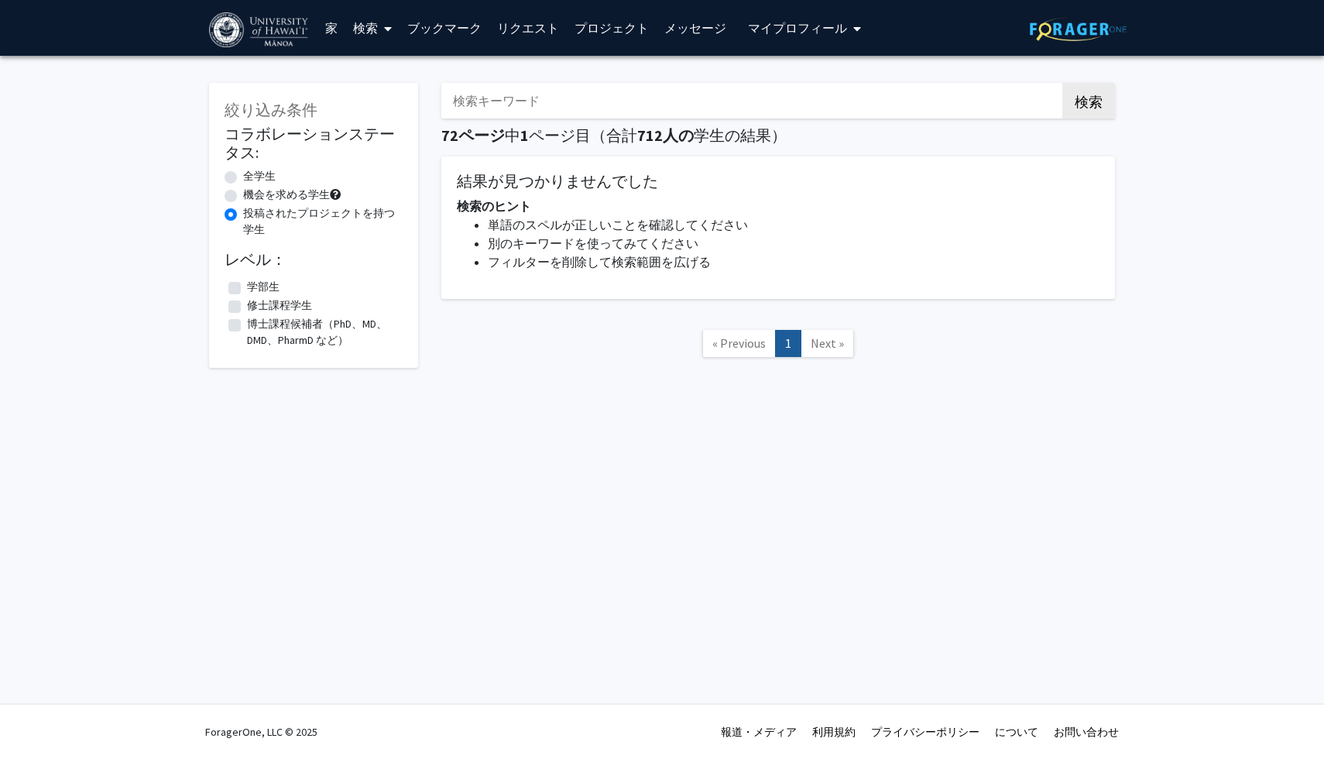
click at [264, 213] on font "投稿されたプロジェクトを持つ学生" at bounding box center [319, 221] width 152 height 30
click at [253, 213] on input "投稿されたプロジェクトを持つ学生" at bounding box center [248, 210] width 10 height 10
click at [248, 170] on font "全学生" at bounding box center [259, 176] width 33 height 14
click at [248, 170] on input "全学生" at bounding box center [248, 173] width 10 height 10
radio input "true"
